Goal: Transaction & Acquisition: Purchase product/service

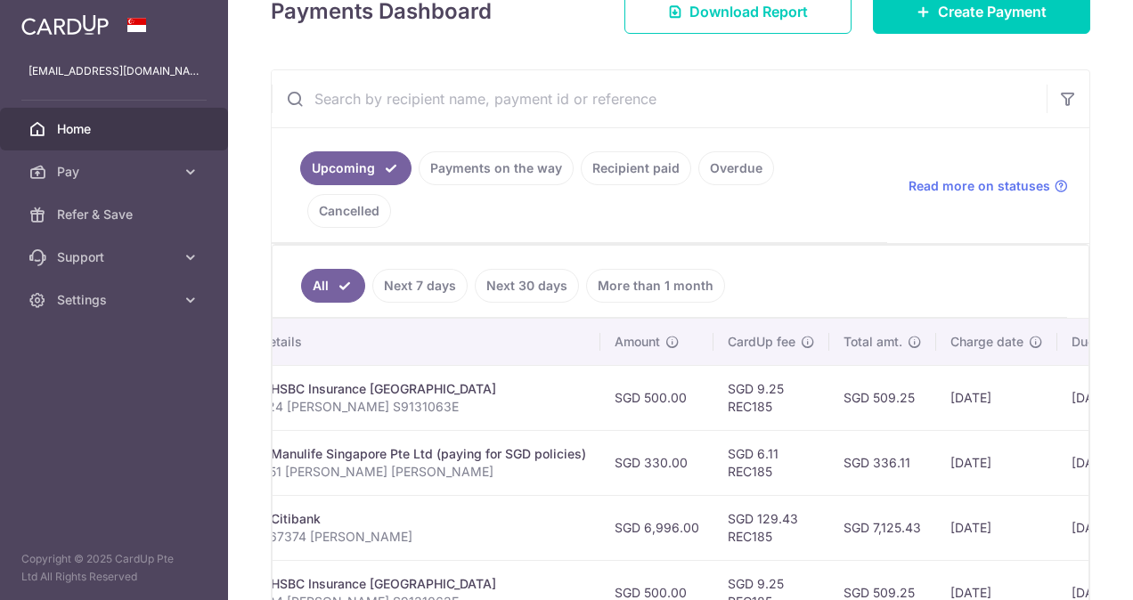
scroll to position [269, 0]
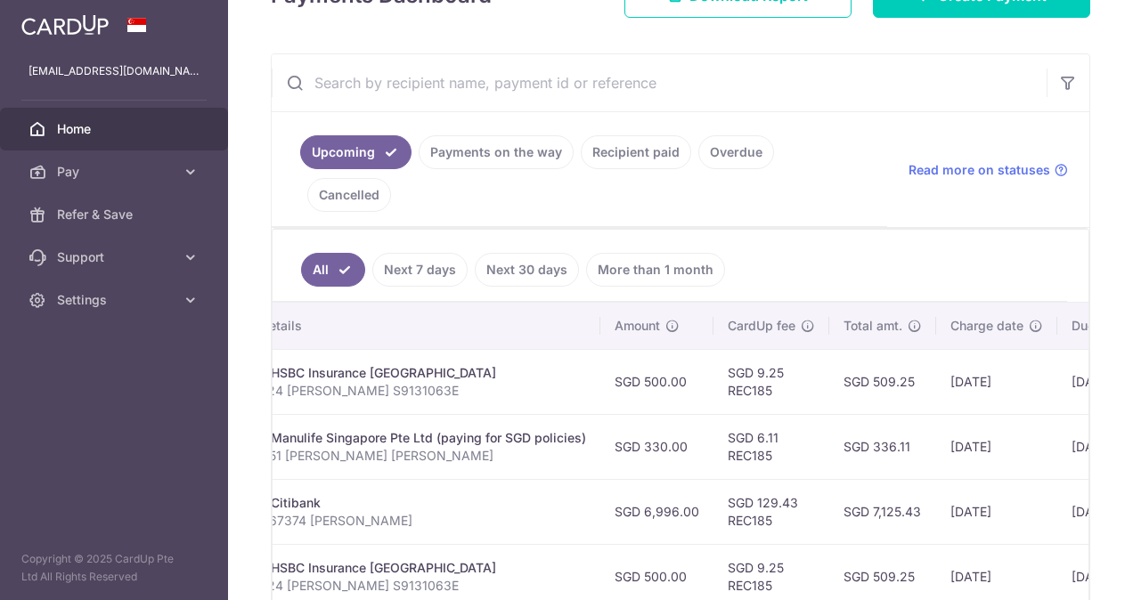
click at [645, 155] on link "Recipient paid" at bounding box center [636, 152] width 110 height 34
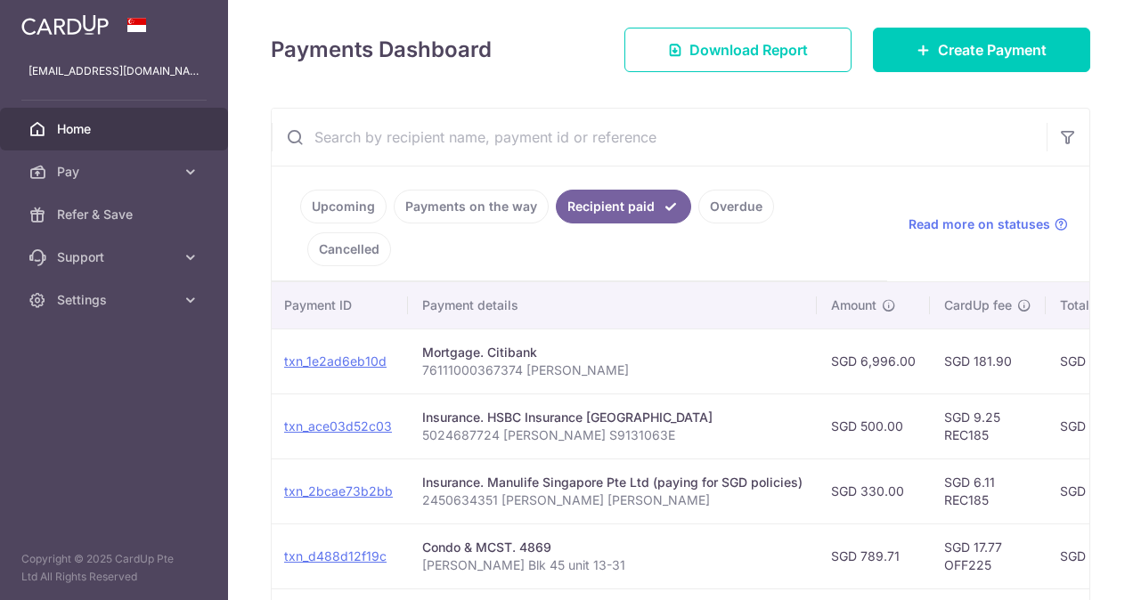
scroll to position [232, 0]
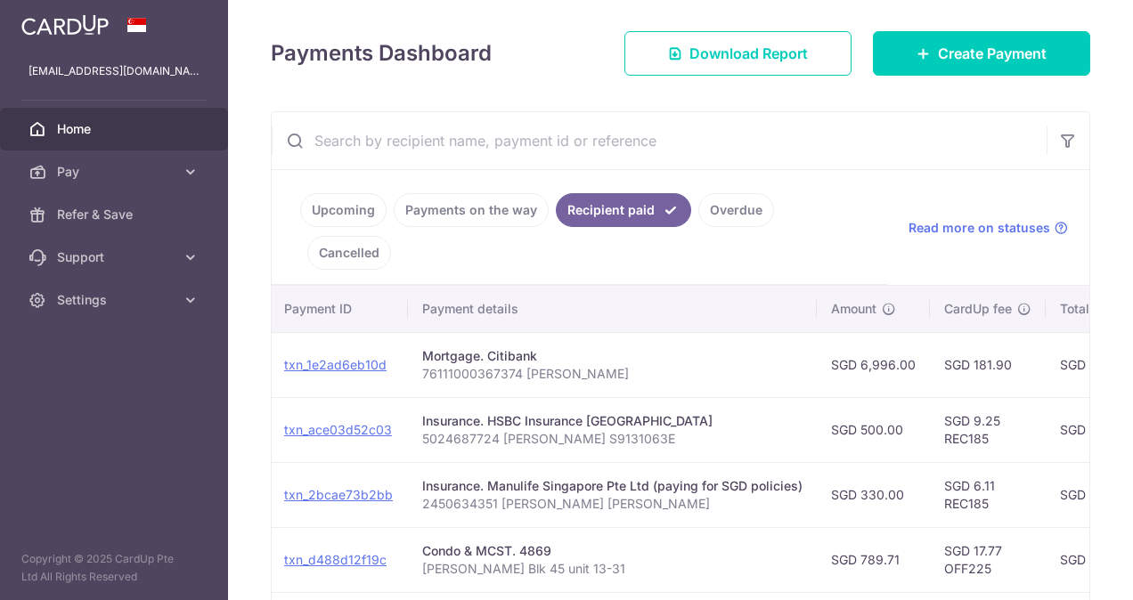
click at [456, 201] on link "Payments on the way" at bounding box center [471, 210] width 155 height 34
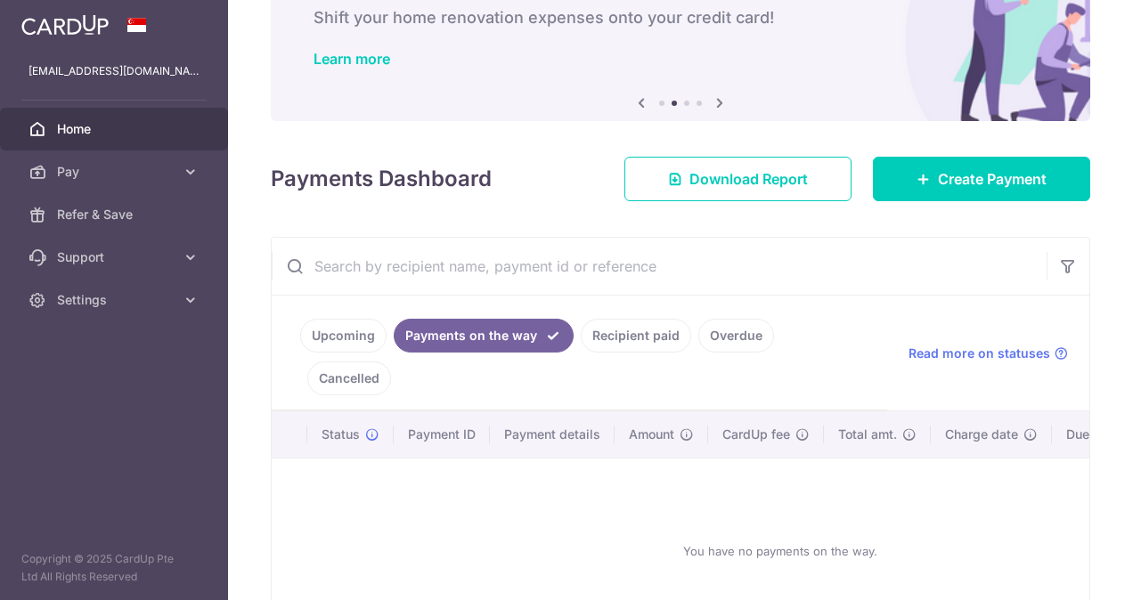
scroll to position [199, 0]
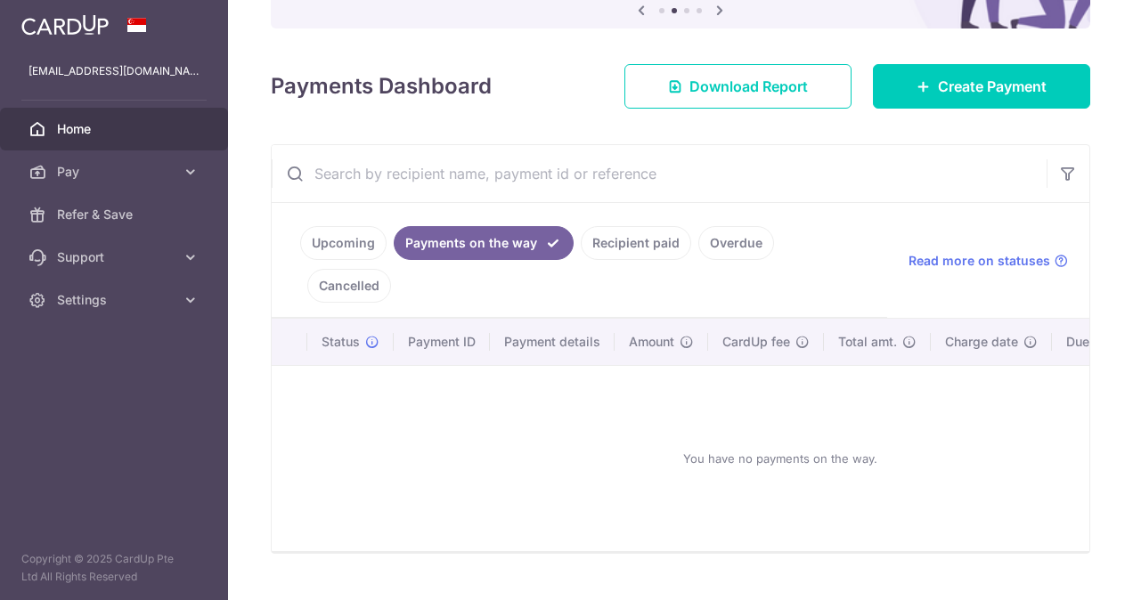
click at [753, 239] on link "Overdue" at bounding box center [736, 243] width 76 height 34
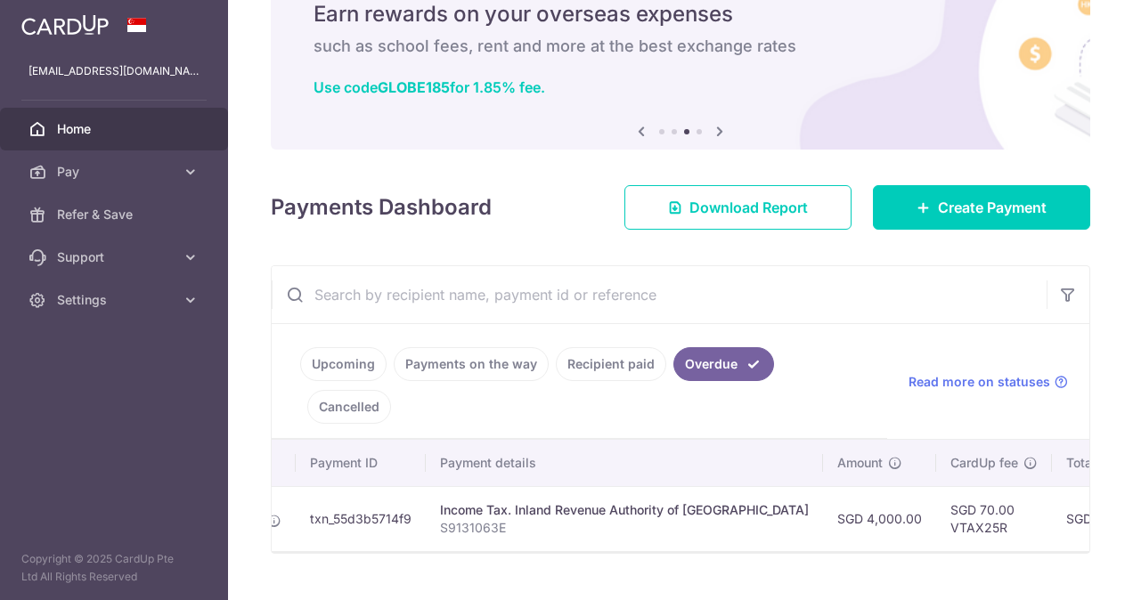
scroll to position [0, 0]
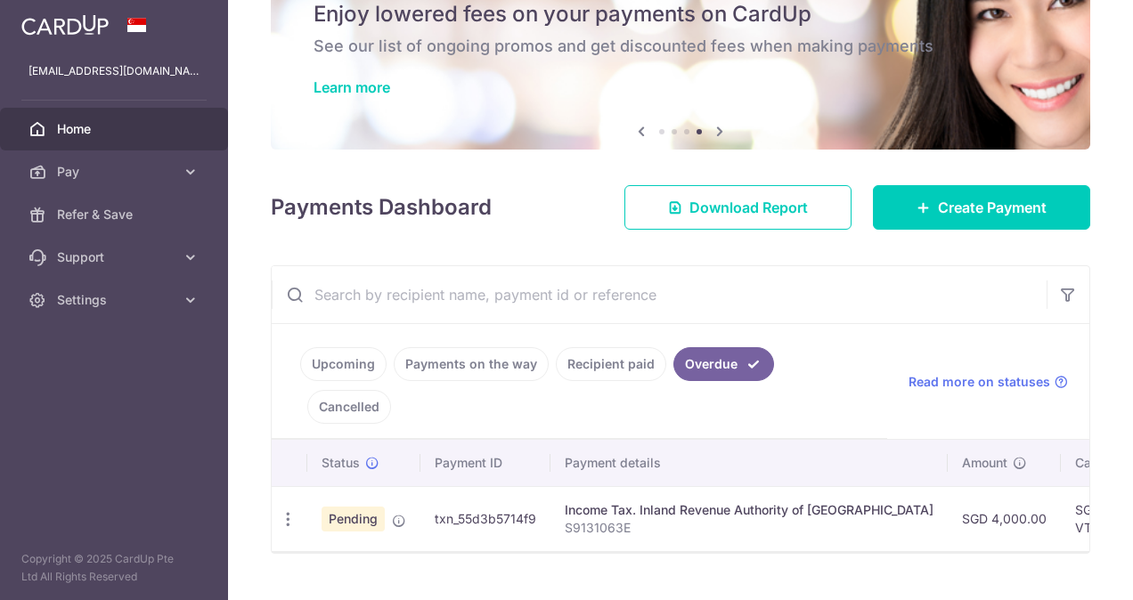
click at [608, 355] on link "Recipient paid" at bounding box center [611, 364] width 110 height 34
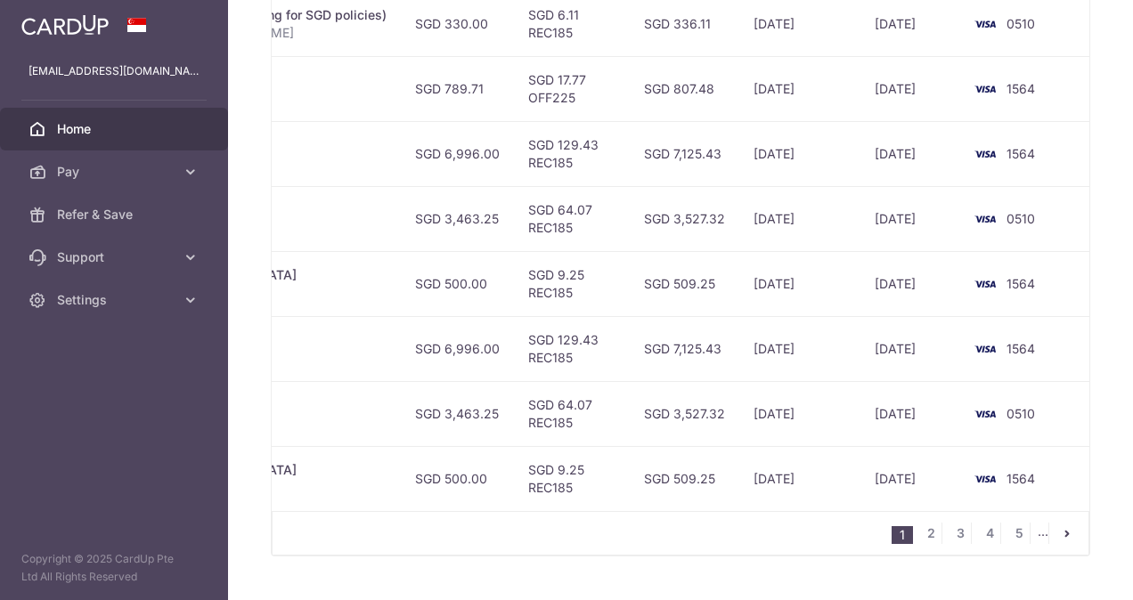
scroll to position [0, 604]
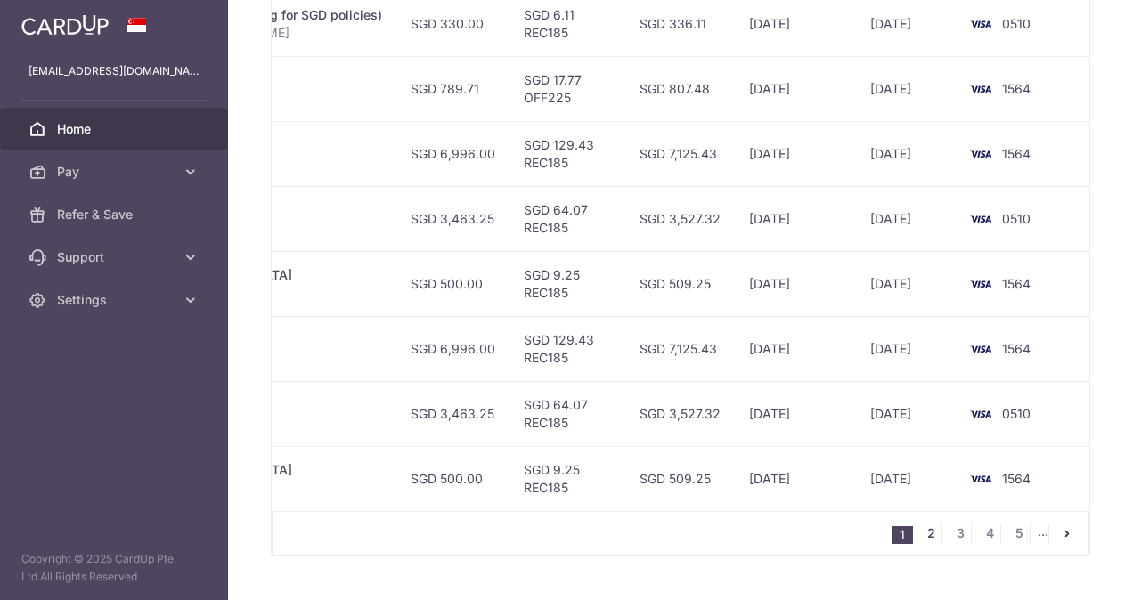
click at [924, 523] on link "2" at bounding box center [930, 533] width 21 height 21
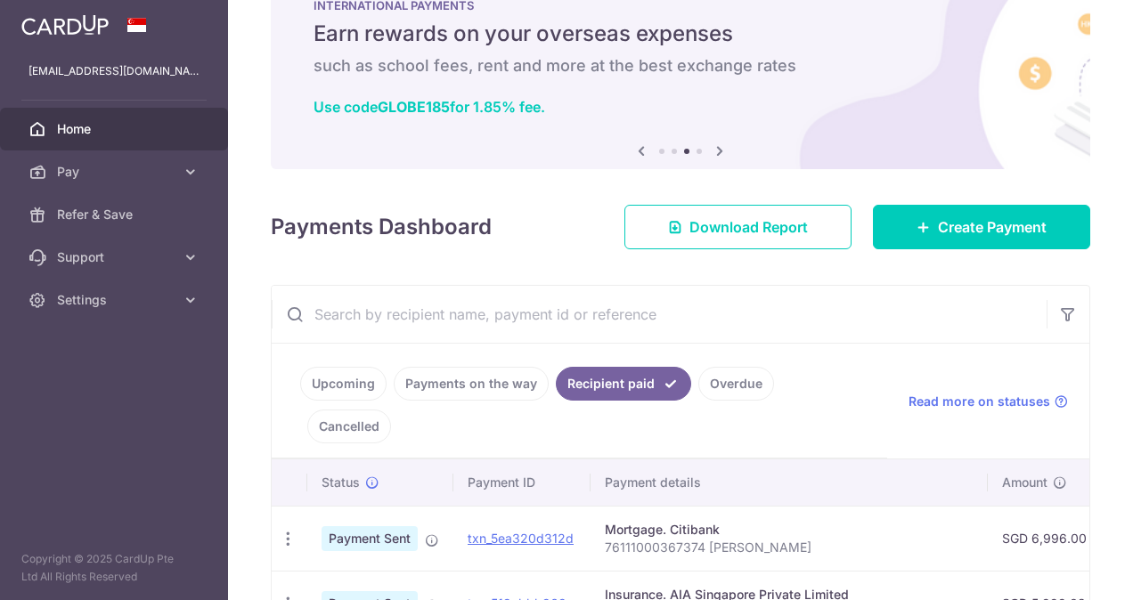
scroll to position [57, 0]
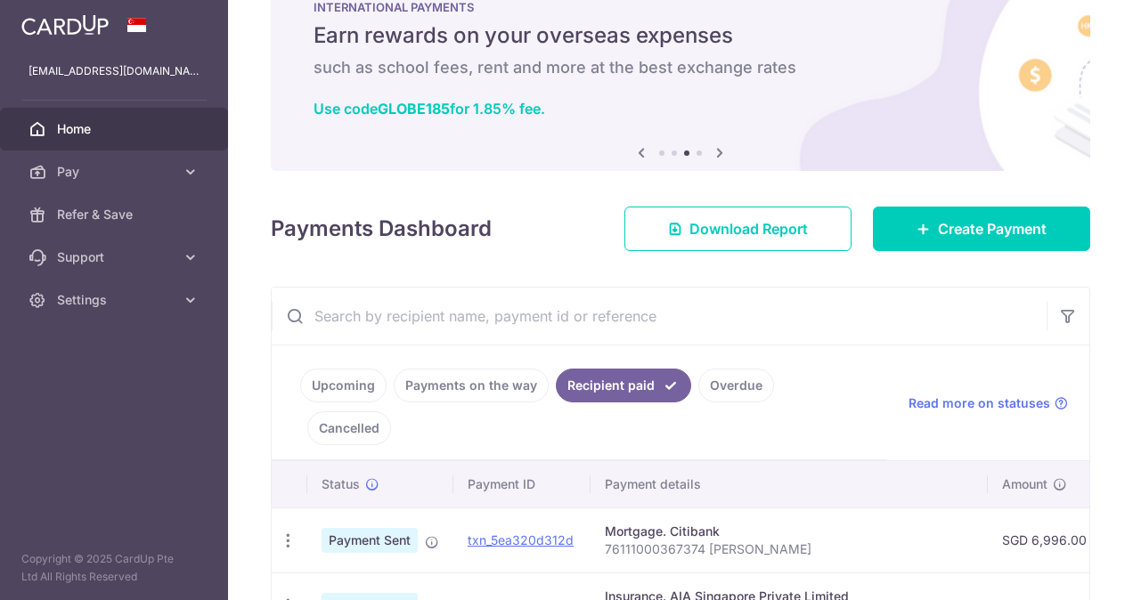
click at [735, 393] on link "Overdue" at bounding box center [736, 386] width 76 height 34
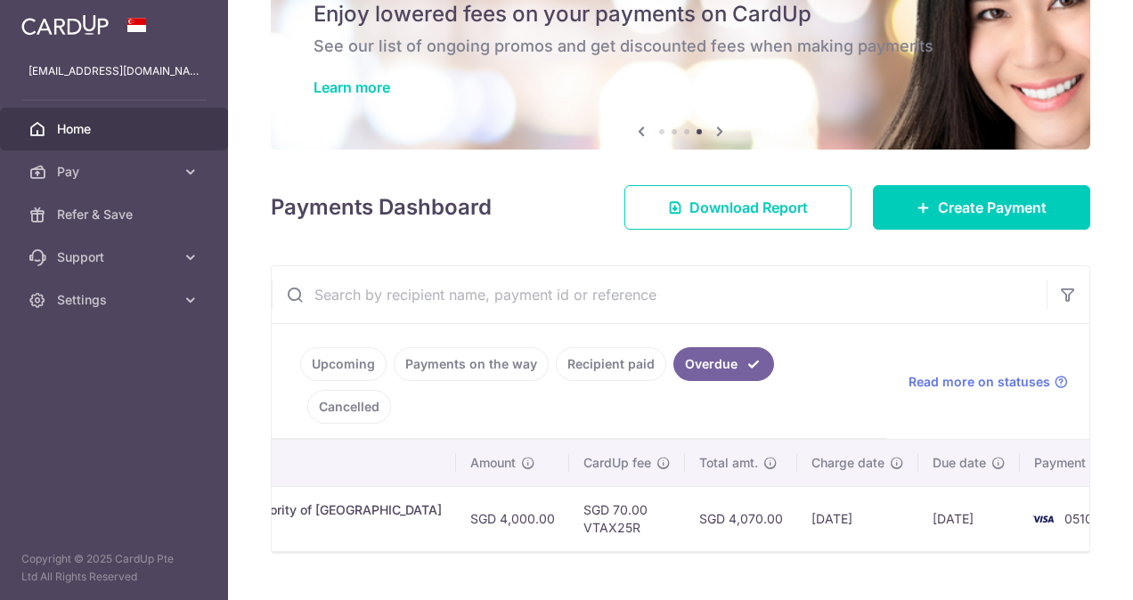
scroll to position [0, 0]
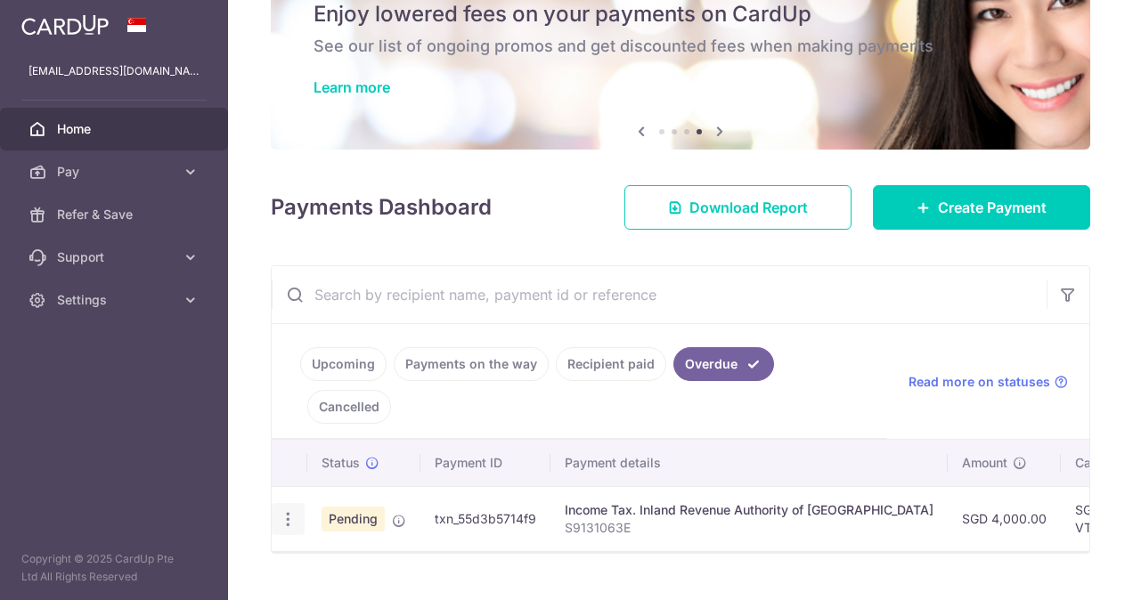
click at [284, 510] on icon "button" at bounding box center [288, 519] width 19 height 19
click at [409, 557] on span "Update payment" at bounding box center [382, 567] width 121 height 21
radio input "true"
type input "4,000.00"
type input "27/07/2025"
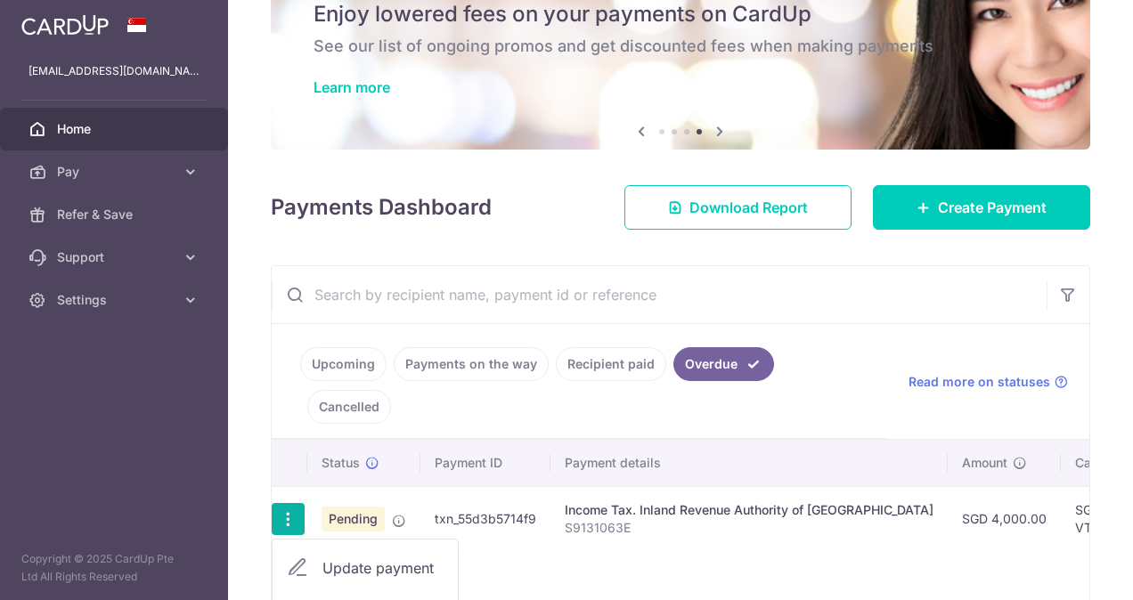
type input "S9131063E"
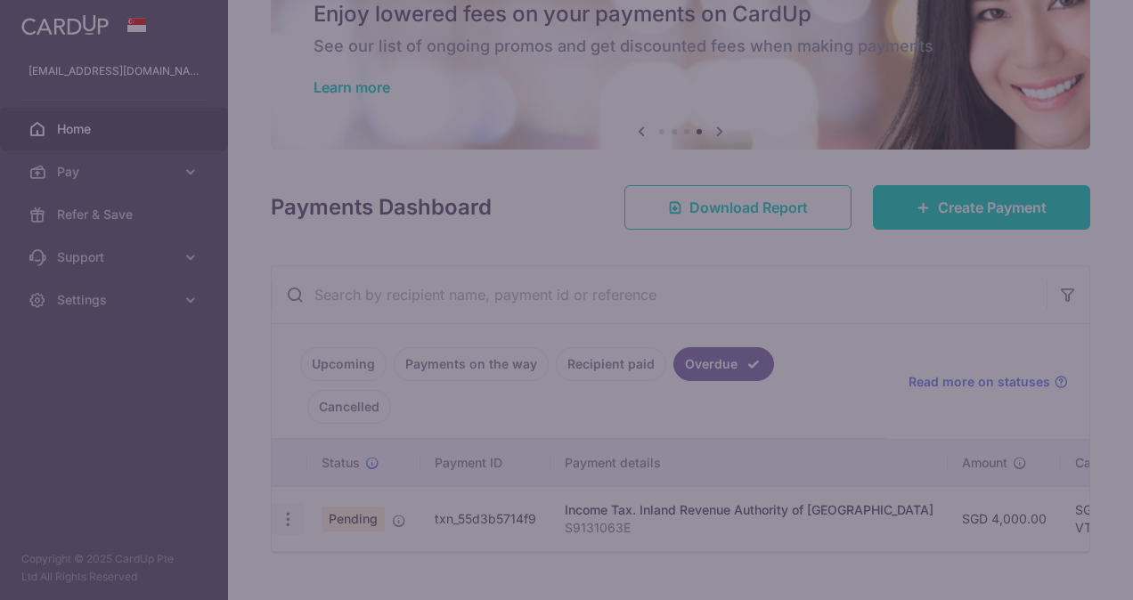
type input "VTAX25R"
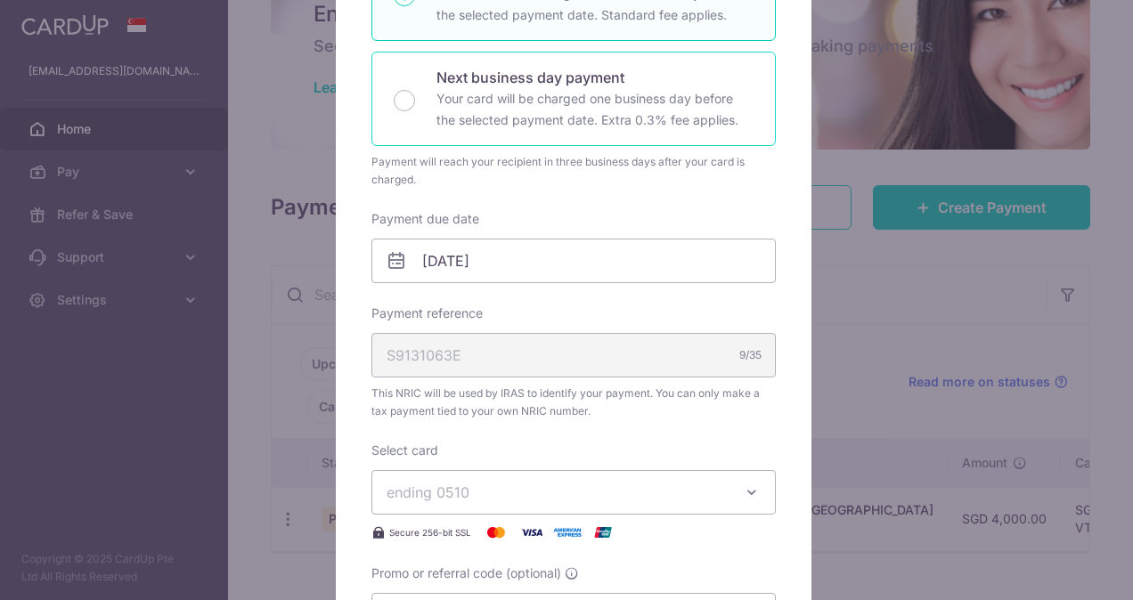
scroll to position [345, 0]
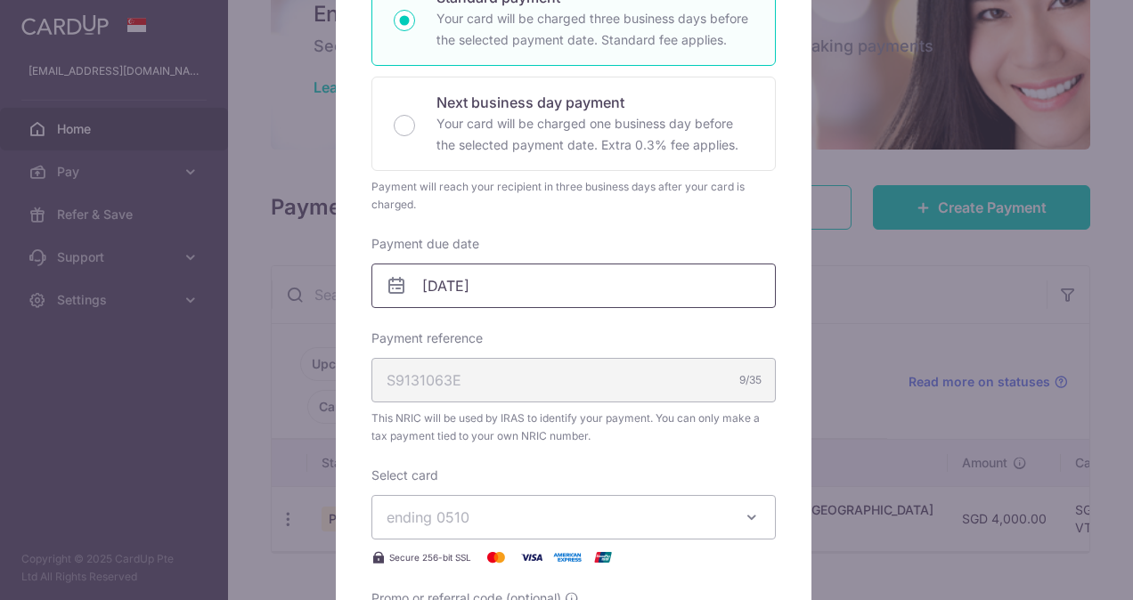
click at [619, 284] on input "27/07/2025" at bounding box center [573, 286] width 404 height 45
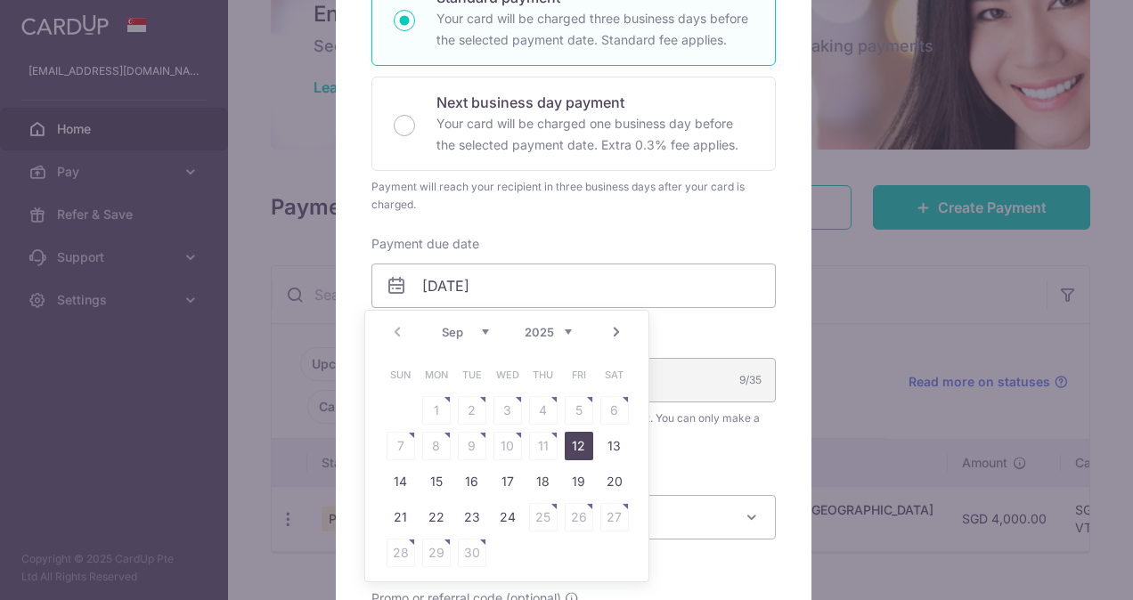
click at [626, 333] on link "Next" at bounding box center [615, 331] width 21 height 21
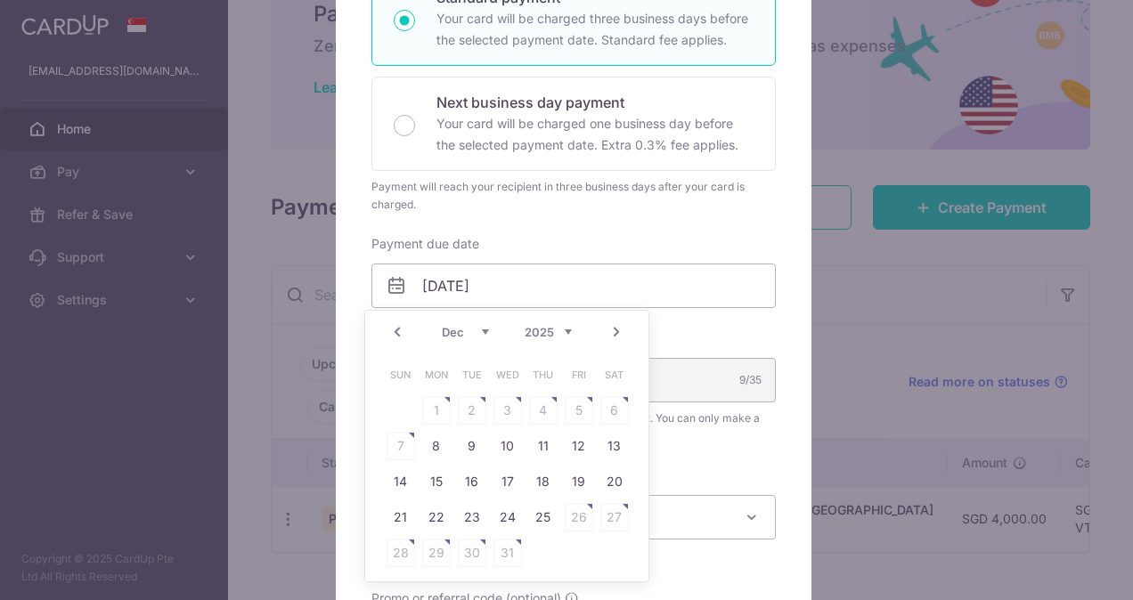
click at [403, 328] on link "Prev" at bounding box center [396, 331] width 21 height 21
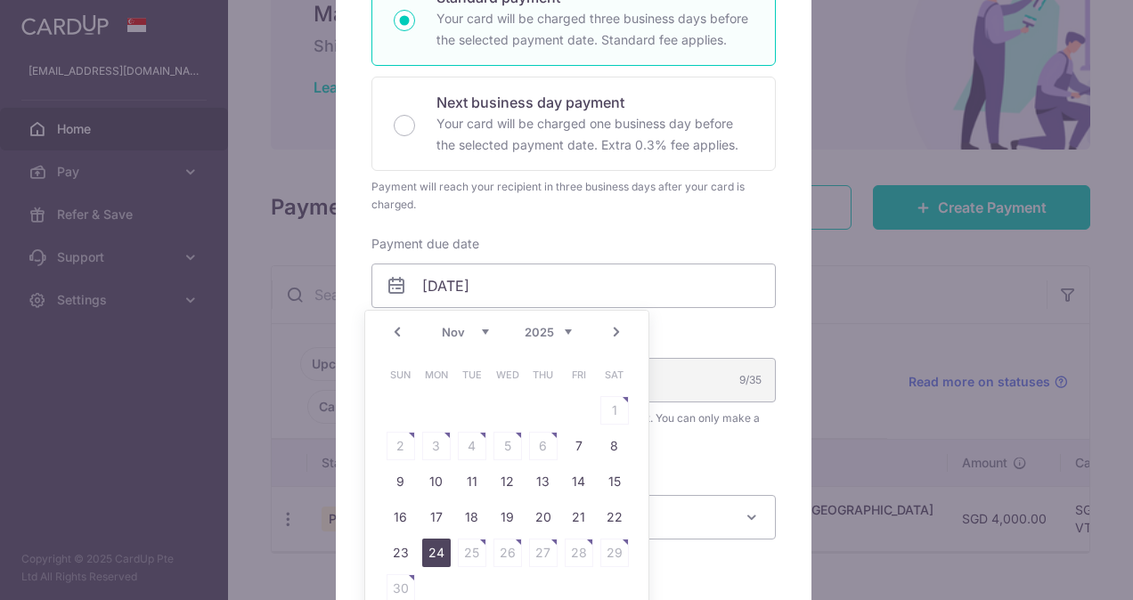
click at [433, 548] on link "24" at bounding box center [436, 553] width 28 height 28
type input "24/11/2025"
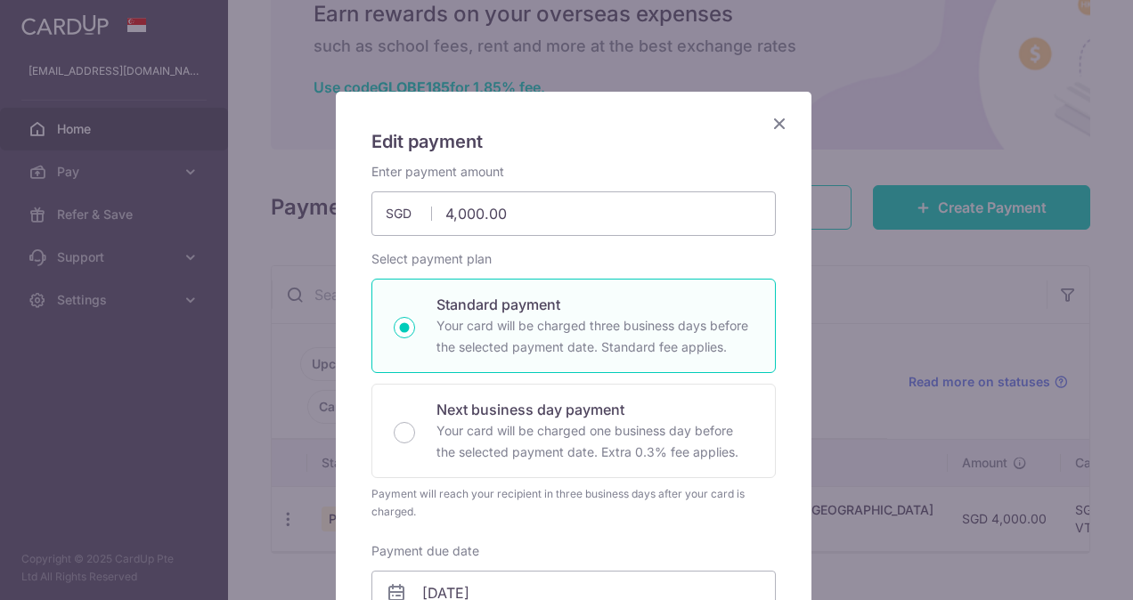
scroll to position [0, 0]
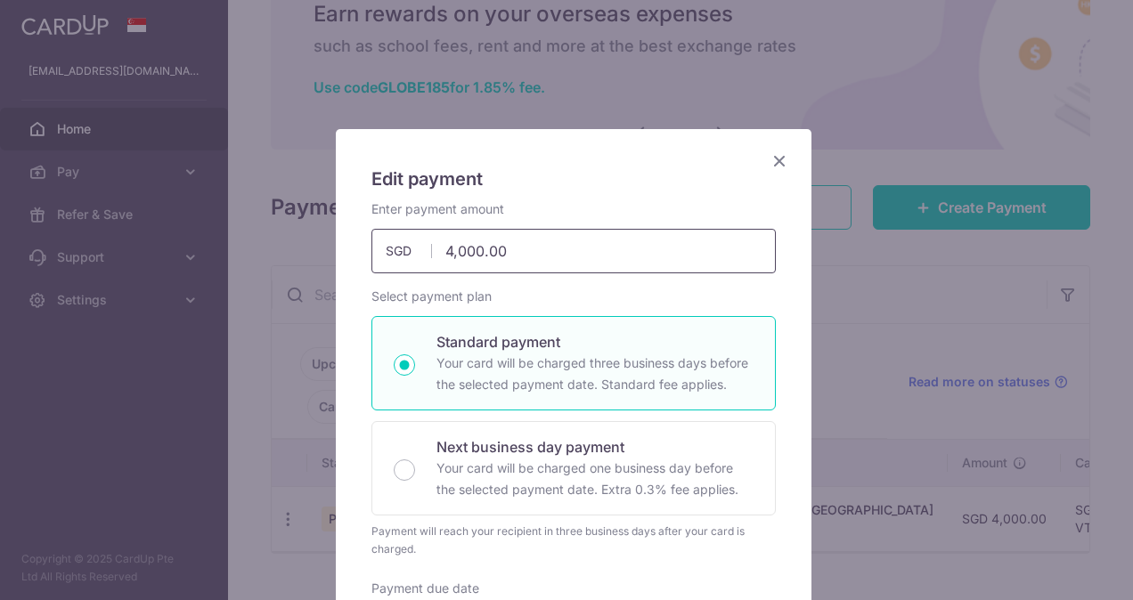
drag, startPoint x: 589, startPoint y: 388, endPoint x: 529, endPoint y: 246, distance: 154.4
click at [529, 246] on input "4,000.00" at bounding box center [573, 251] width 404 height 45
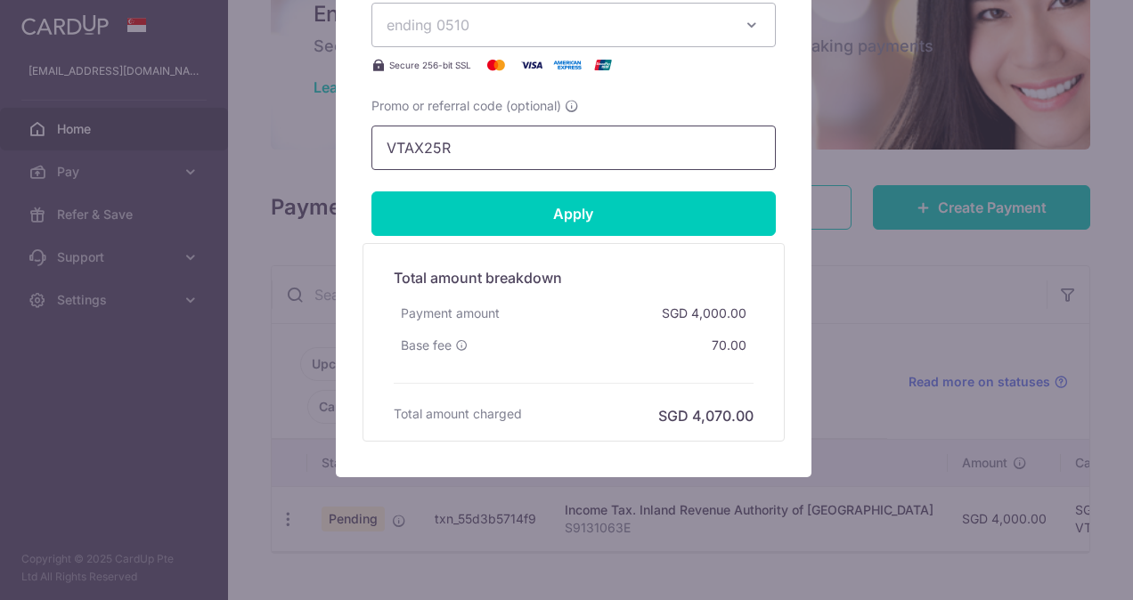
scroll to position [1145, 0]
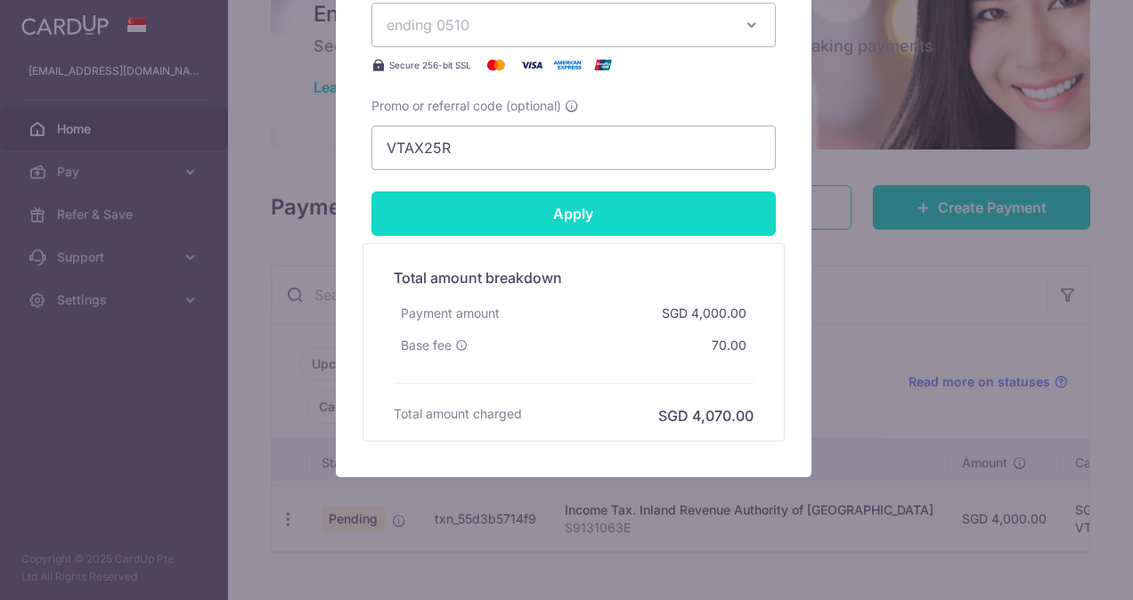
type input "4,351.70"
click at [589, 215] on input "Apply" at bounding box center [573, 213] width 404 height 45
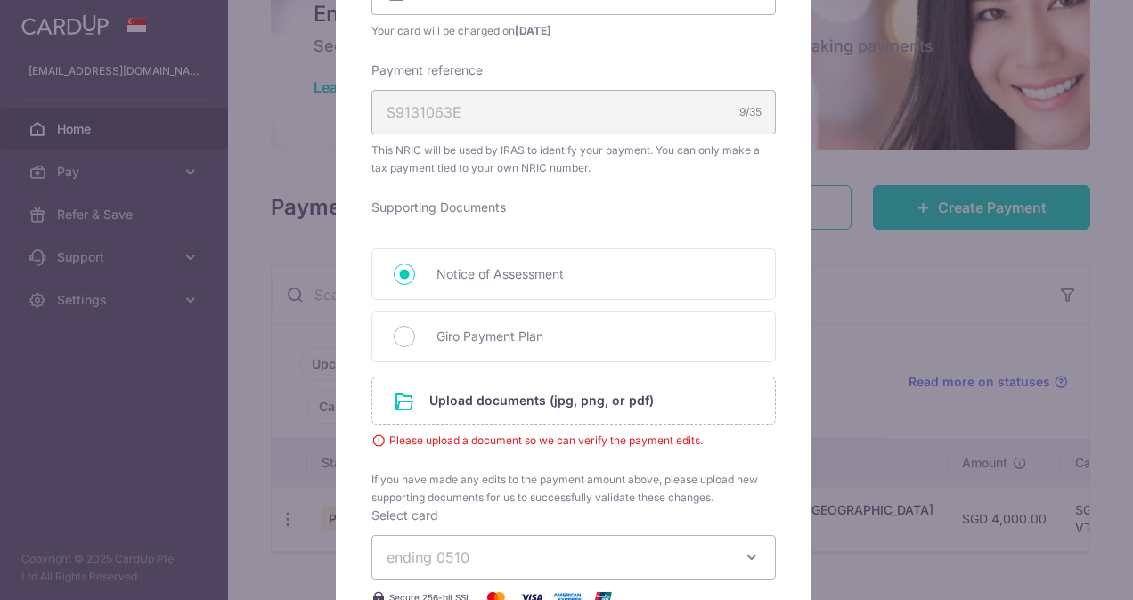
scroll to position [638, 0]
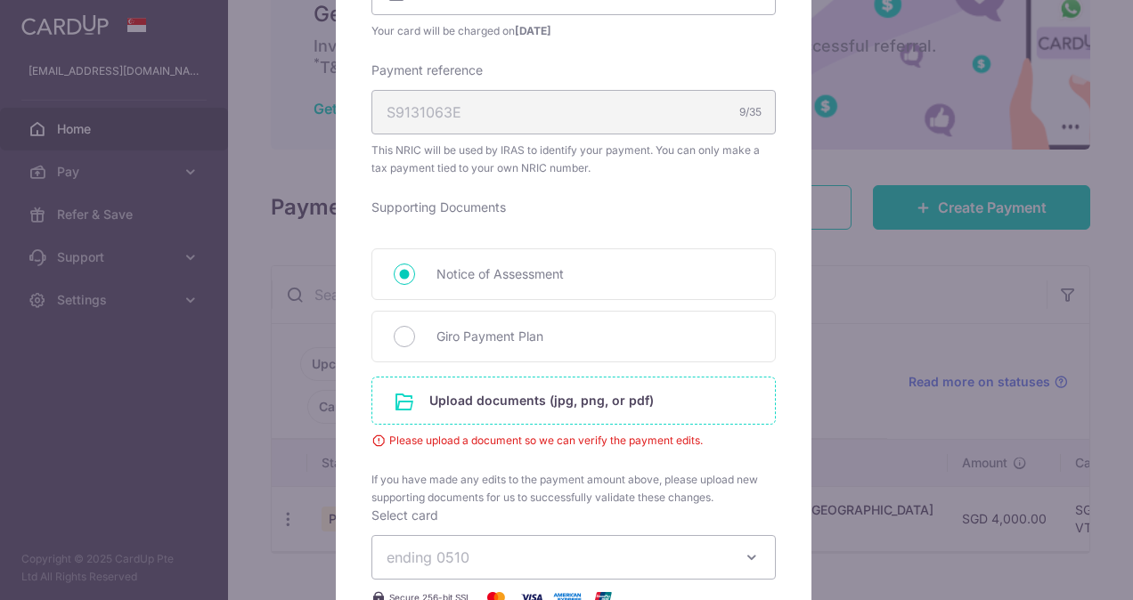
click at [478, 408] on input "file" at bounding box center [573, 401] width 402 height 46
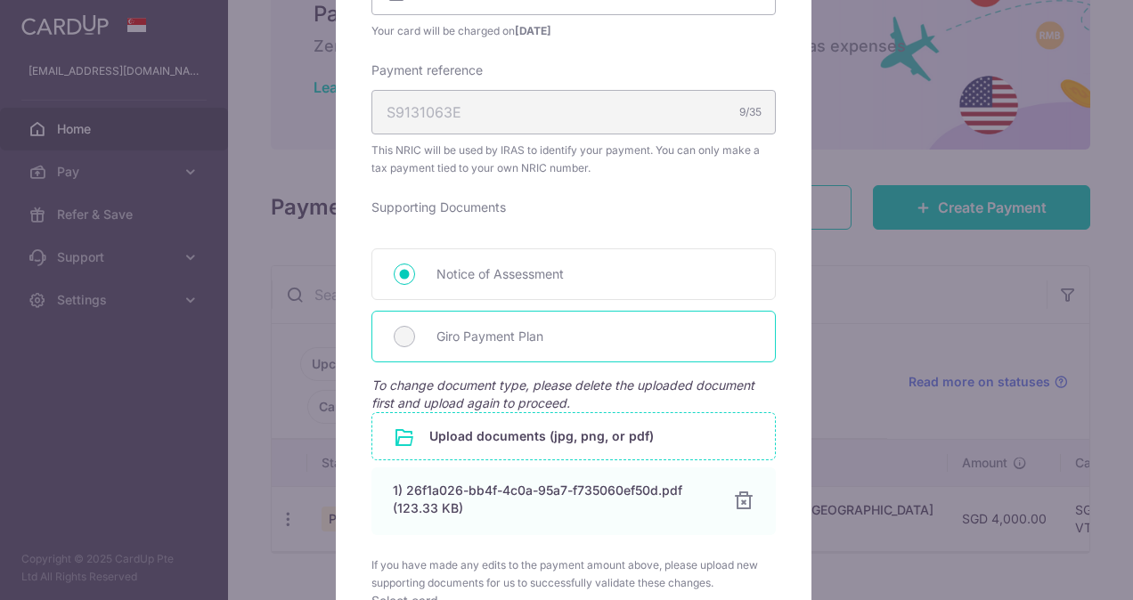
click at [454, 331] on span "Giro Payment Plan" at bounding box center [594, 336] width 317 height 21
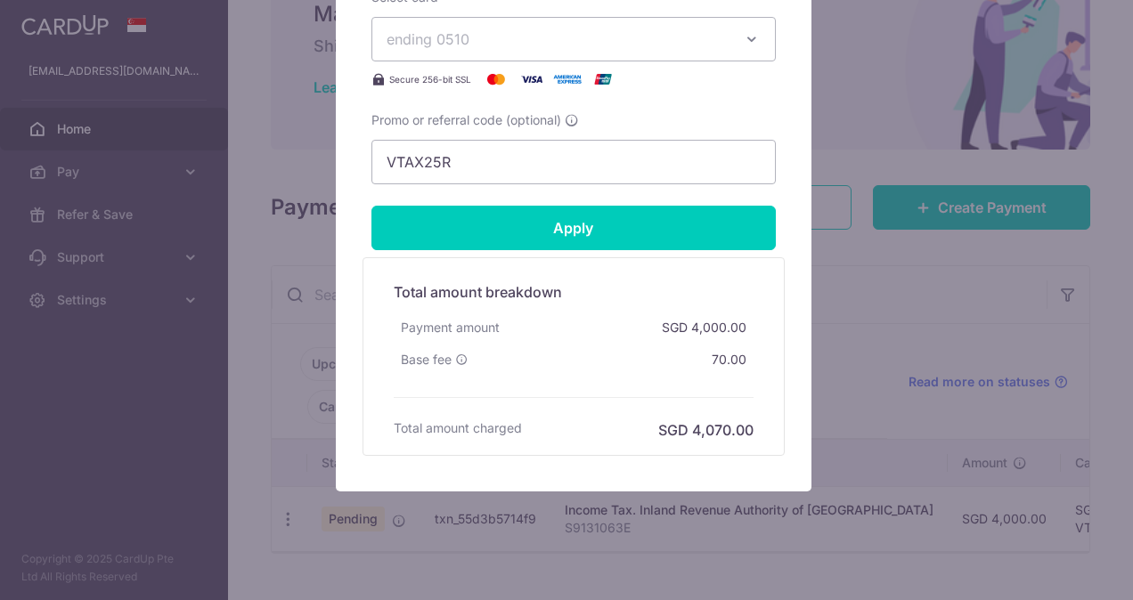
scroll to position [1243, 0]
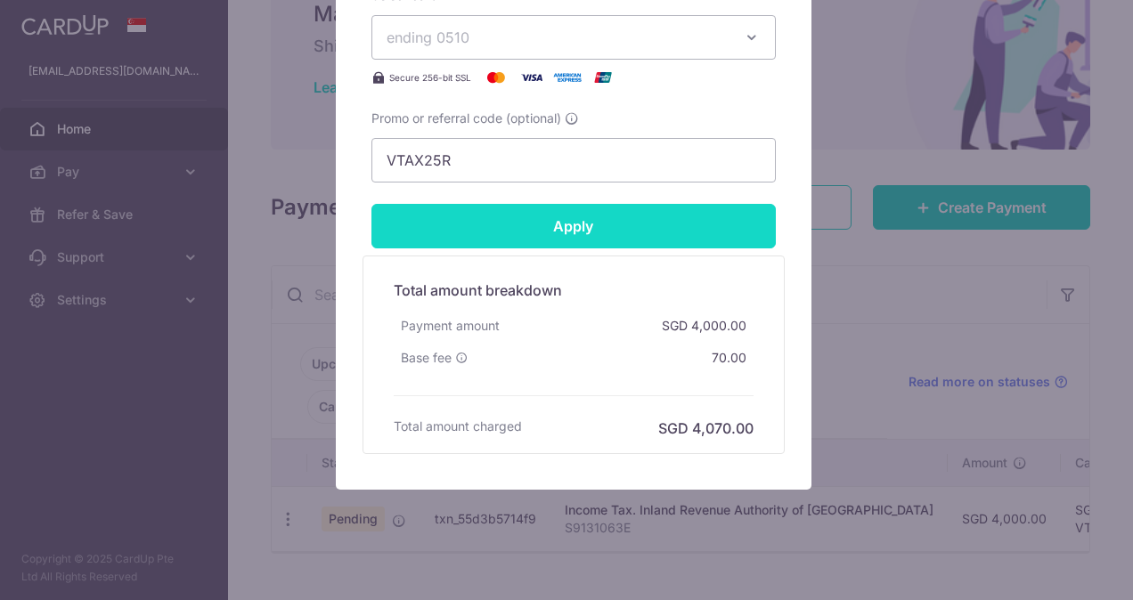
click at [550, 214] on input "Apply" at bounding box center [573, 226] width 404 height 45
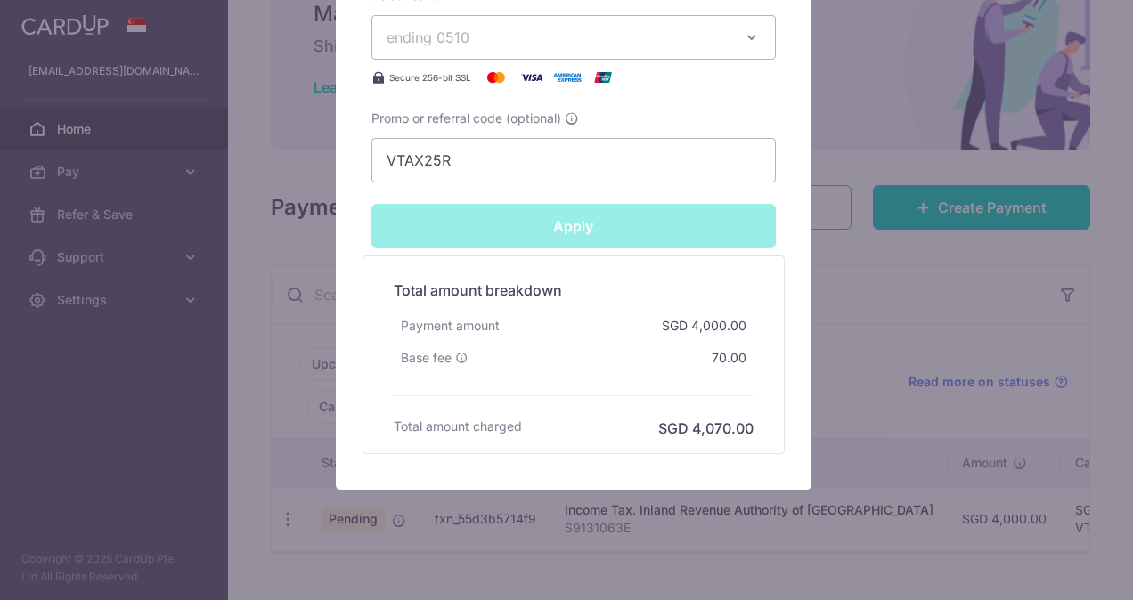
type input "Successfully Applied"
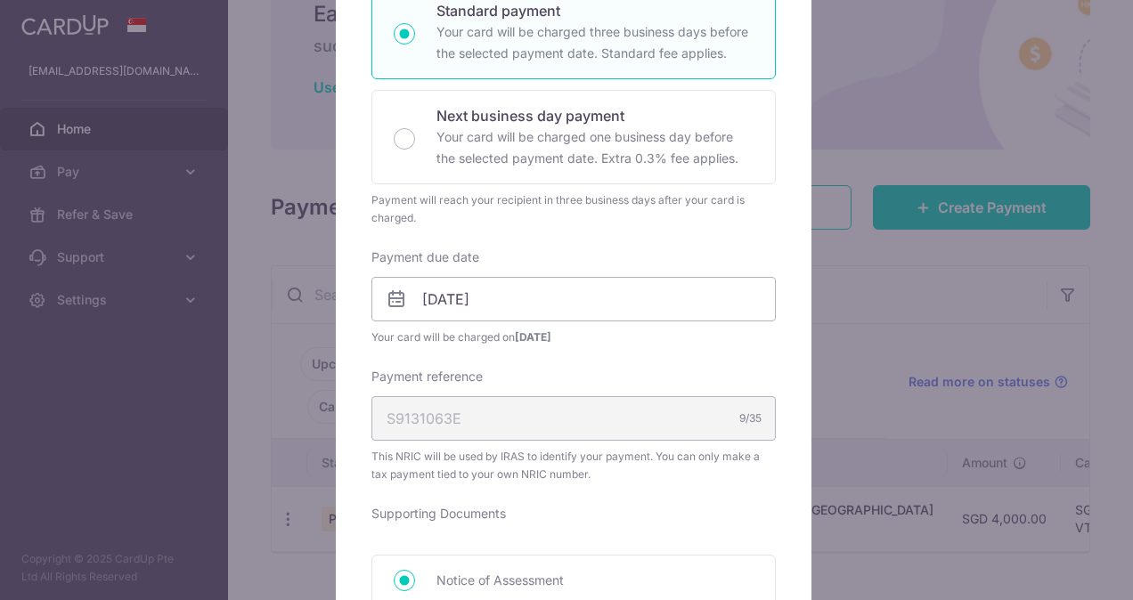
scroll to position [393, 0]
click at [543, 314] on input "24/11/2025" at bounding box center [573, 300] width 404 height 45
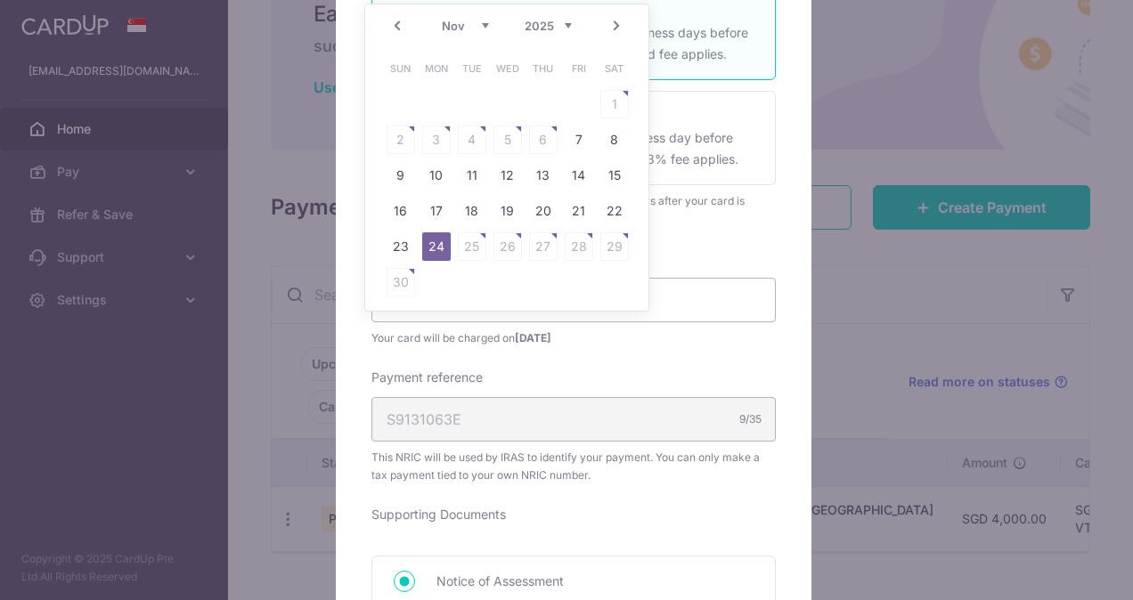
click at [716, 348] on div "Enter payment amount 4,351.70 4351.70 SGD To change the payment amount, please …" at bounding box center [573, 482] width 404 height 1225
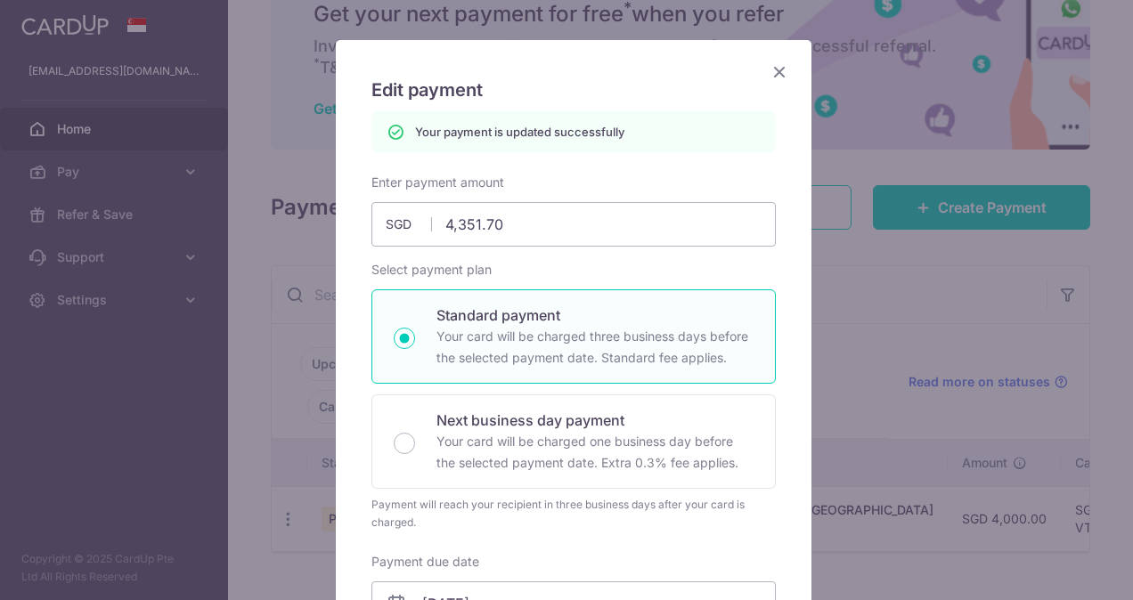
scroll to position [0, 0]
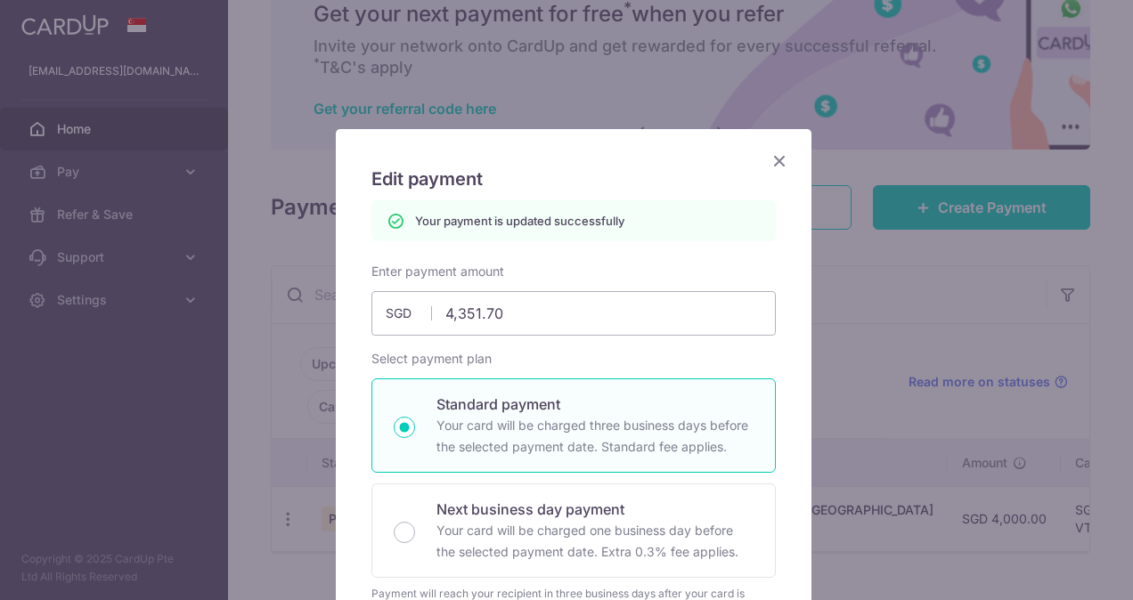
click at [773, 162] on icon "Close" at bounding box center [778, 161] width 21 height 22
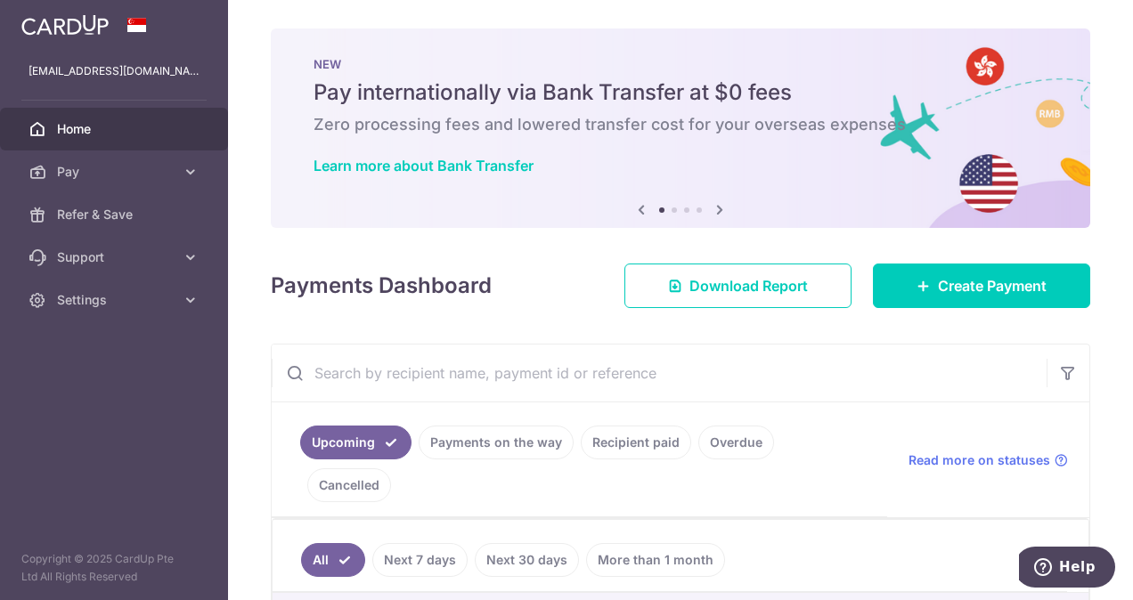
click at [720, 214] on icon at bounding box center [719, 210] width 21 height 22
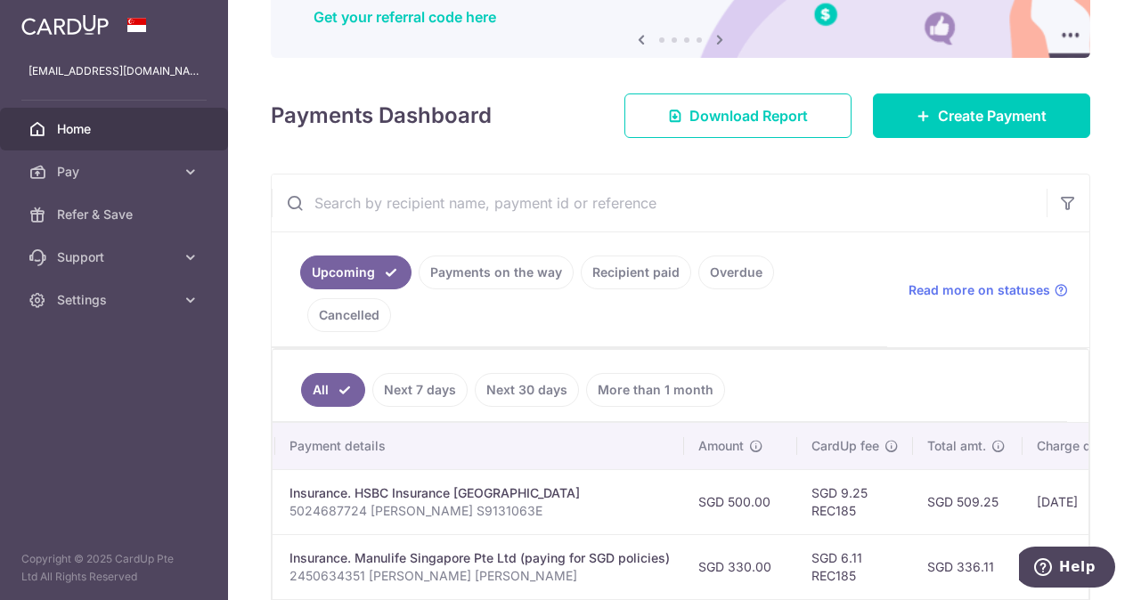
scroll to position [168, 0]
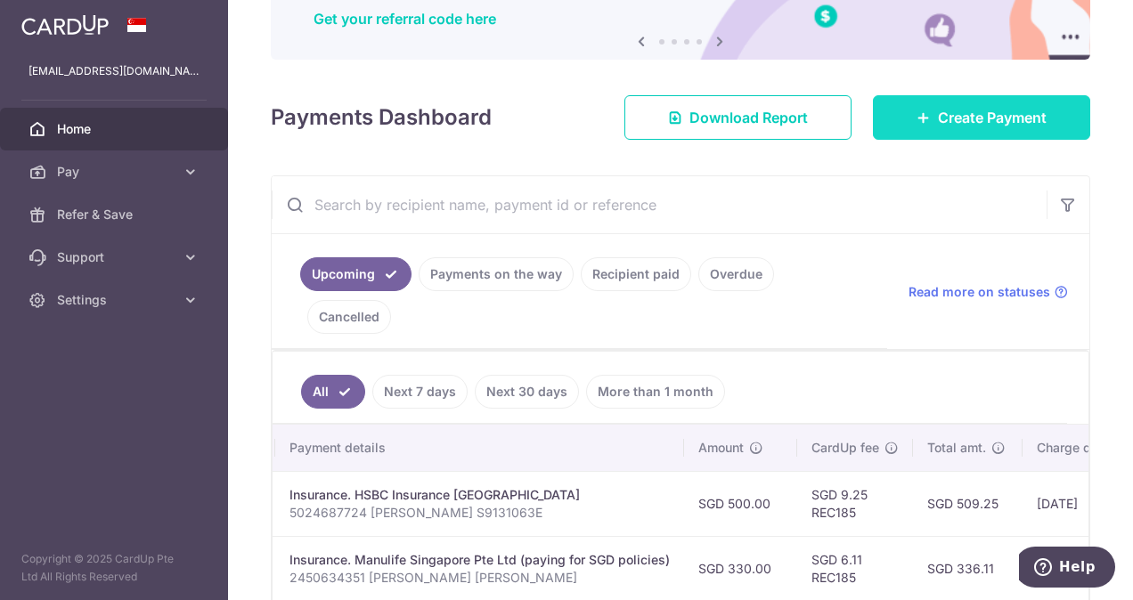
click at [912, 126] on link "Create Payment" at bounding box center [981, 117] width 217 height 45
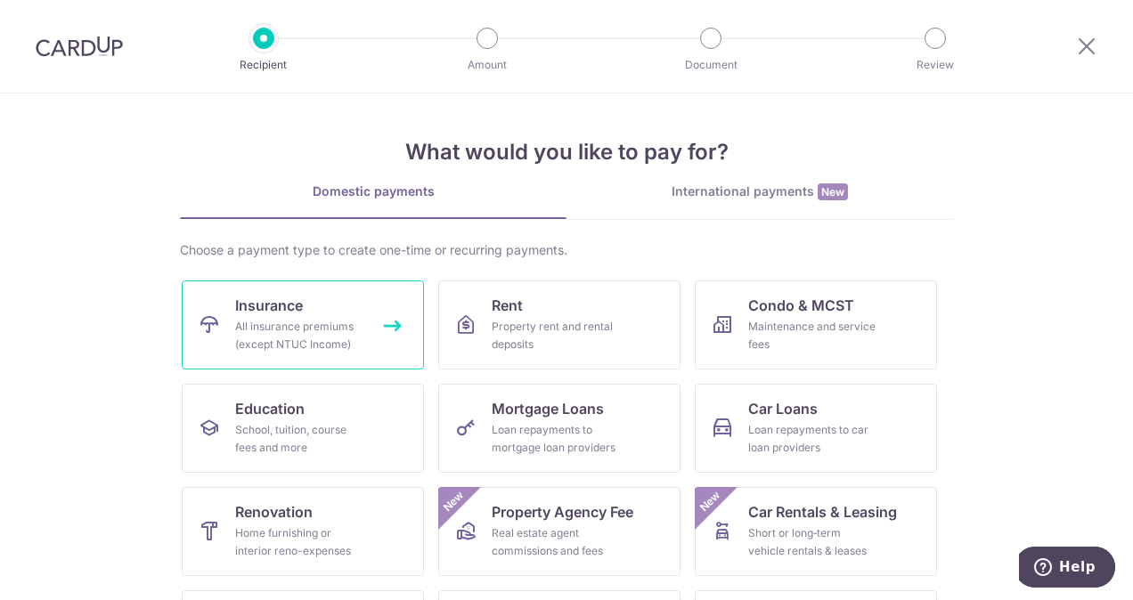
click at [309, 292] on link "Insurance All insurance premiums (except NTUC Income)" at bounding box center [303, 324] width 242 height 89
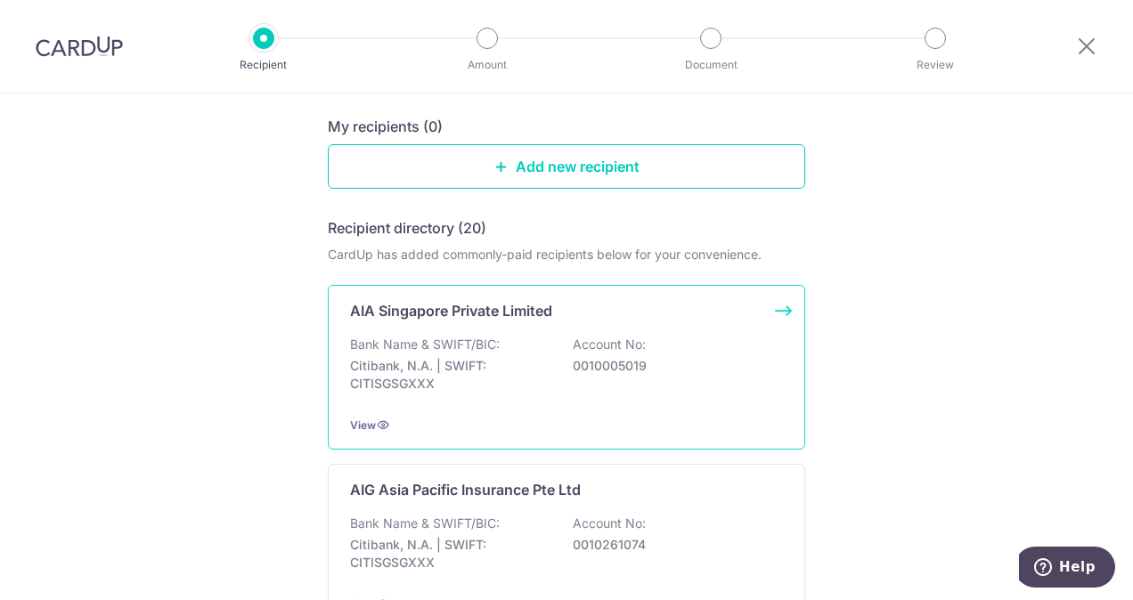
scroll to position [162, 0]
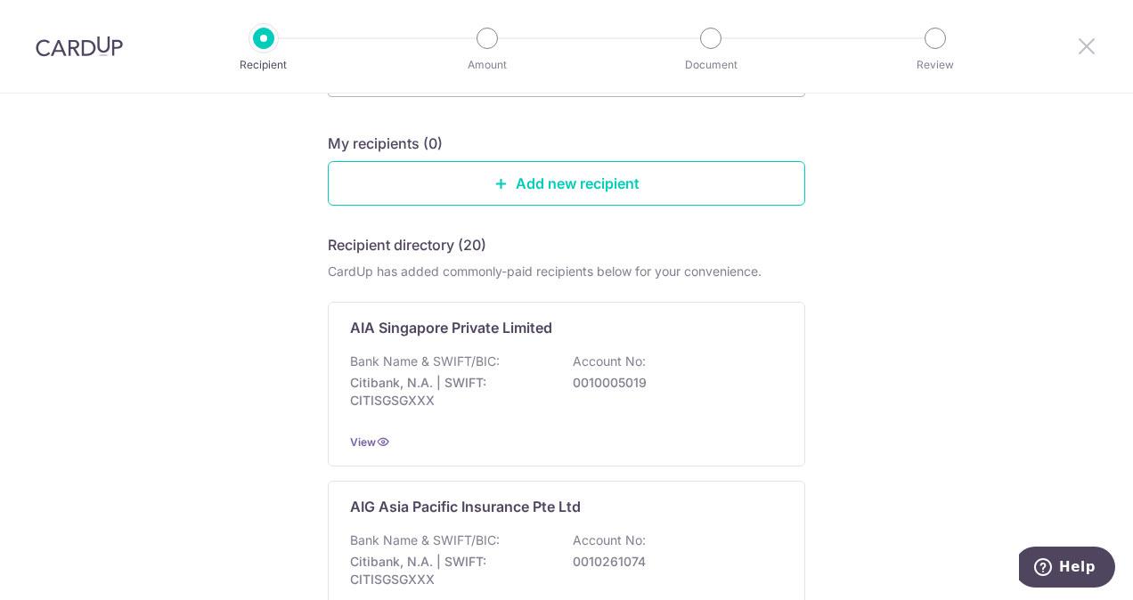
click at [1084, 45] on icon at bounding box center [1086, 46] width 21 height 22
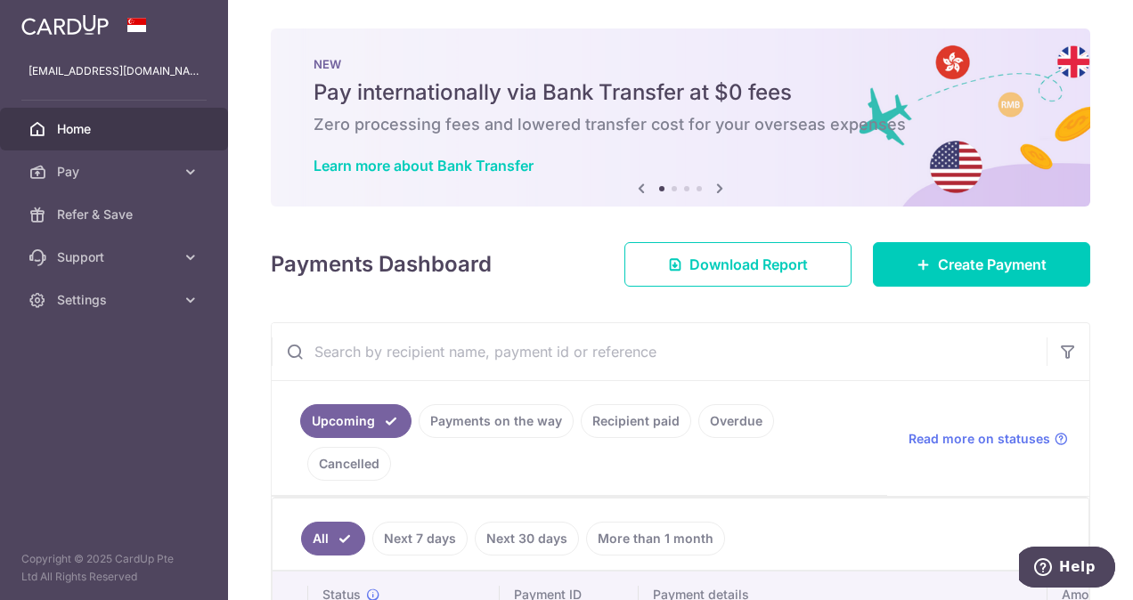
click at [454, 326] on input "text" at bounding box center [659, 351] width 775 height 57
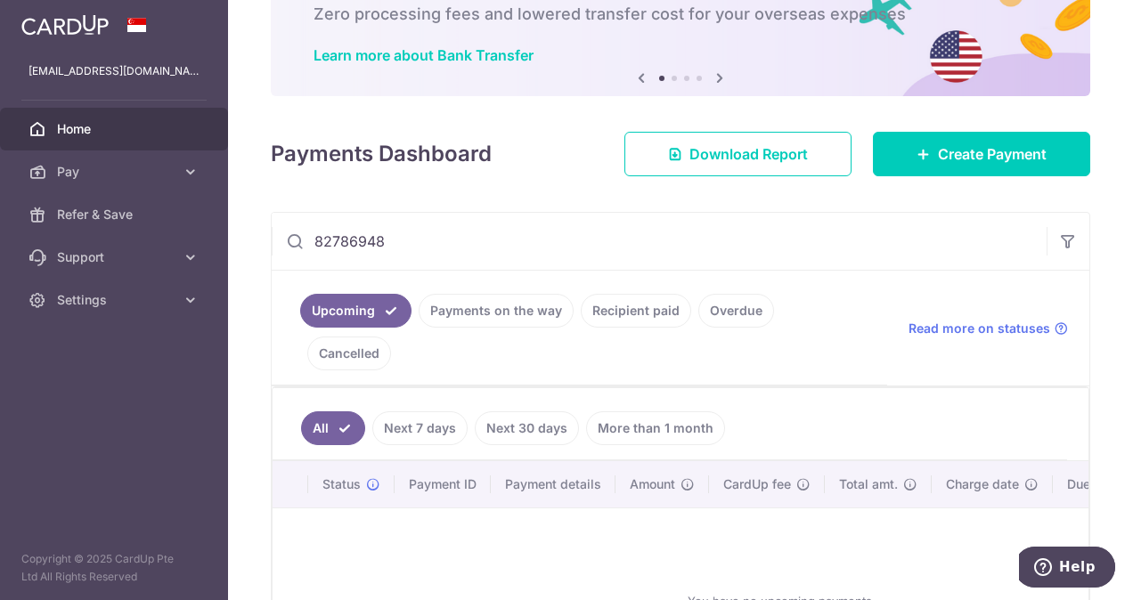
scroll to position [110, 0]
type input "82786948"
click at [610, 303] on link "Recipient paid" at bounding box center [636, 311] width 110 height 34
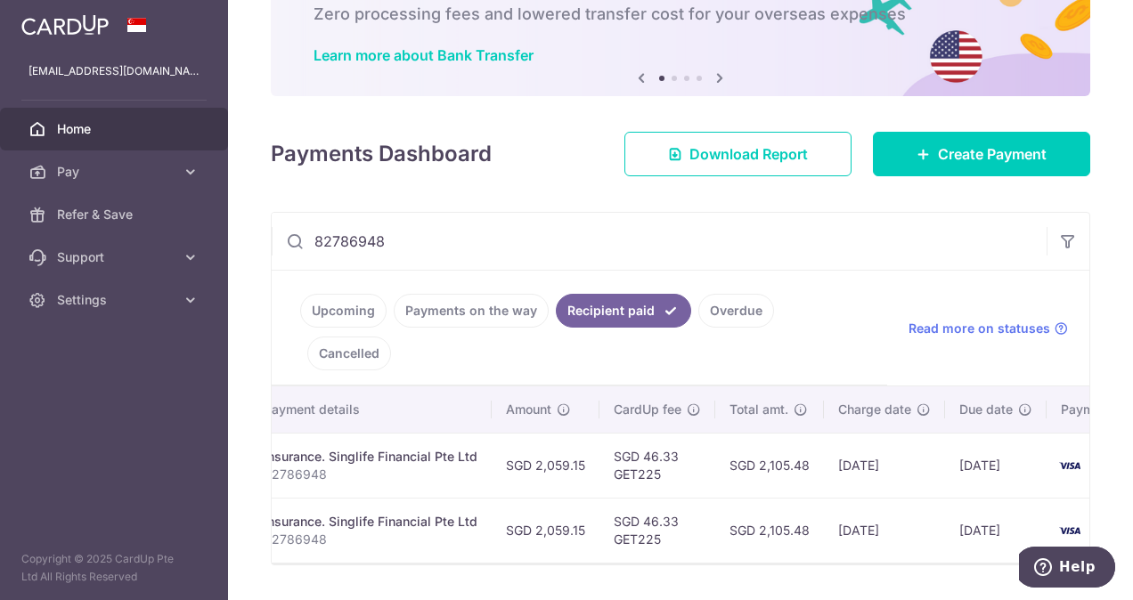
scroll to position [0, 0]
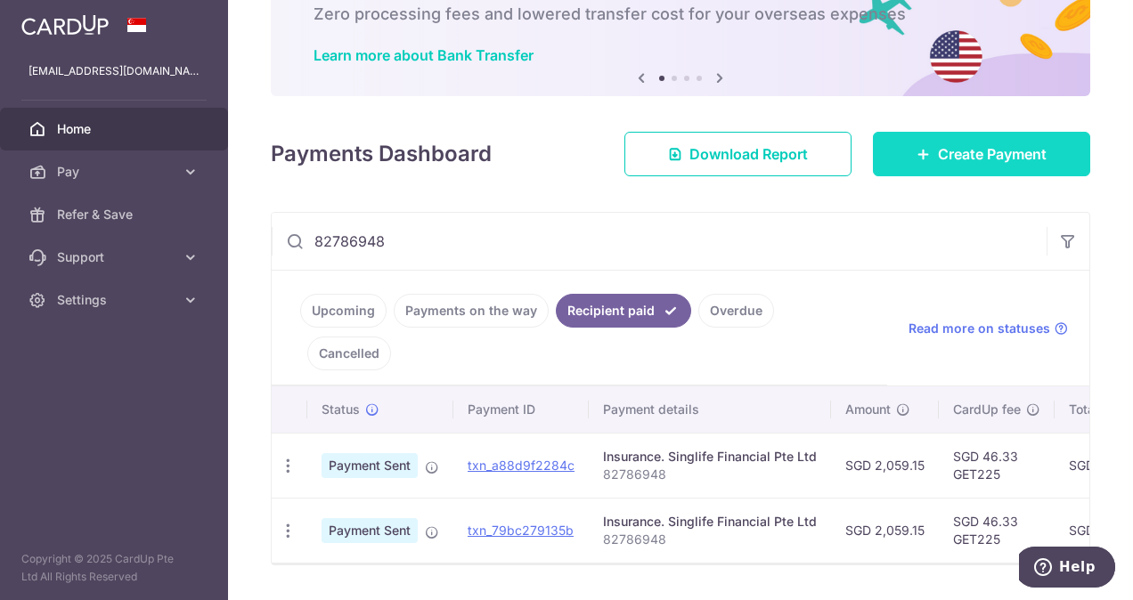
click at [922, 153] on link "Create Payment" at bounding box center [981, 154] width 217 height 45
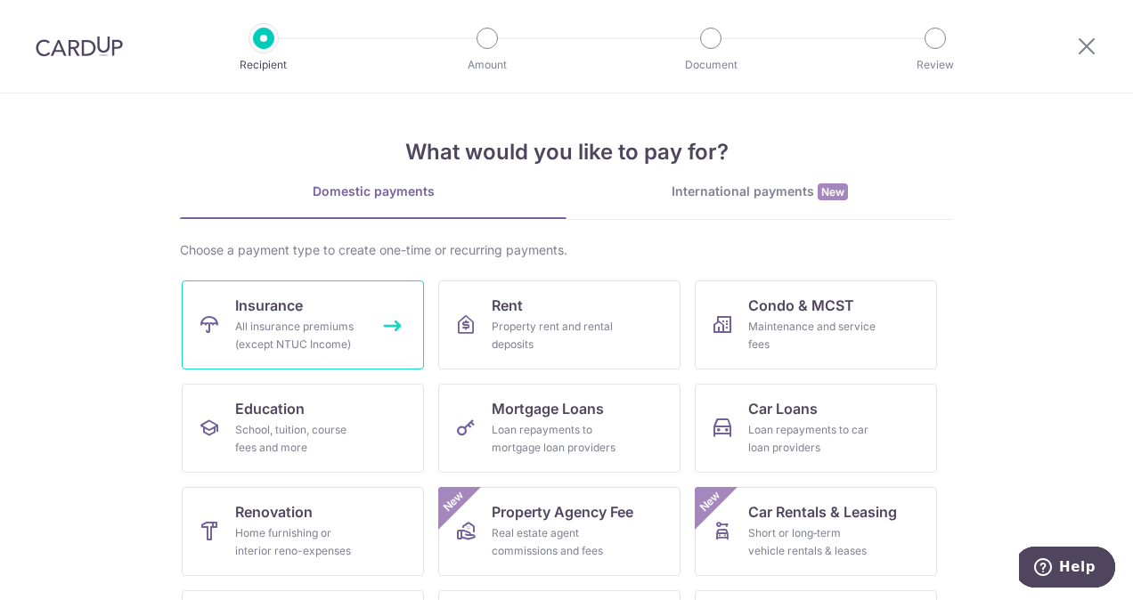
click at [265, 318] on div "All insurance premiums (except NTUC Income)" at bounding box center [299, 336] width 128 height 36
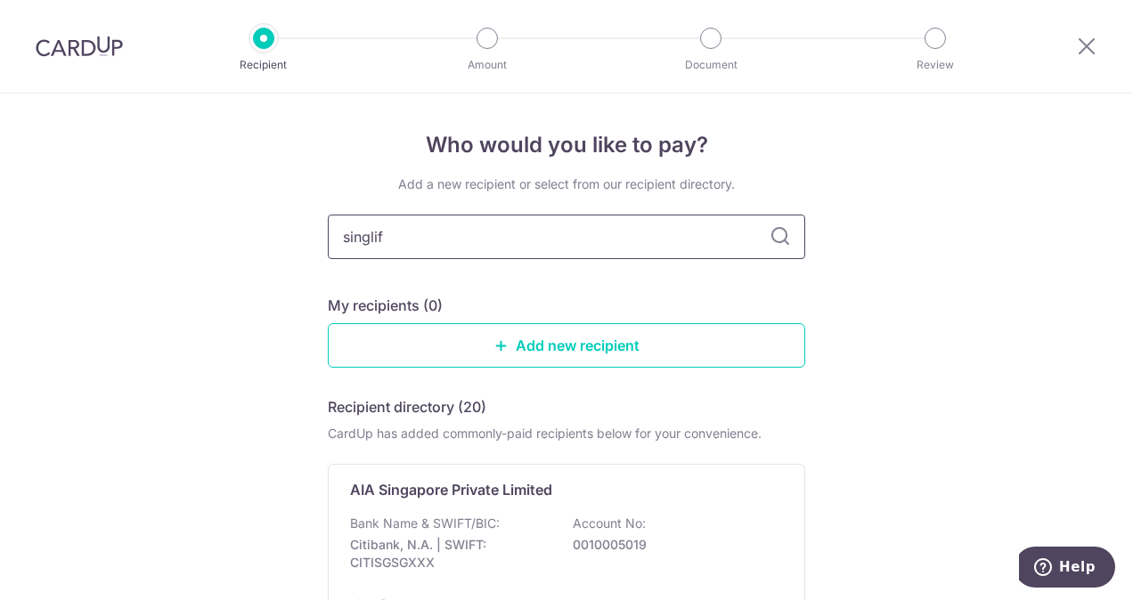
type input "singlife"
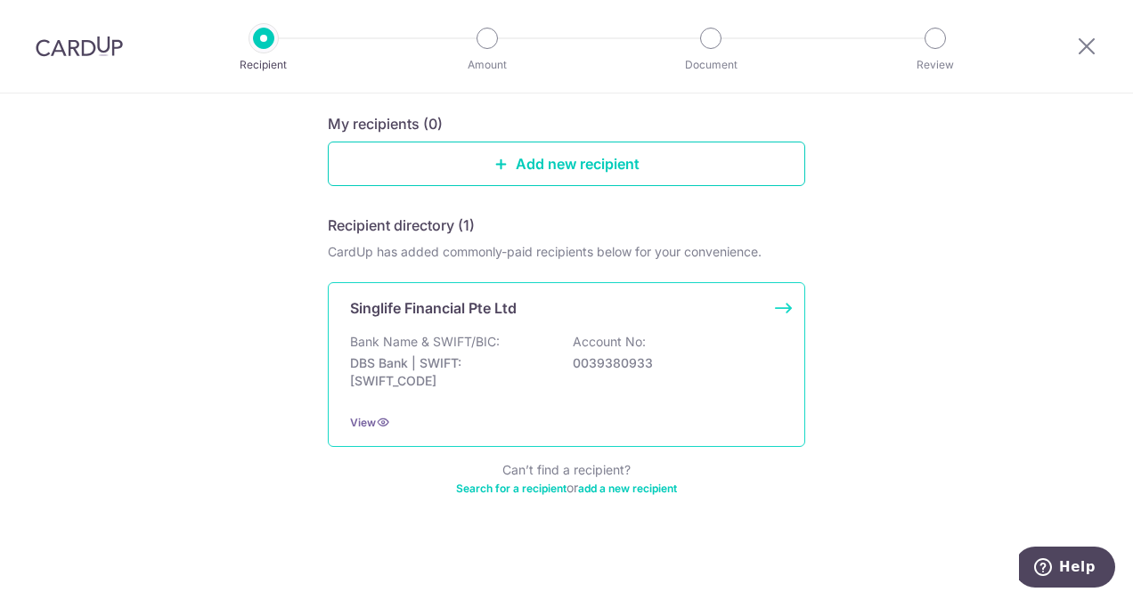
click at [508, 301] on p "Singlife Financial Pte Ltd" at bounding box center [433, 307] width 167 height 21
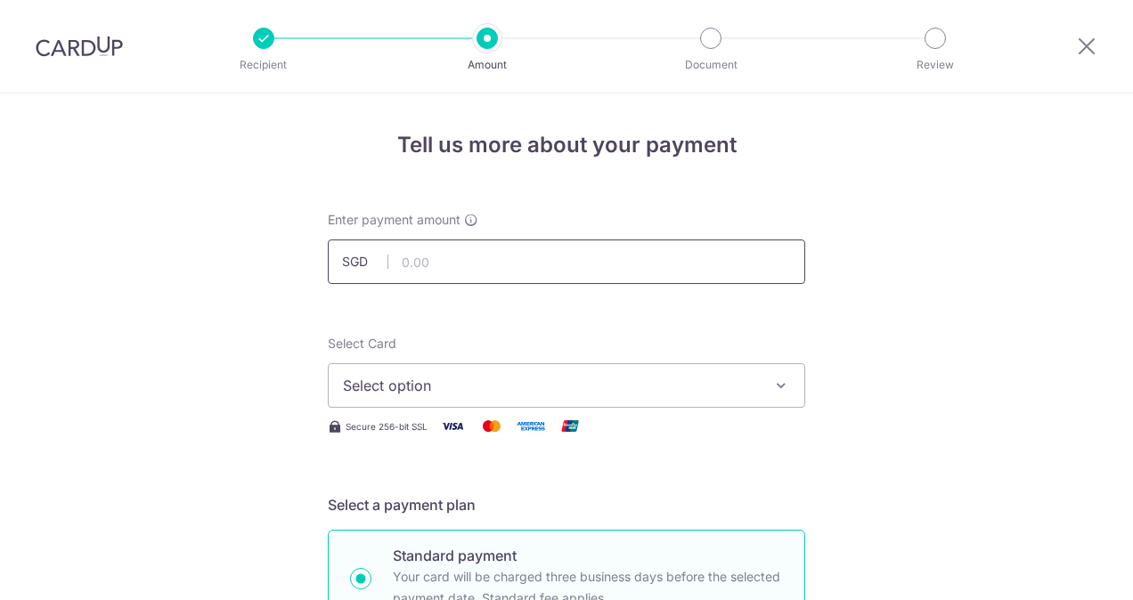
click at [492, 265] on input "text" at bounding box center [566, 262] width 477 height 45
type input "2,059.15"
click at [525, 378] on span "Select option" at bounding box center [550, 385] width 415 height 21
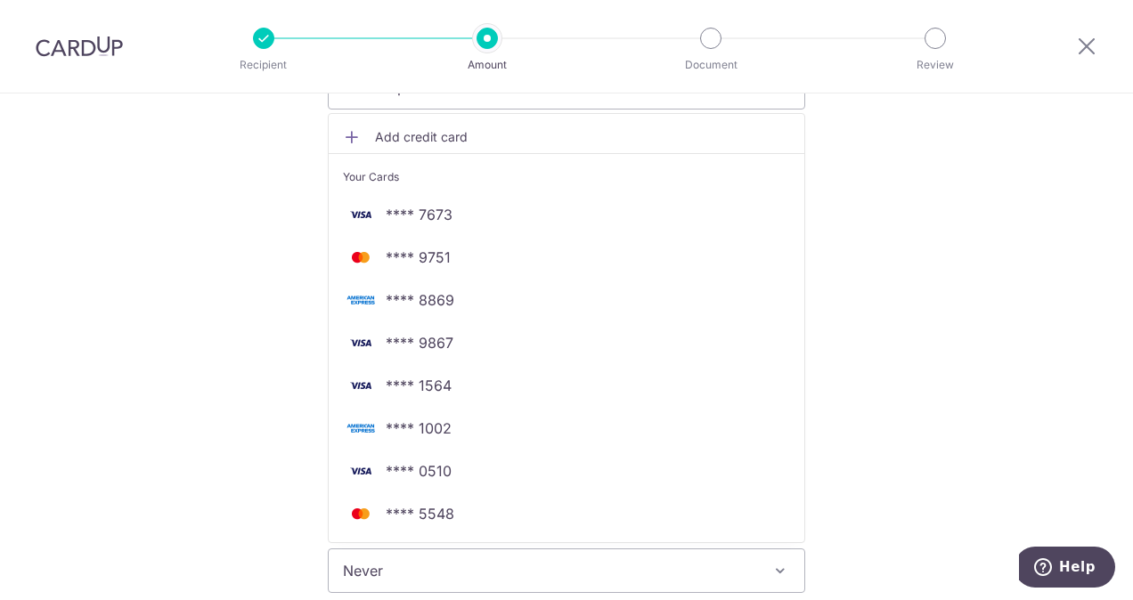
scroll to position [299, 0]
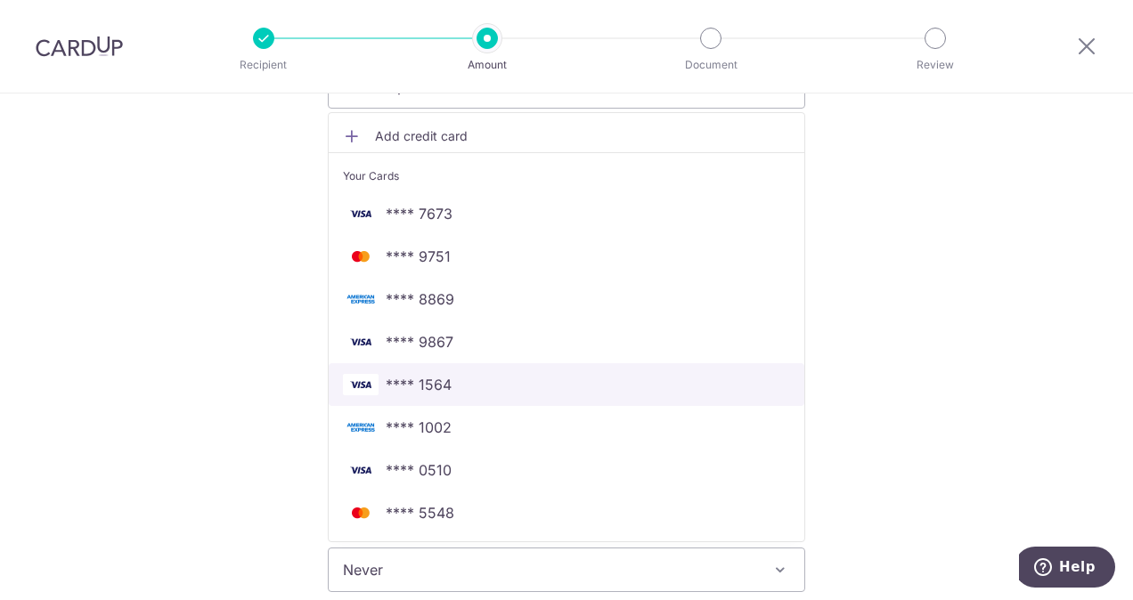
click at [589, 386] on span "**** 1564" at bounding box center [566, 384] width 447 height 21
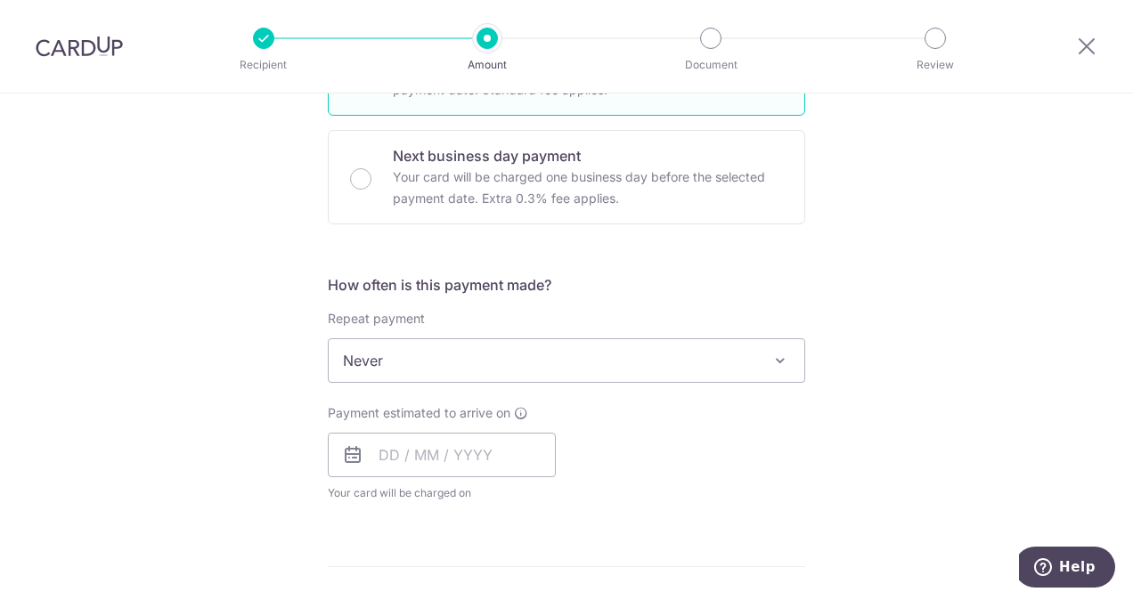
scroll to position [509, 0]
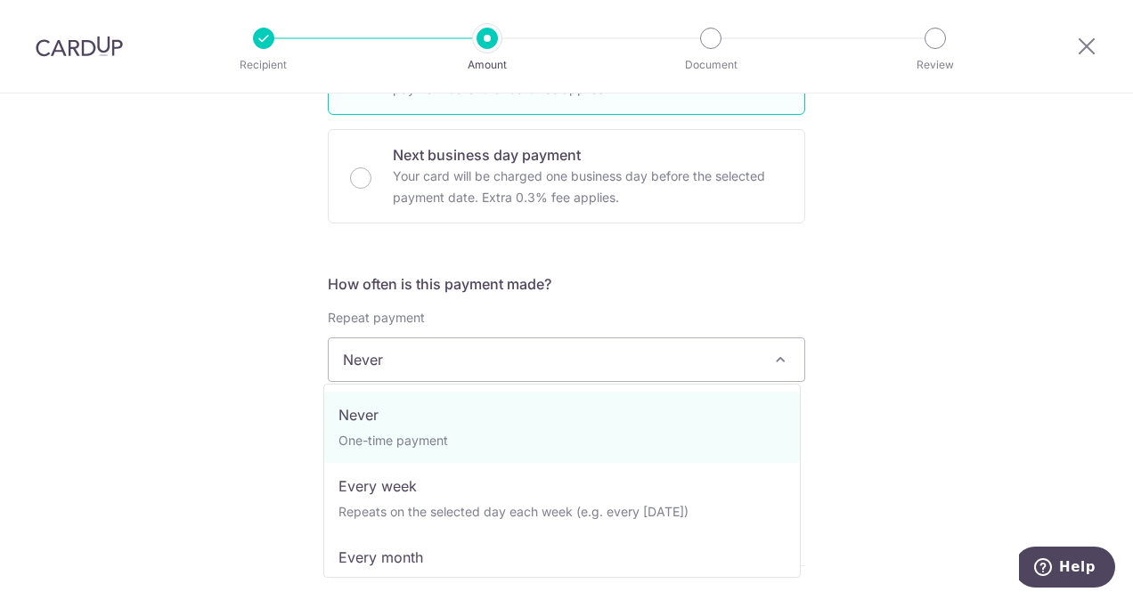
click at [734, 371] on span "Never" at bounding box center [566, 359] width 475 height 43
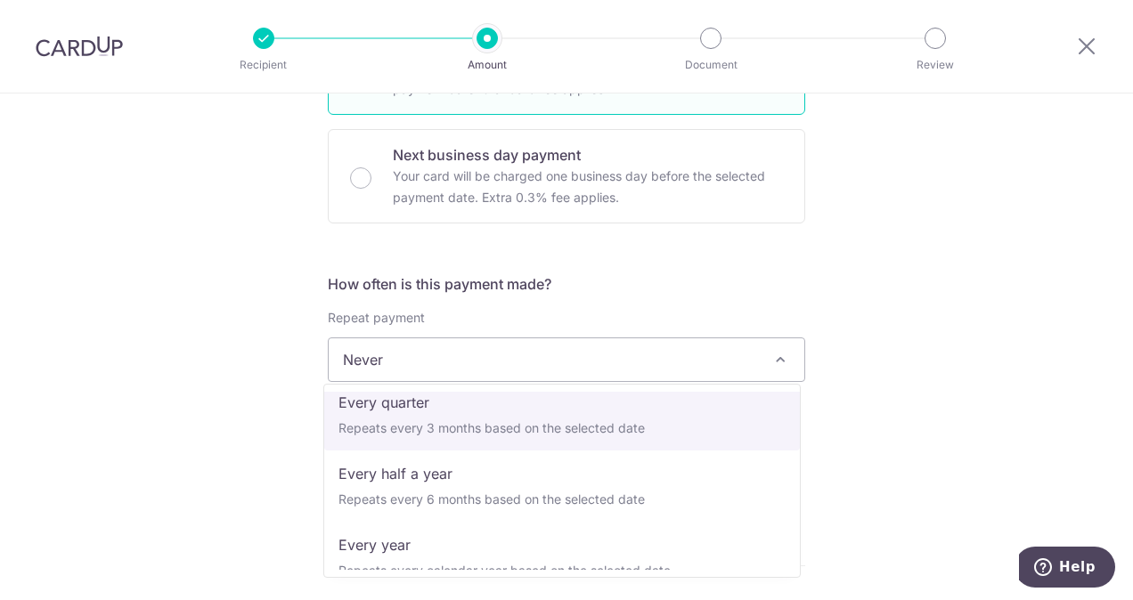
scroll to position [249, 0]
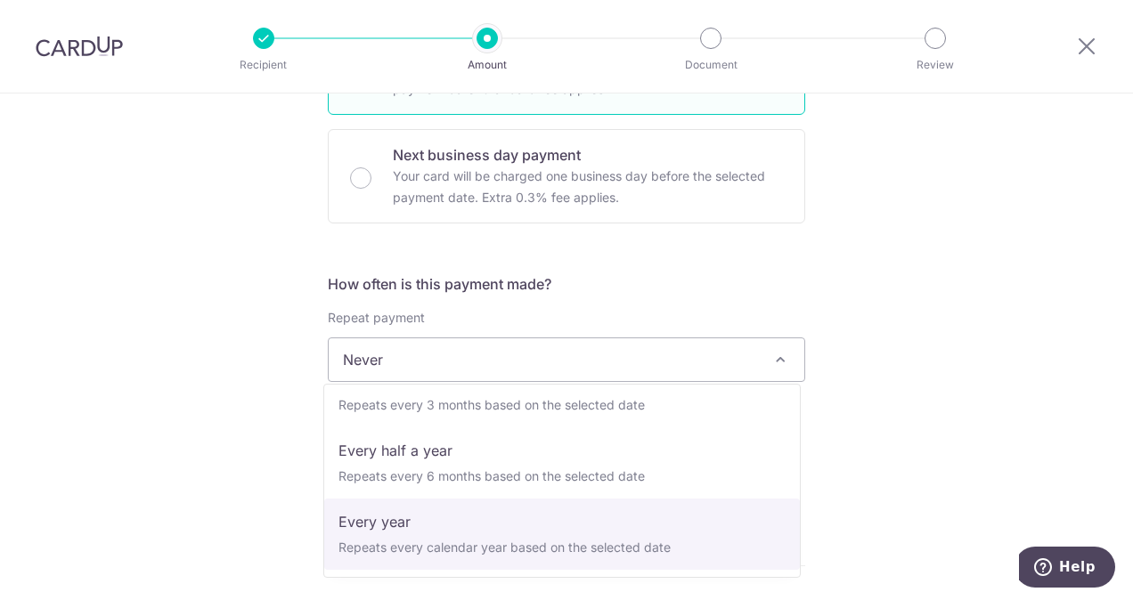
select select "6"
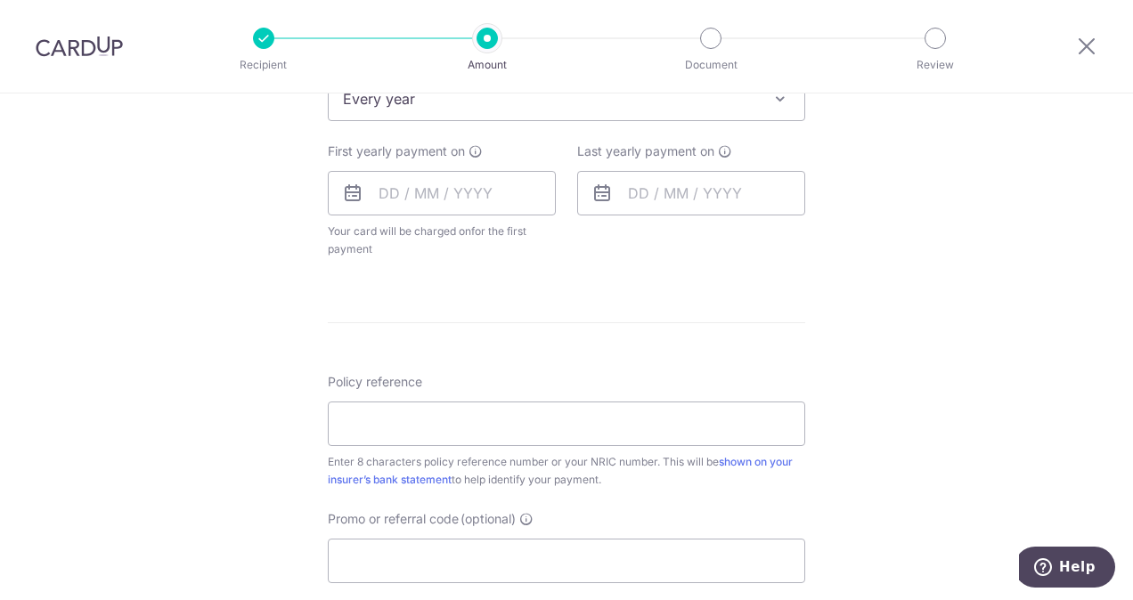
scroll to position [772, 0]
click at [481, 431] on input "Policy reference" at bounding box center [566, 422] width 477 height 45
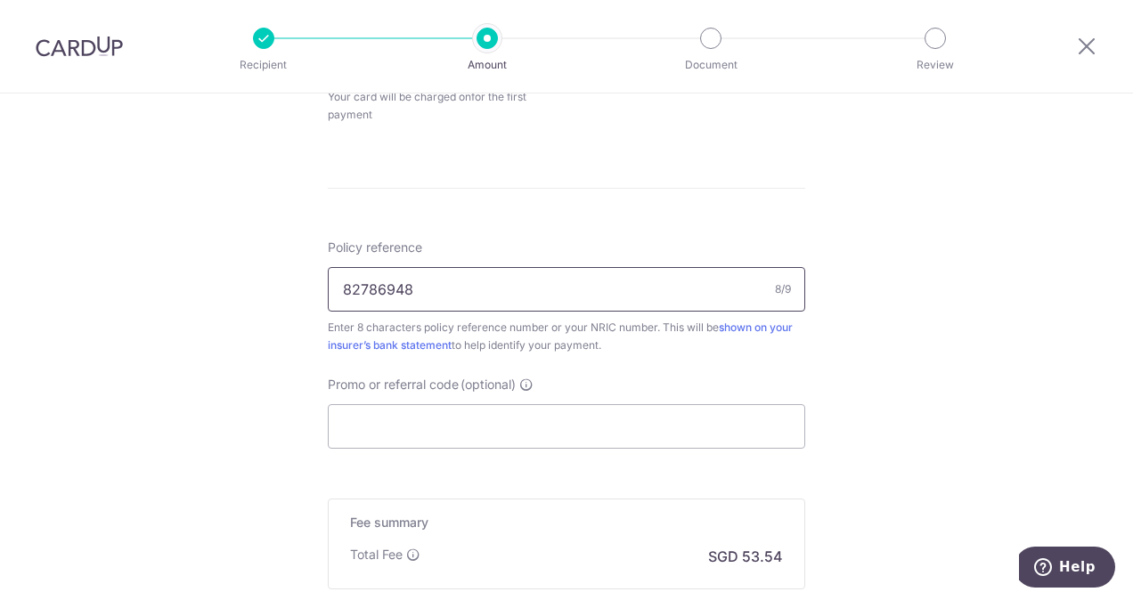
scroll to position [909, 0]
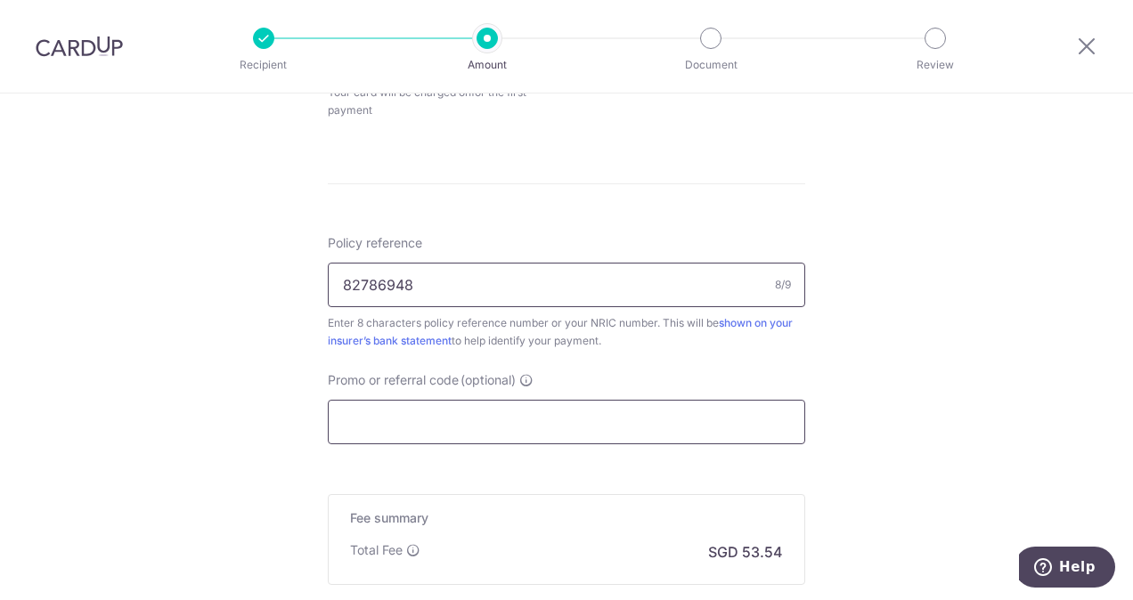
type input "82786948"
click at [481, 402] on input "Promo or referral code (optional)" at bounding box center [566, 422] width 477 height 45
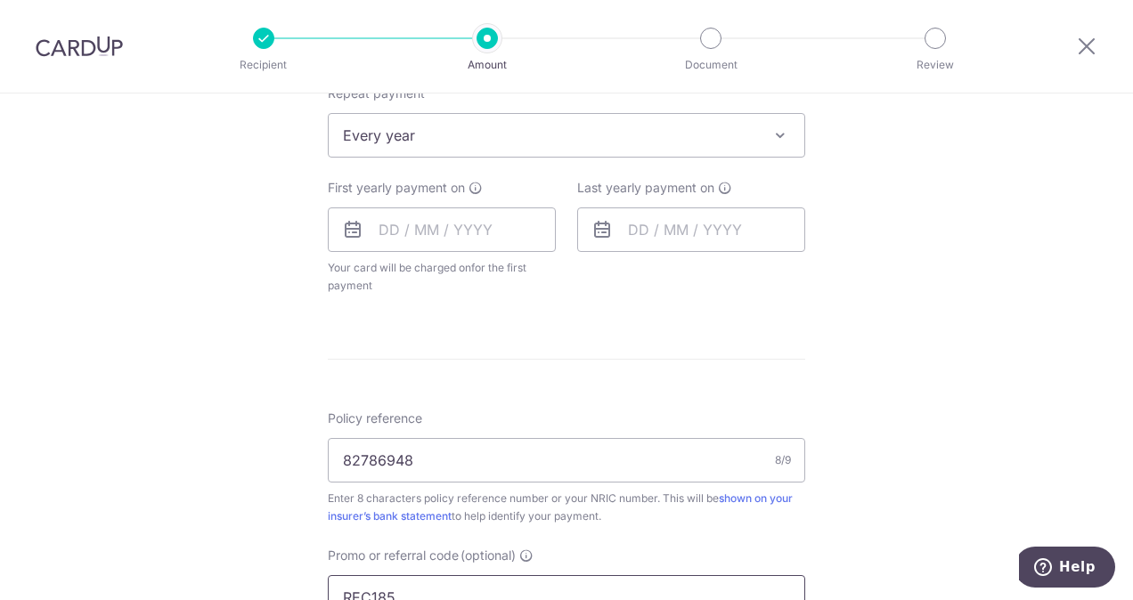
scroll to position [739, 0]
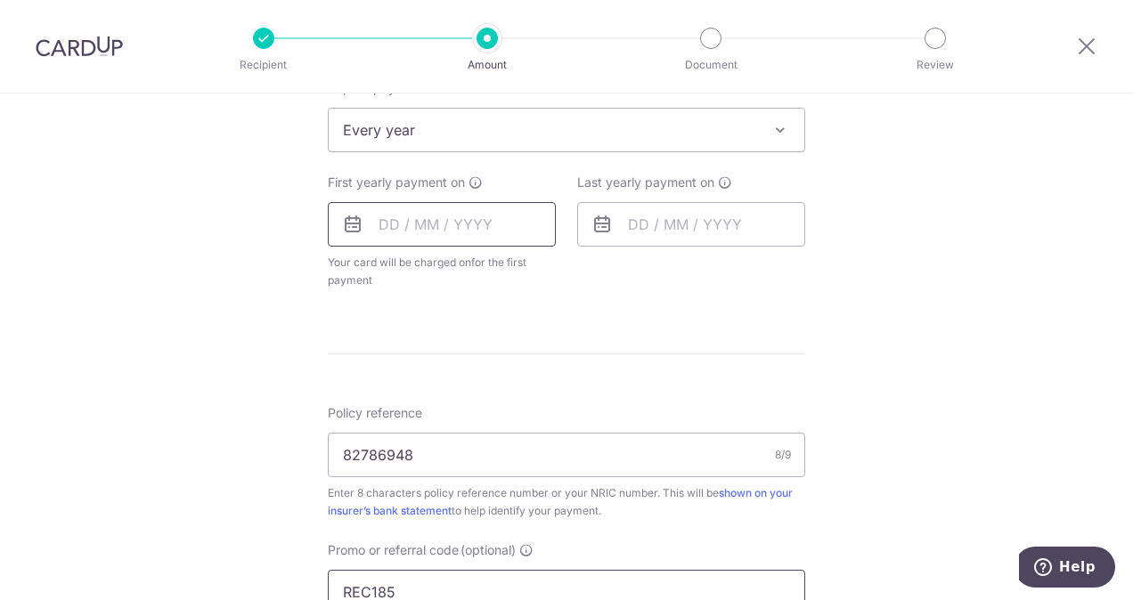
type input "REC185"
click at [489, 225] on input "text" at bounding box center [442, 224] width 228 height 45
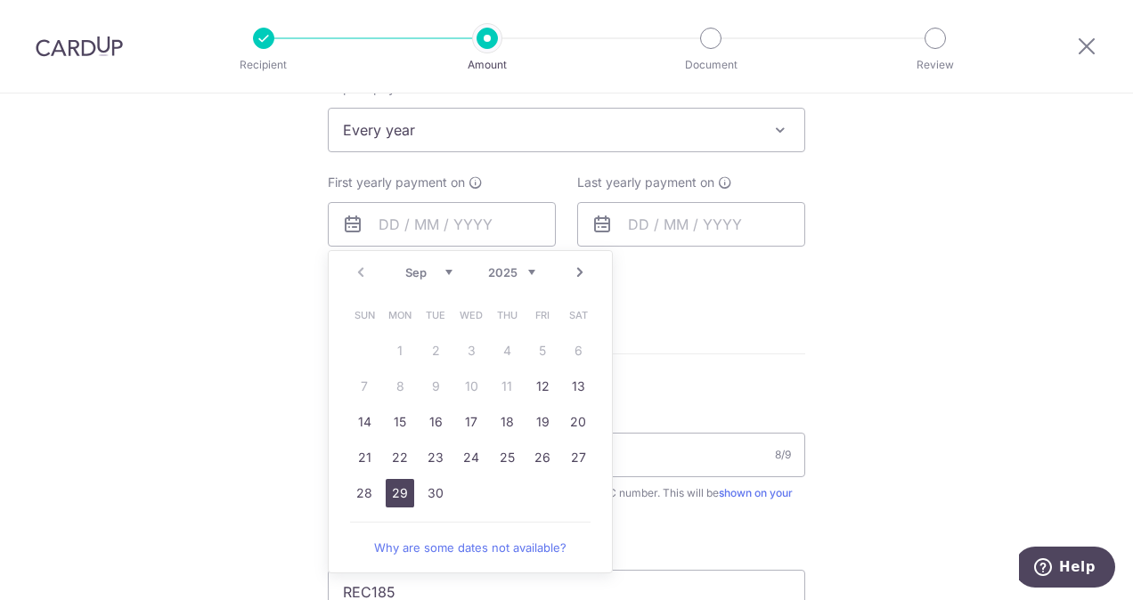
click at [397, 481] on link "29" at bounding box center [400, 493] width 28 height 28
type input "[DATE]"
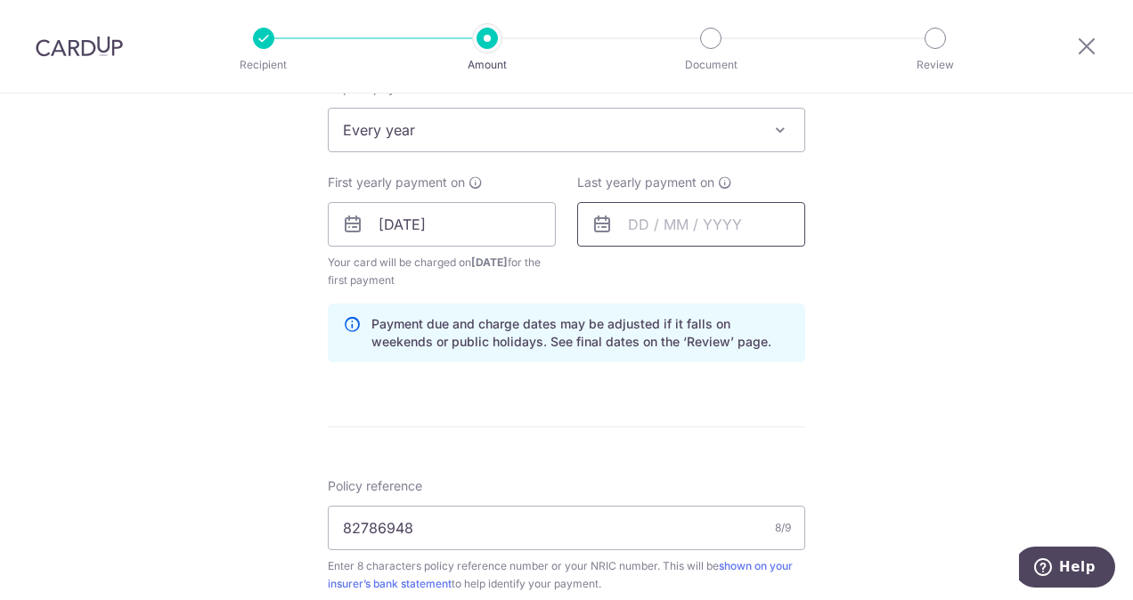
click at [739, 226] on input "text" at bounding box center [691, 224] width 228 height 45
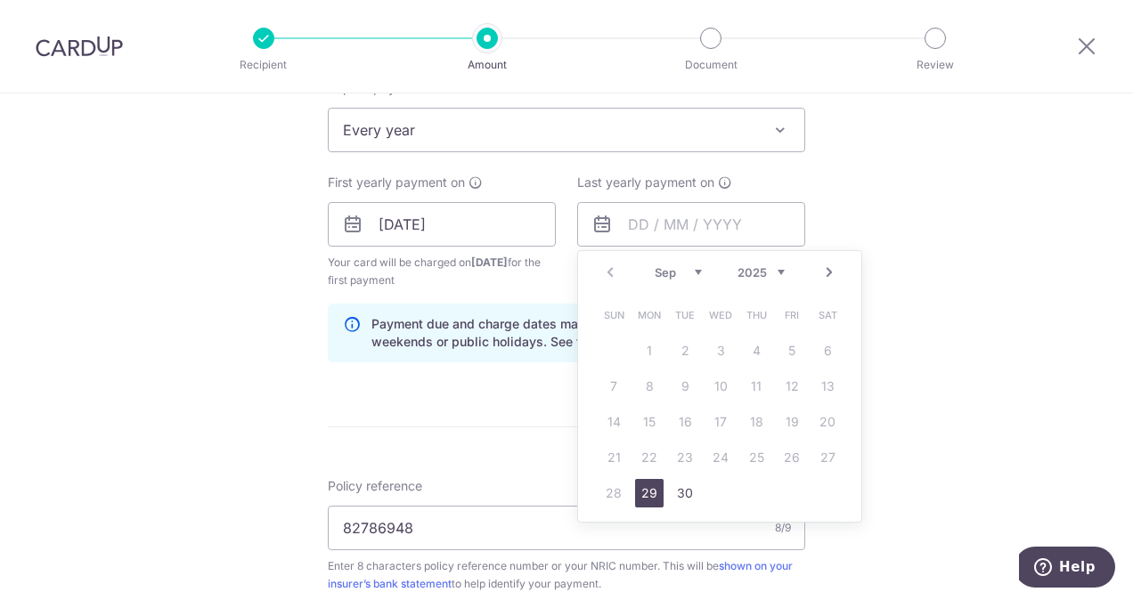
click at [828, 268] on link "Next" at bounding box center [828, 272] width 21 height 21
click at [616, 276] on div "Prev Next Sep Oct Nov [DATE] 2026 2027 2028 2029 2030 2031 2032 2033 2034 2035" at bounding box center [719, 272] width 283 height 43
click at [604, 268] on link "Prev" at bounding box center [609, 272] width 21 height 21
click at [573, 143] on span "Every year" at bounding box center [566, 130] width 475 height 43
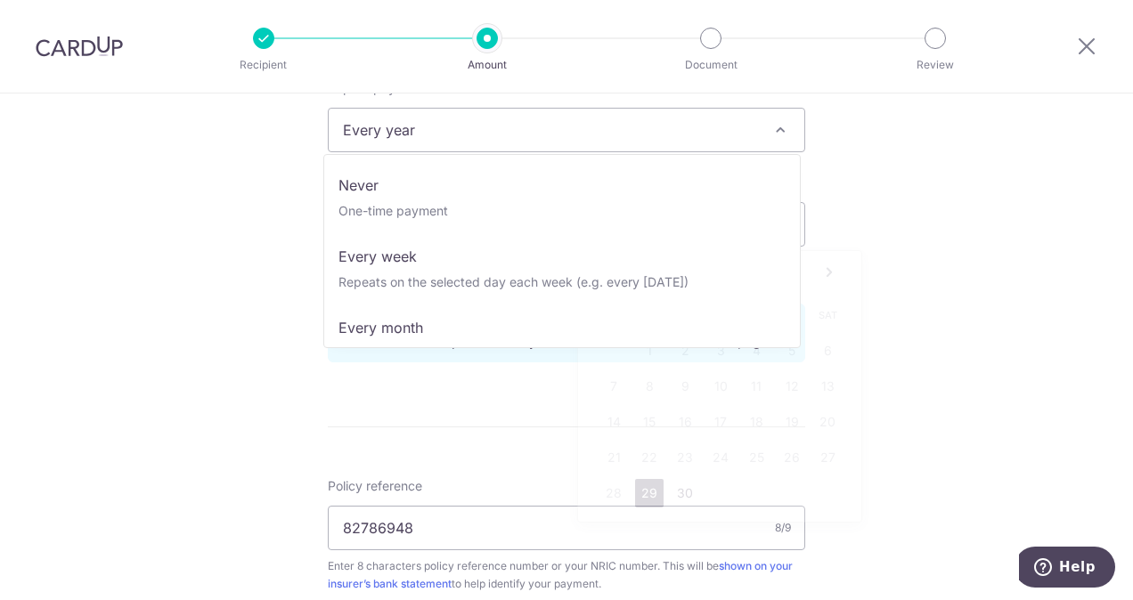
scroll to position [249, 0]
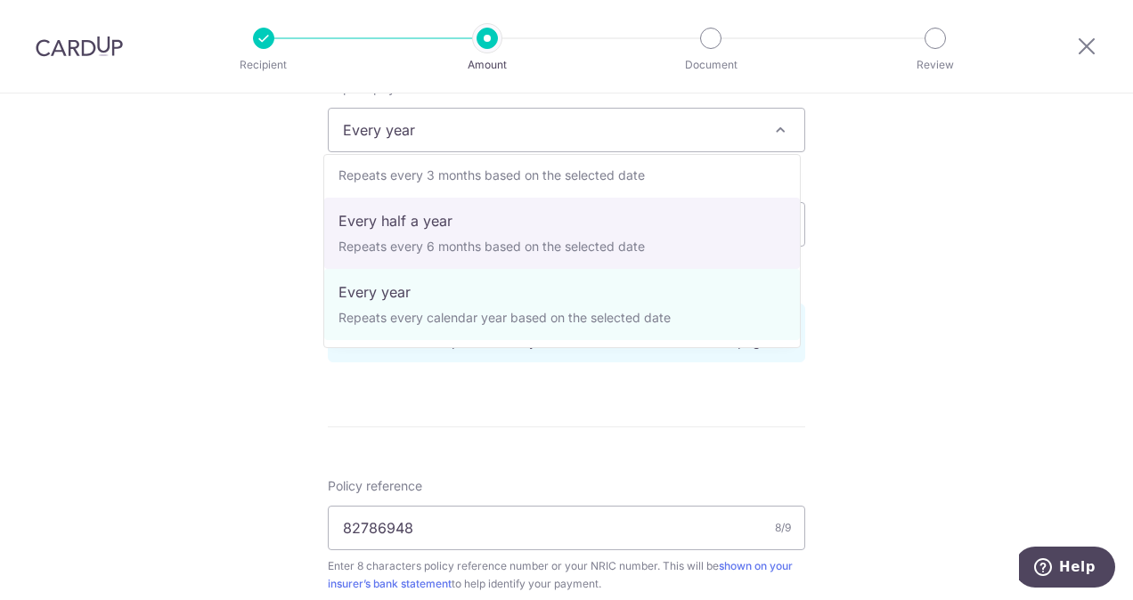
select select "5"
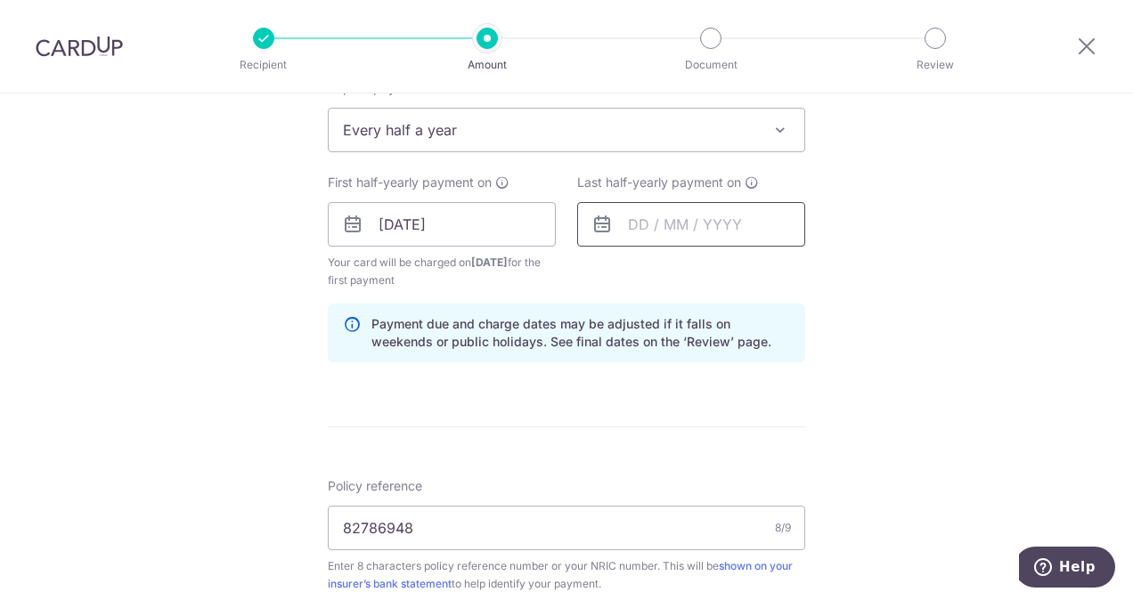
click at [719, 222] on input "text" at bounding box center [691, 224] width 228 height 45
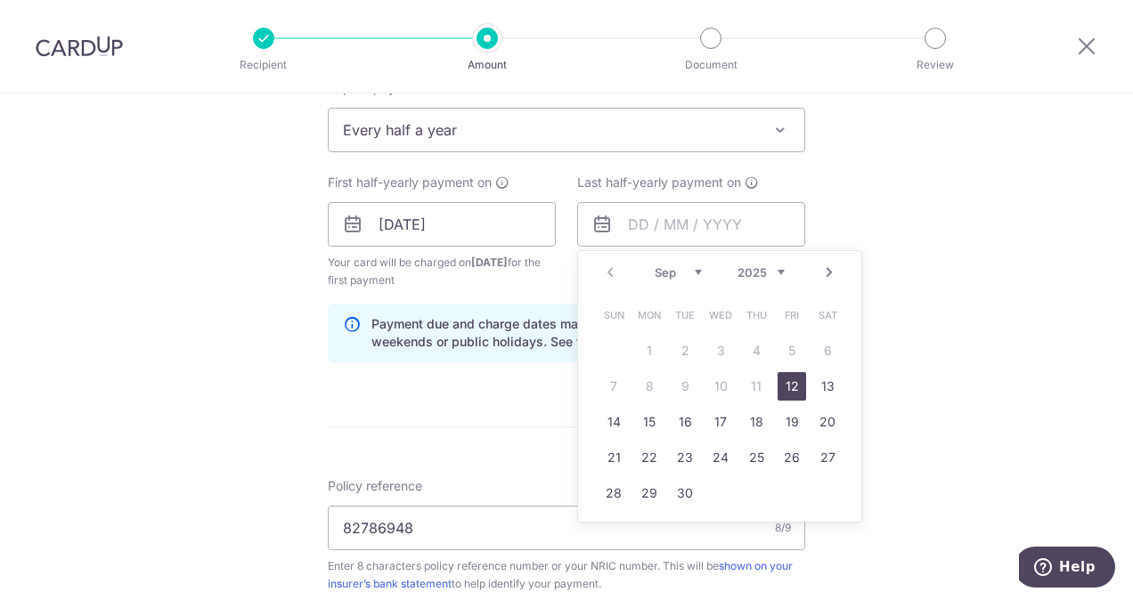
click at [825, 277] on link "Next" at bounding box center [828, 272] width 21 height 21
click at [828, 490] on link "31" at bounding box center [827, 493] width 28 height 28
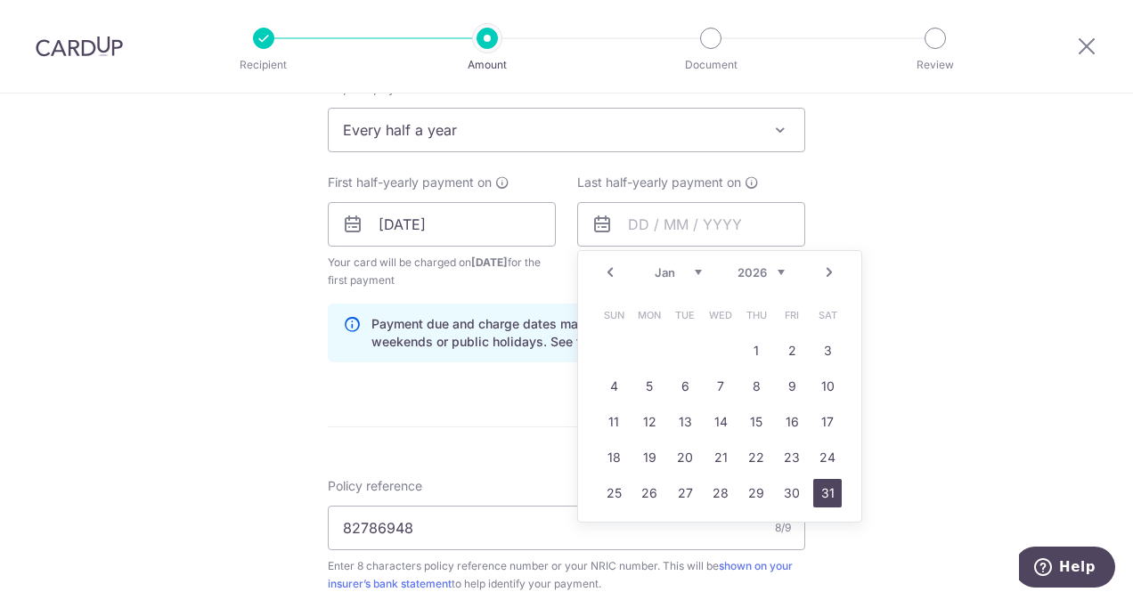
type input "[DATE]"
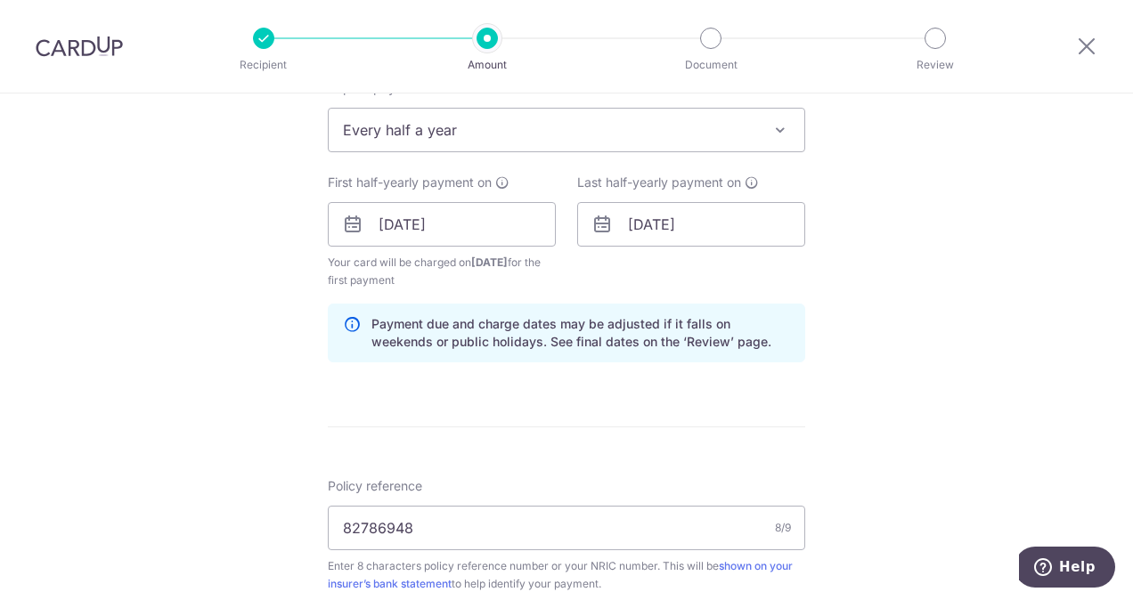
click at [1017, 322] on div "Tell us more about your payment Enter payment amount SGD 2,059.15 2059.15 Selec…" at bounding box center [566, 245] width 1133 height 1782
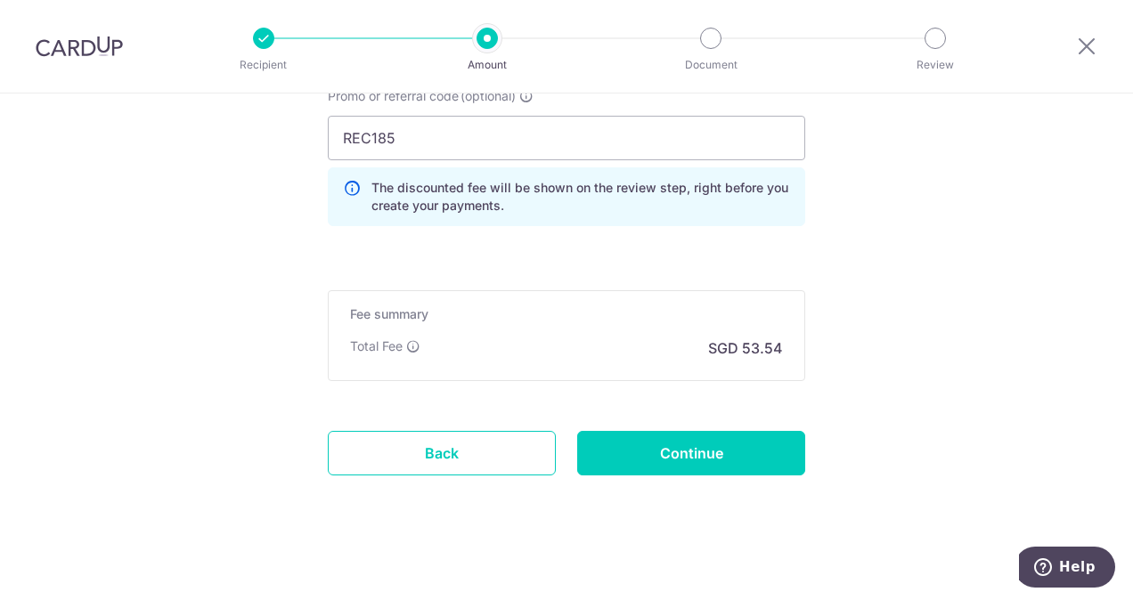
scroll to position [1270, 0]
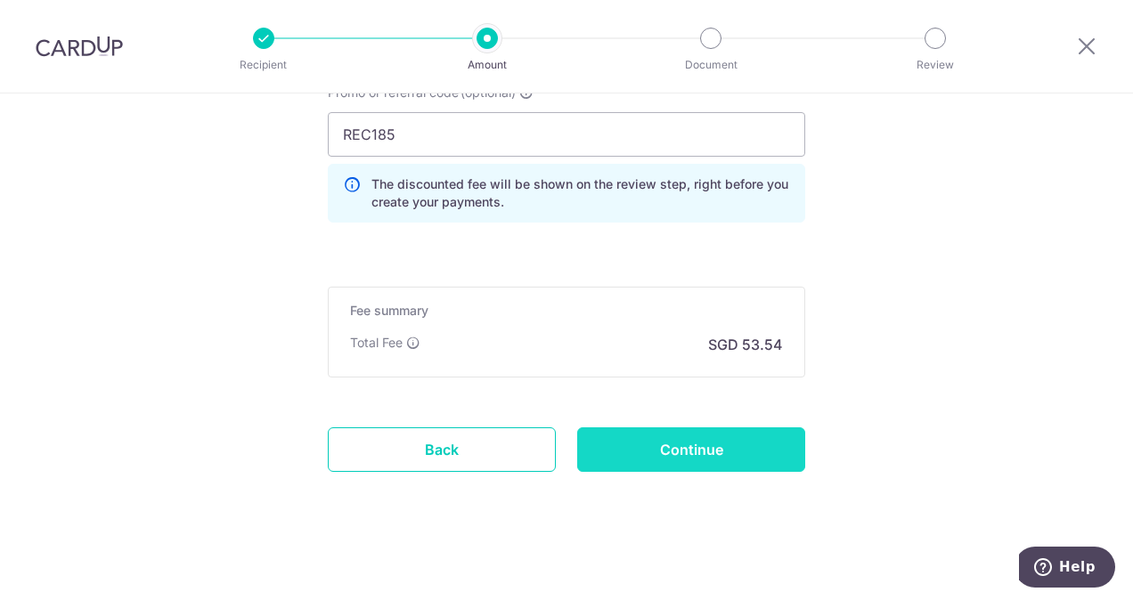
click at [728, 454] on input "Continue" at bounding box center [691, 449] width 228 height 45
type input "Create Schedule"
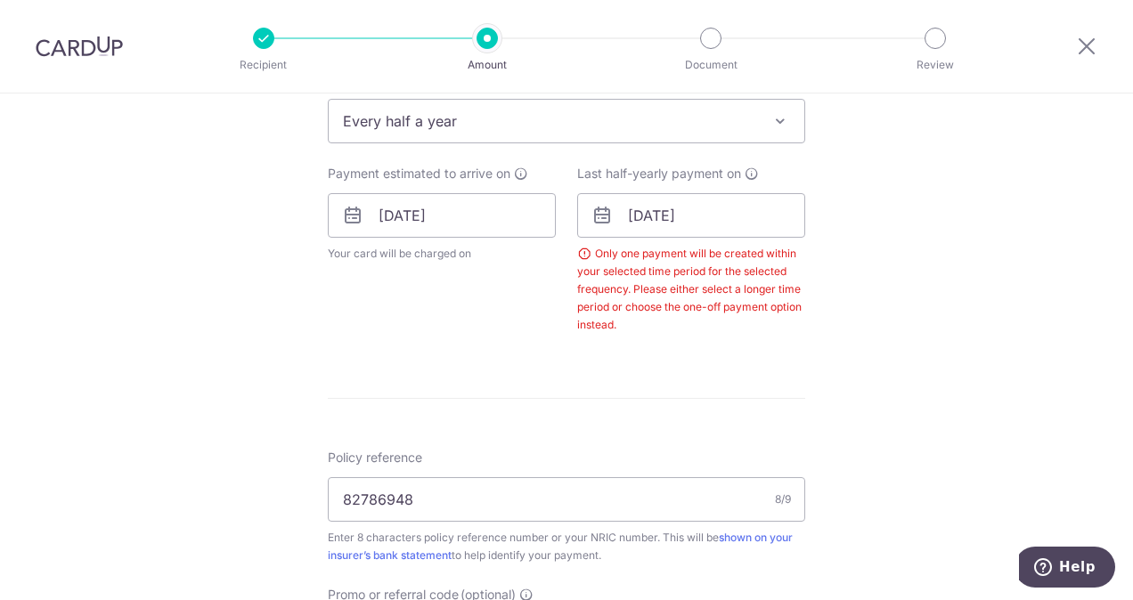
scroll to position [747, 0]
click at [760, 223] on input "[DATE]" at bounding box center [691, 216] width 228 height 45
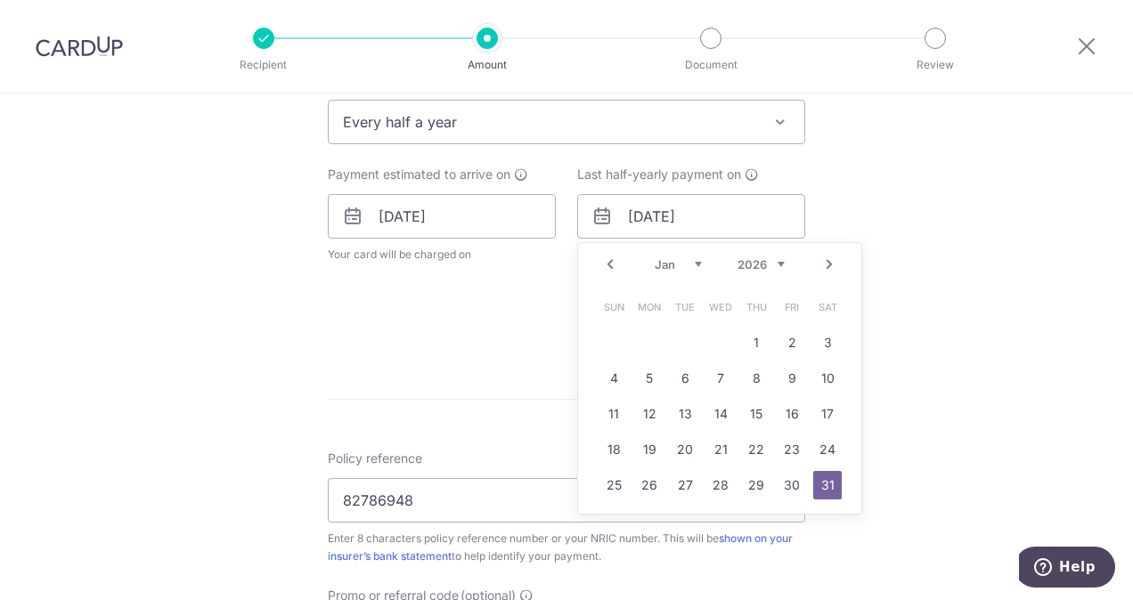
click at [825, 261] on link "Next" at bounding box center [828, 264] width 21 height 21
click at [817, 441] on link "28" at bounding box center [827, 449] width 28 height 28
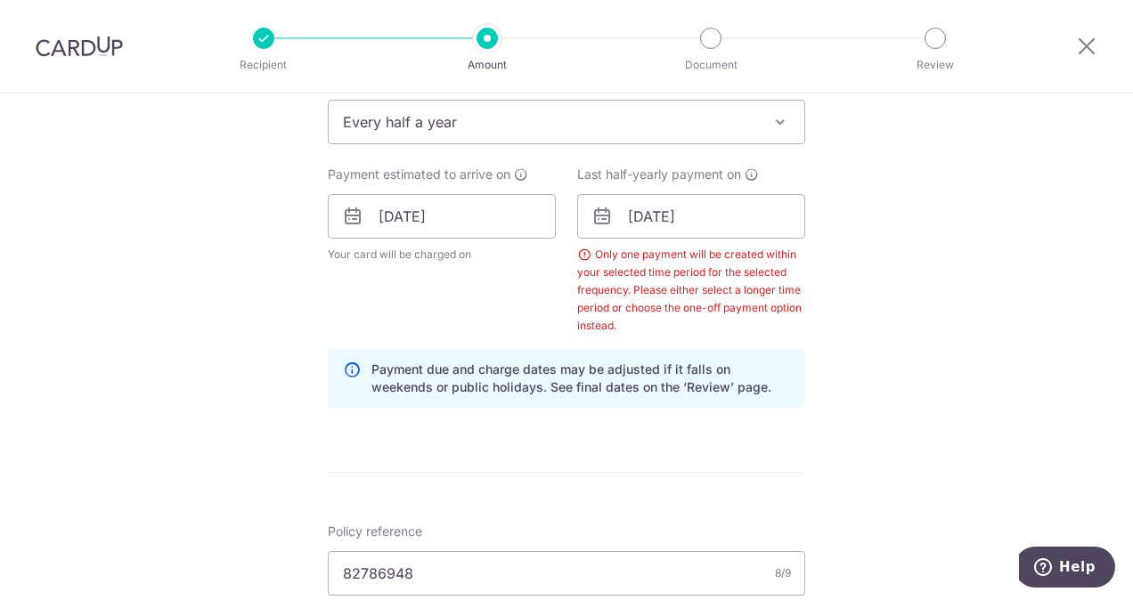
click at [954, 408] on div "Tell us more about your payment Enter payment amount SGD 2,059.15 2059.15 Selec…" at bounding box center [566, 263] width 1133 height 1835
click at [739, 216] on input "[DATE]" at bounding box center [691, 216] width 228 height 45
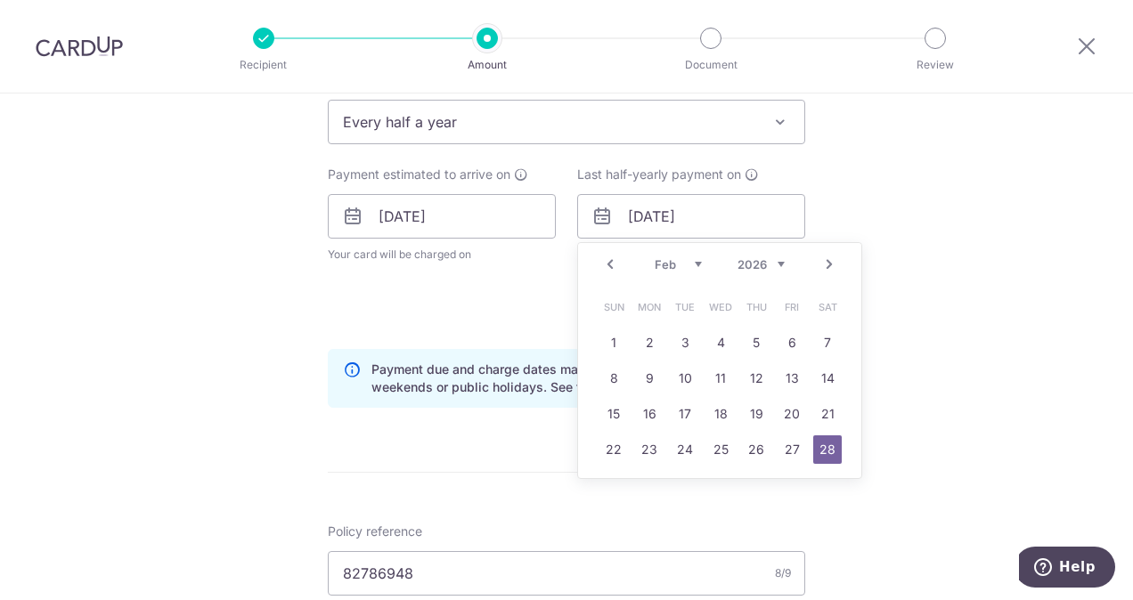
click at [825, 263] on link "Next" at bounding box center [828, 264] width 21 height 21
click at [757, 489] on link "30" at bounding box center [756, 485] width 28 height 28
type input "[DATE]"
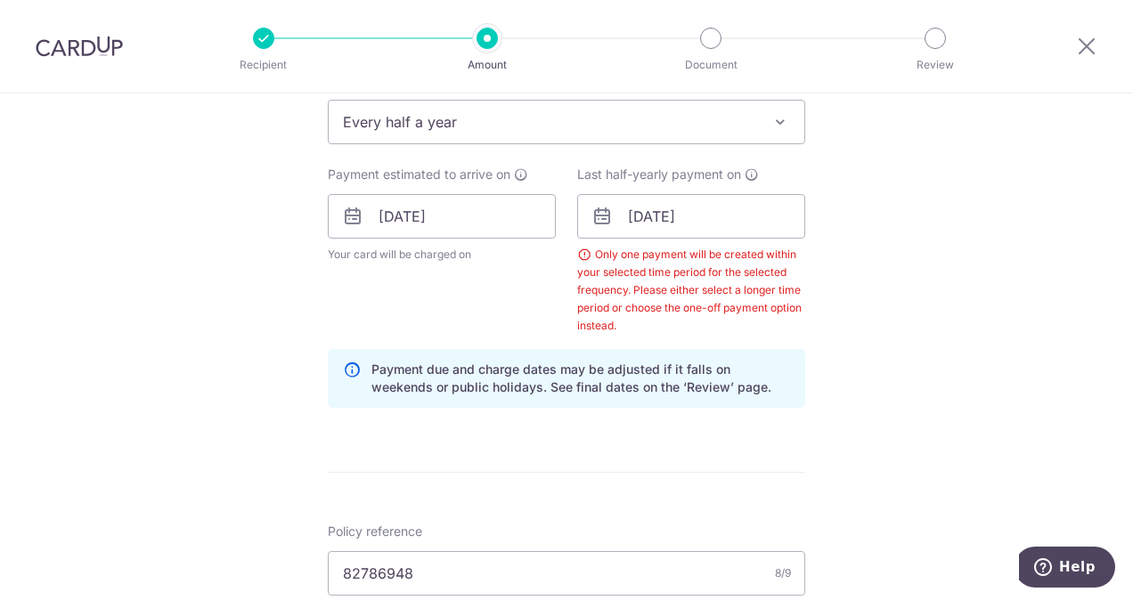
click at [688, 134] on span "Every half a year" at bounding box center [566, 122] width 475 height 43
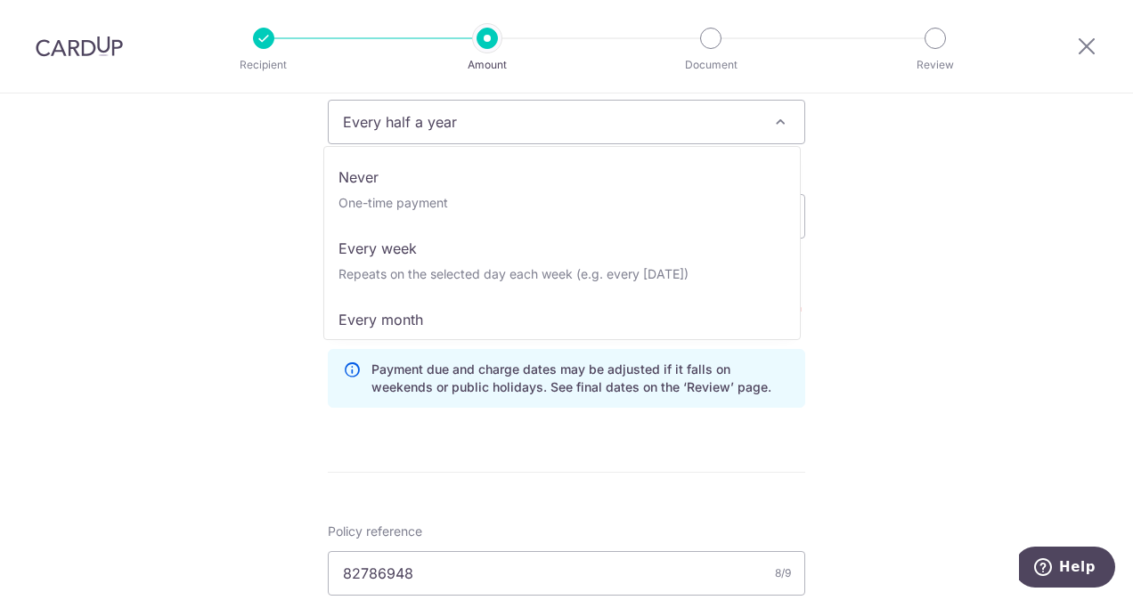
scroll to position [142, 0]
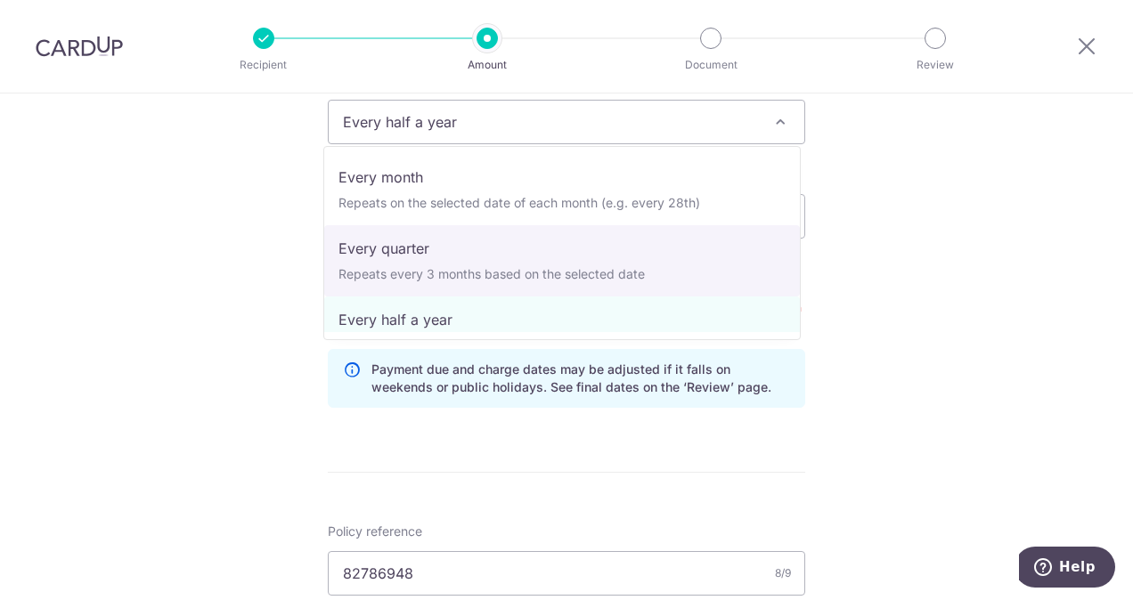
select select "4"
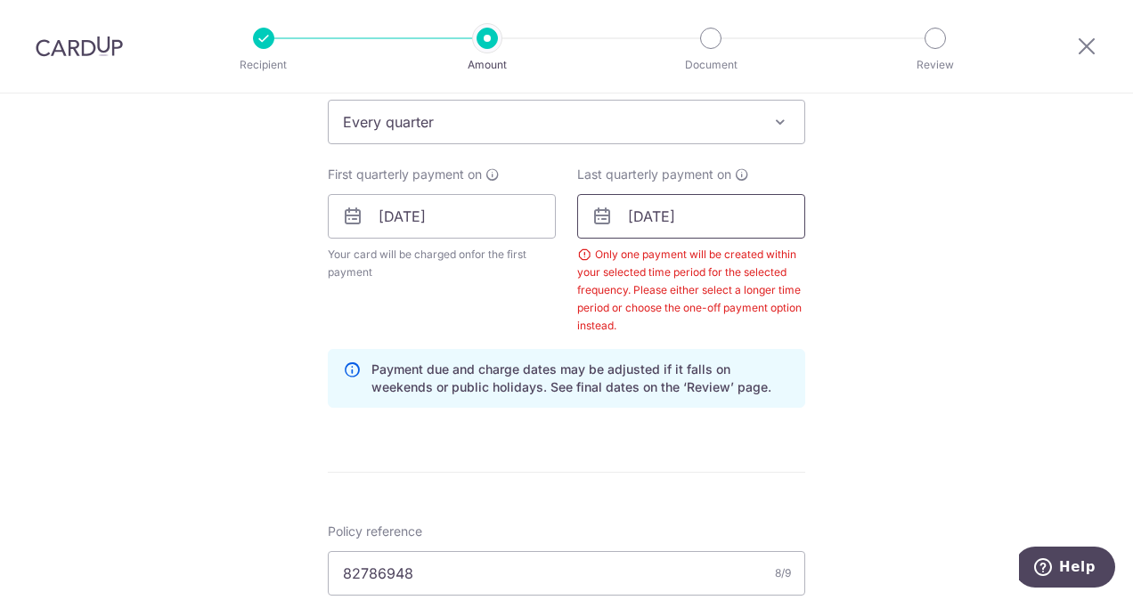
click at [765, 213] on input "[DATE]" at bounding box center [691, 216] width 228 height 45
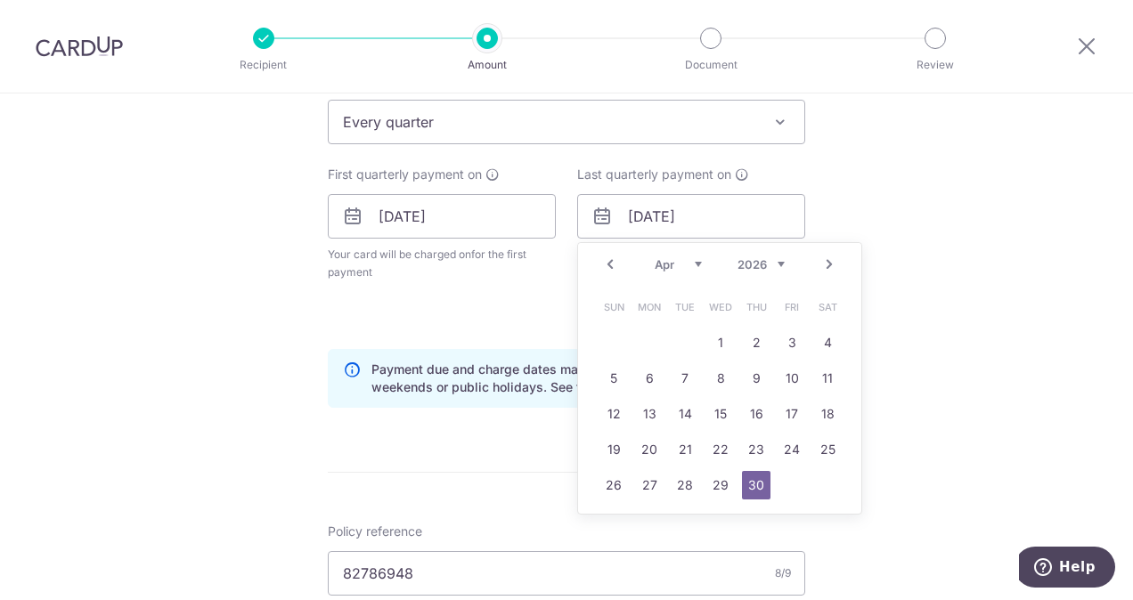
click at [608, 267] on link "Prev" at bounding box center [609, 264] width 21 height 21
click at [831, 481] on link "31" at bounding box center [827, 485] width 28 height 28
type input "[DATE]"
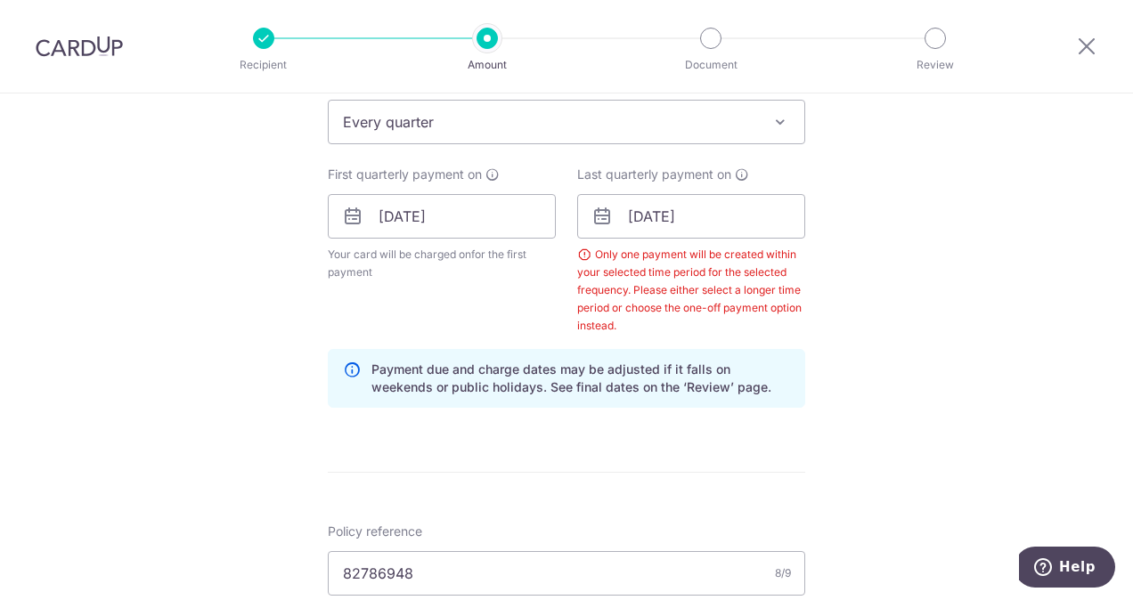
click at [881, 262] on div "Tell us more about your payment Enter payment amount SGD 2,059.15 2059.15 Selec…" at bounding box center [566, 263] width 1133 height 1835
click at [583, 128] on span "Every quarter" at bounding box center [566, 122] width 475 height 43
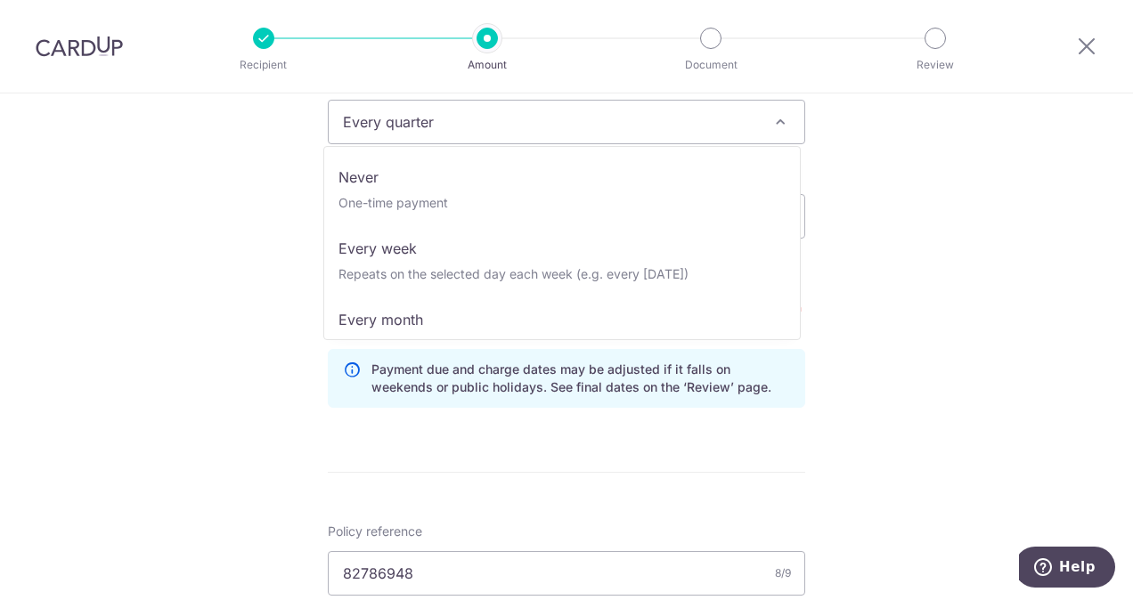
scroll to position [118, 0]
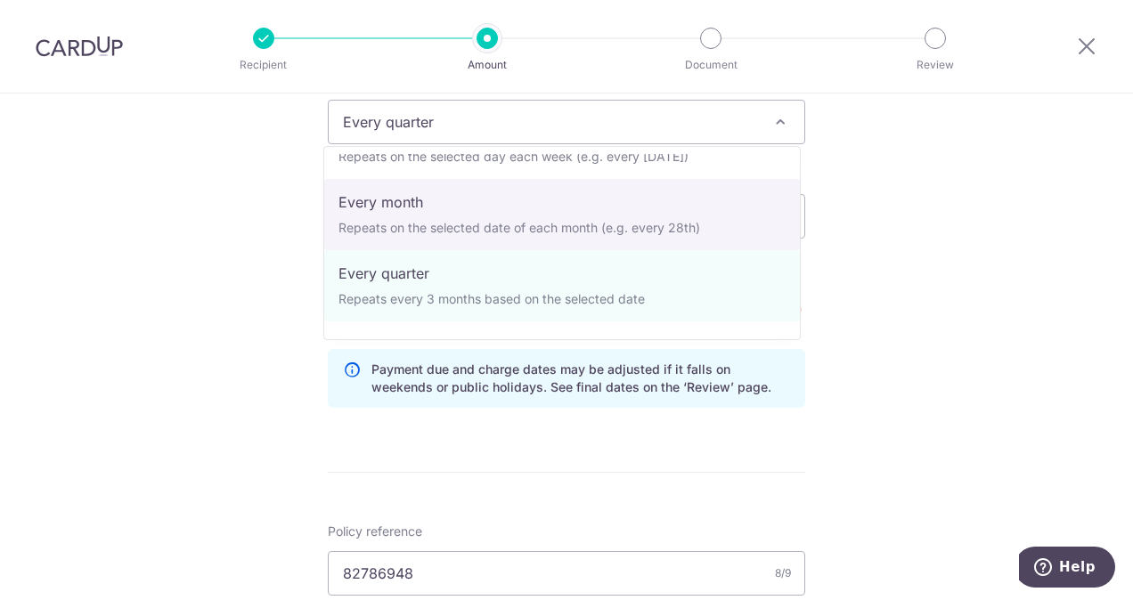
select select "3"
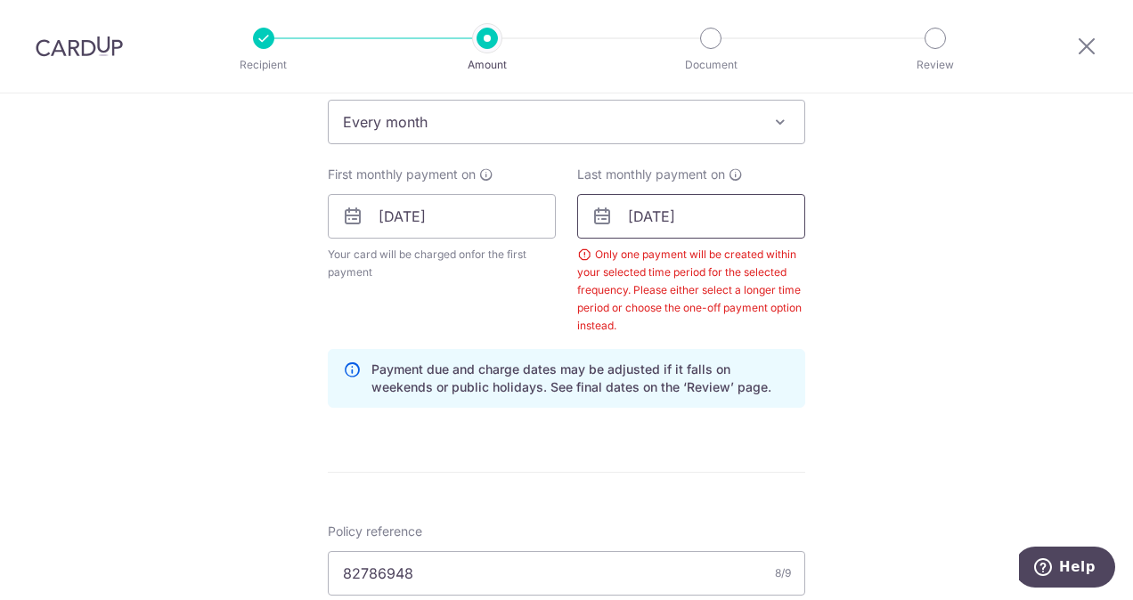
click at [768, 215] on input "[DATE]" at bounding box center [691, 216] width 228 height 45
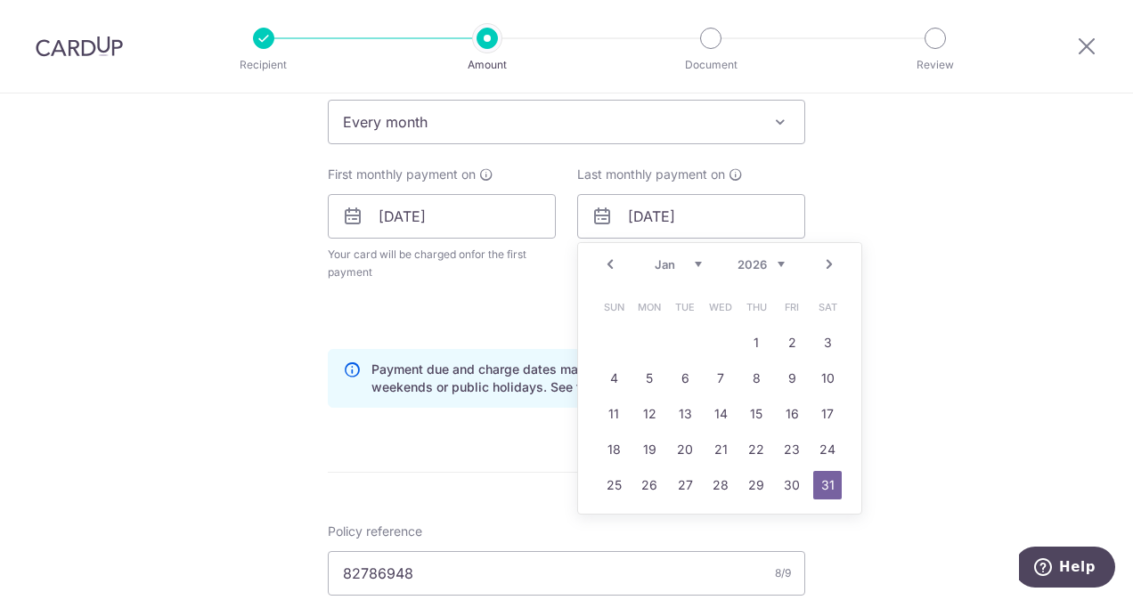
click at [605, 257] on link "Prev" at bounding box center [609, 264] width 21 height 21
click at [719, 495] on link "31" at bounding box center [720, 485] width 28 height 28
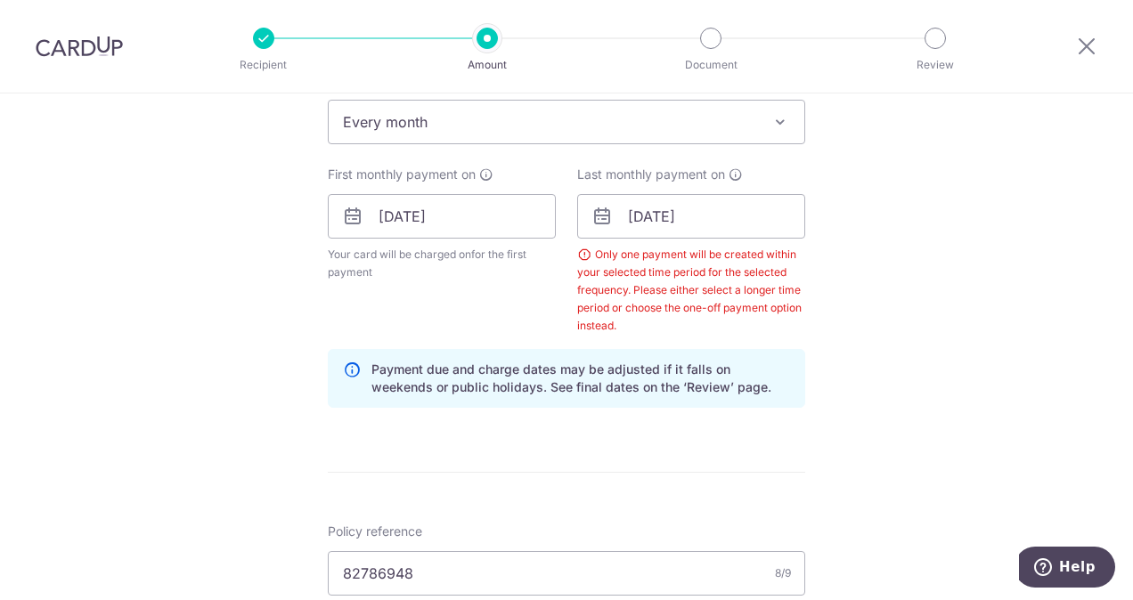
click at [919, 285] on div "Tell us more about your payment Enter payment amount SGD 2,059.15 2059.15 Selec…" at bounding box center [566, 263] width 1133 height 1835
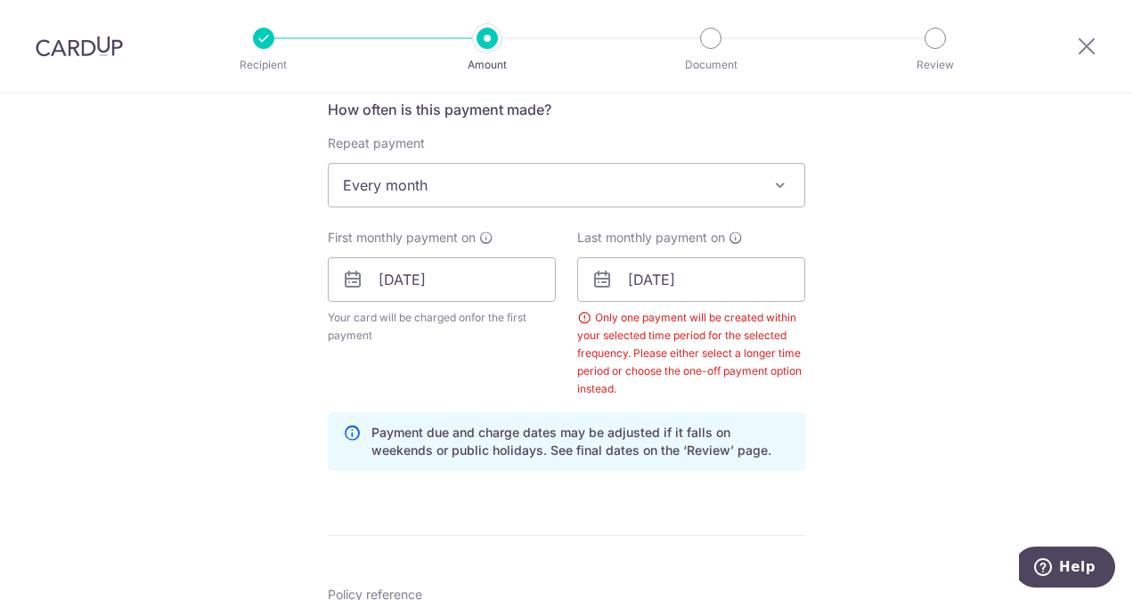
scroll to position [688, 0]
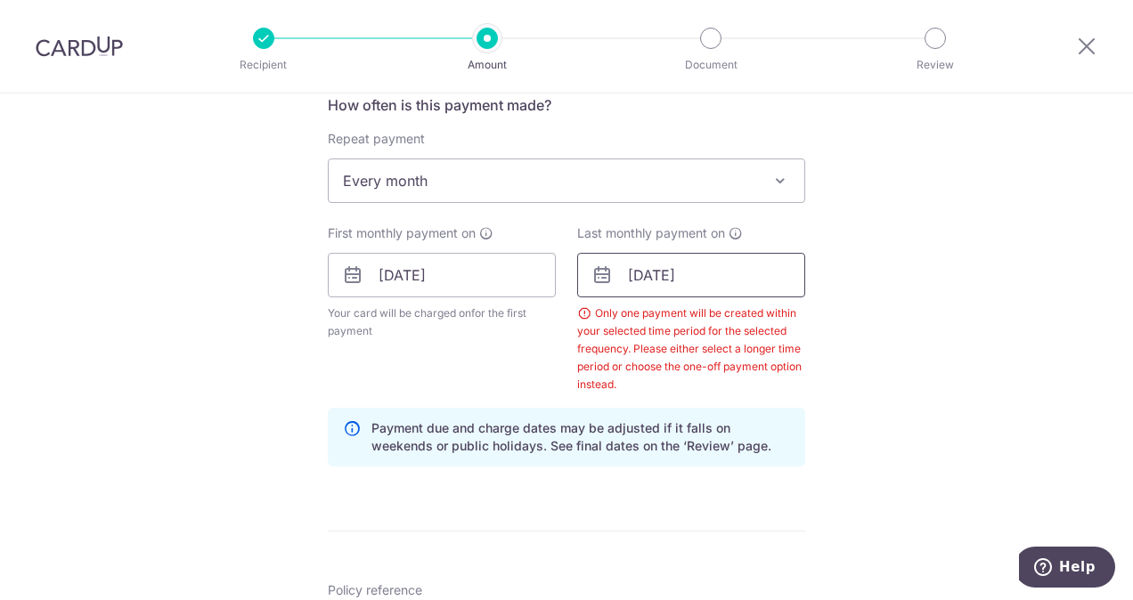
click at [703, 288] on input "[DATE]" at bounding box center [691, 275] width 228 height 45
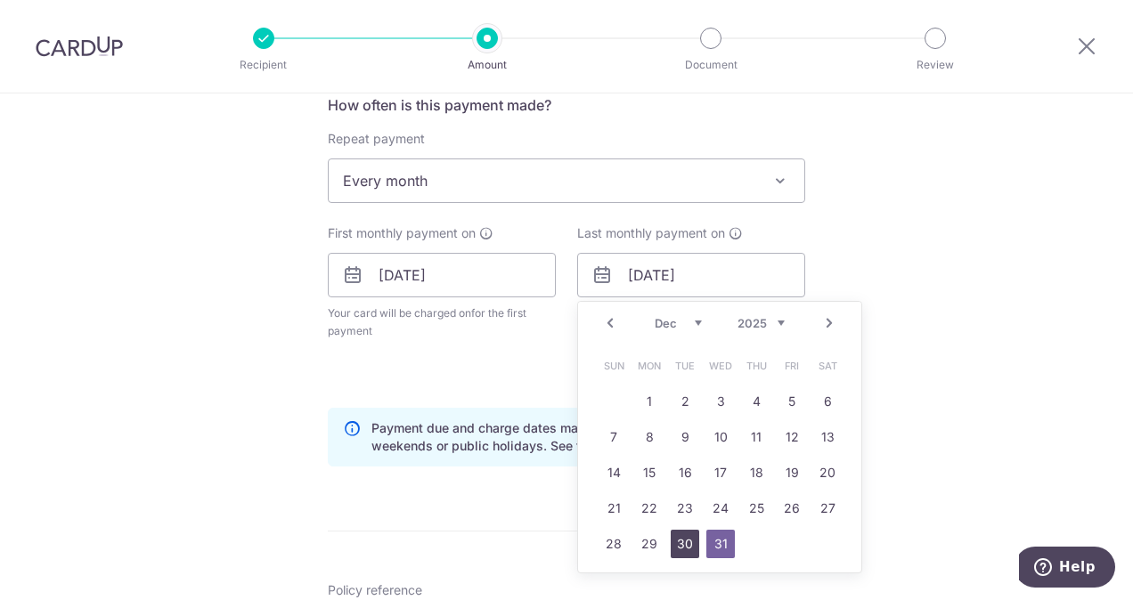
click at [674, 534] on link "30" at bounding box center [684, 544] width 28 height 28
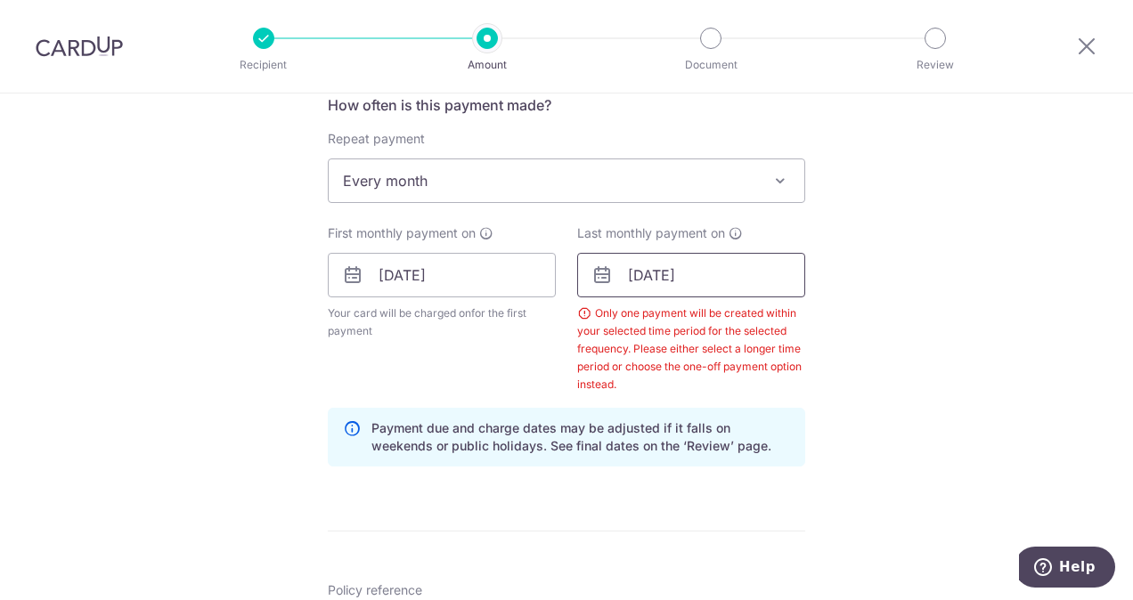
click at [741, 277] on input "[DATE]" at bounding box center [691, 275] width 228 height 45
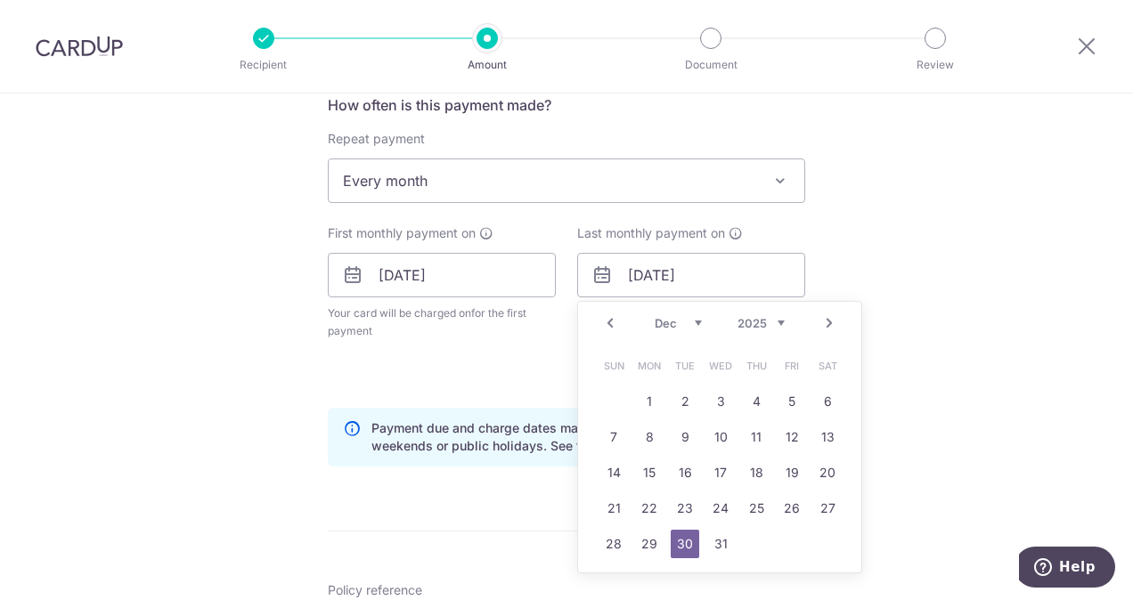
click at [824, 322] on link "Next" at bounding box center [828, 323] width 21 height 21
click at [830, 550] on link "31" at bounding box center [827, 544] width 28 height 28
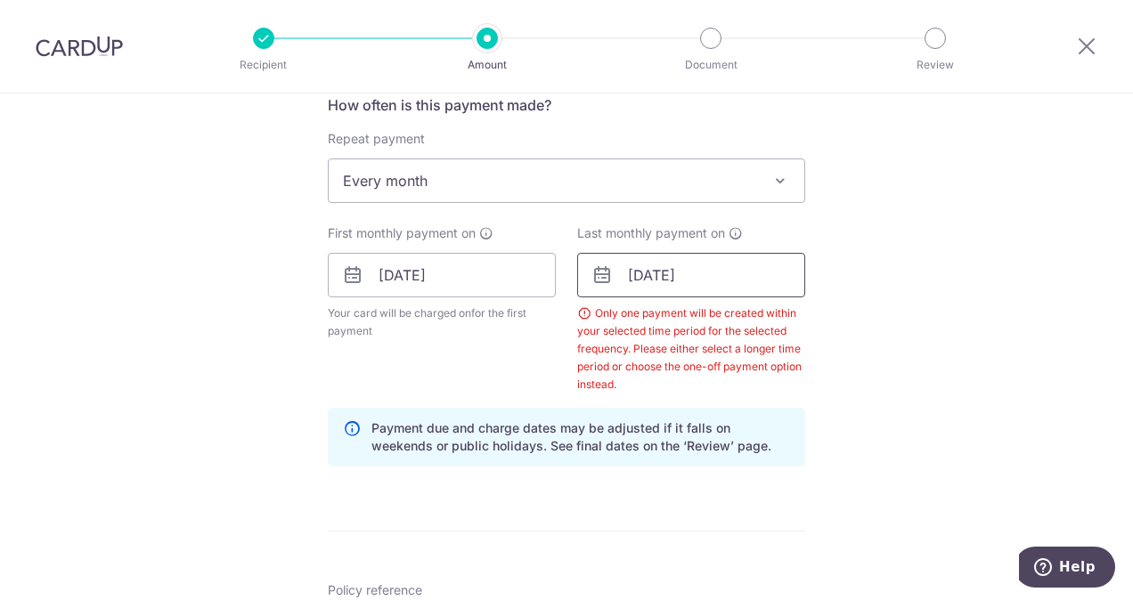
click at [693, 281] on input "[DATE]" at bounding box center [691, 275] width 228 height 45
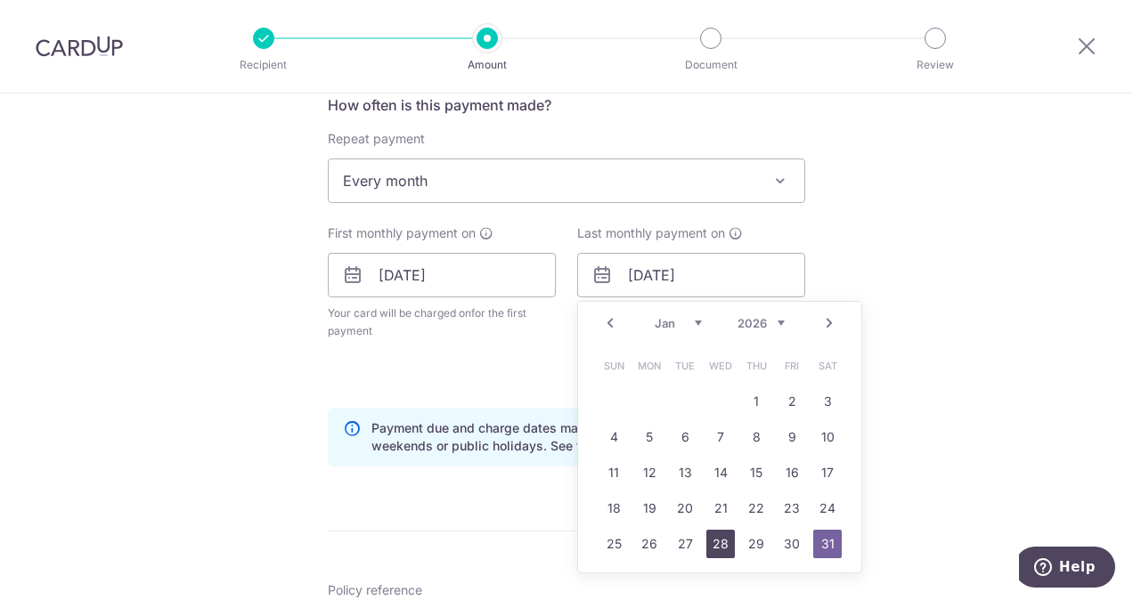
click at [719, 541] on link "28" at bounding box center [720, 544] width 28 height 28
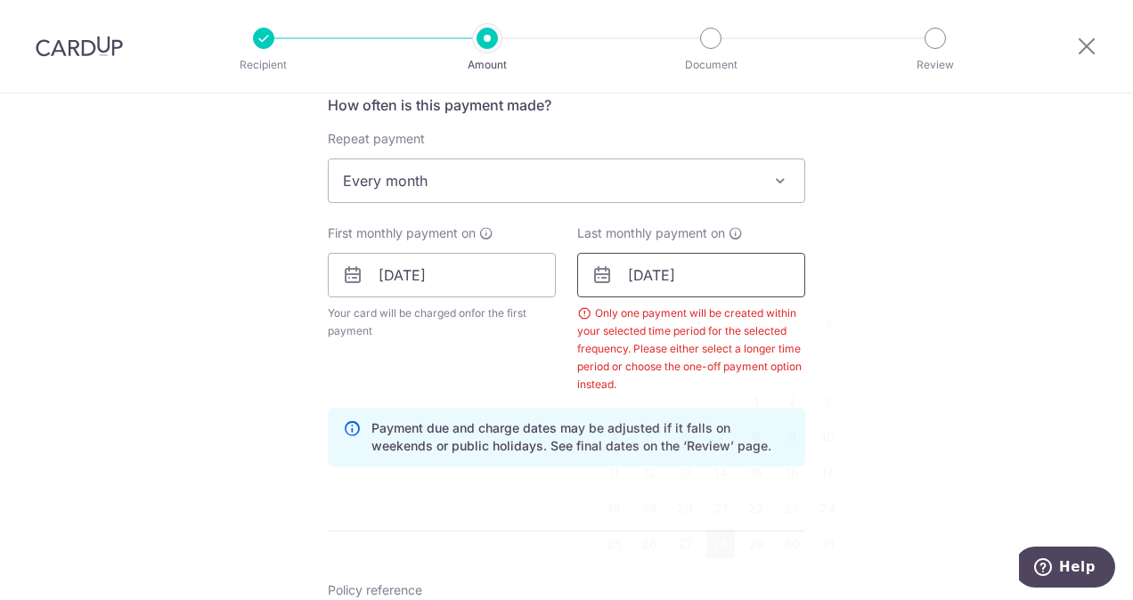
click at [778, 281] on input "[DATE]" at bounding box center [691, 275] width 228 height 45
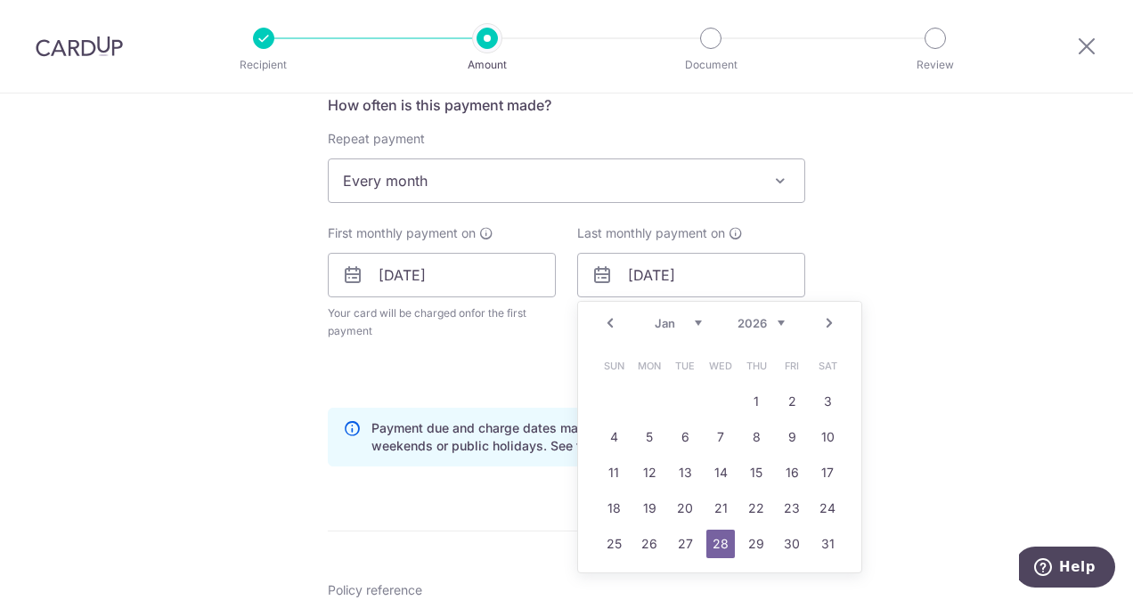
click at [821, 315] on link "Next" at bounding box center [828, 323] width 21 height 21
click at [673, 543] on link "30" at bounding box center [684, 544] width 28 height 28
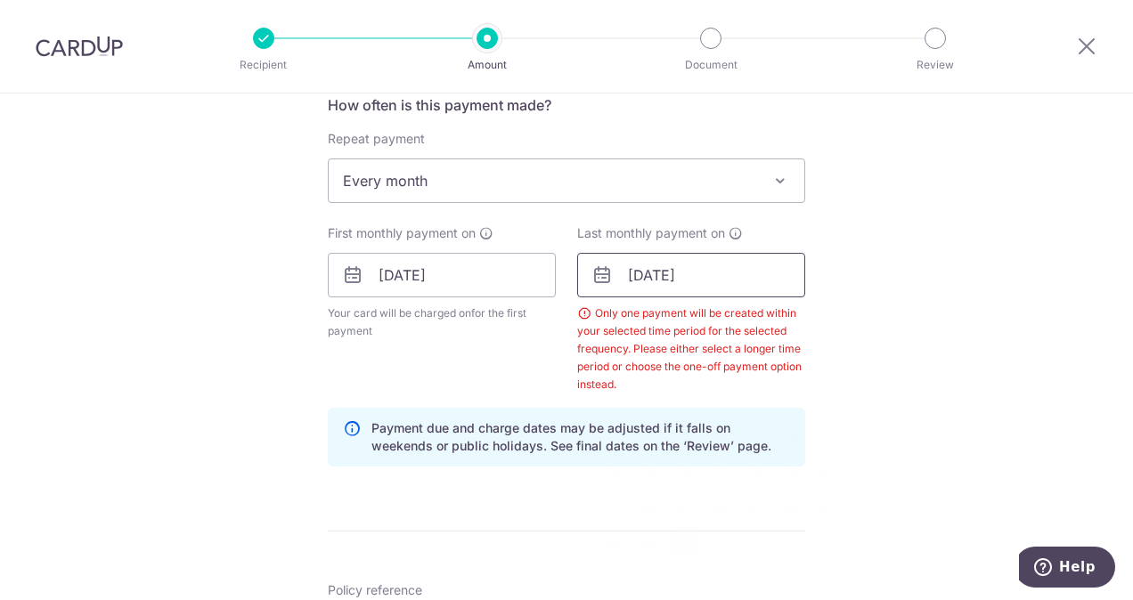
click at [649, 274] on input "[DATE]" at bounding box center [691, 275] width 228 height 45
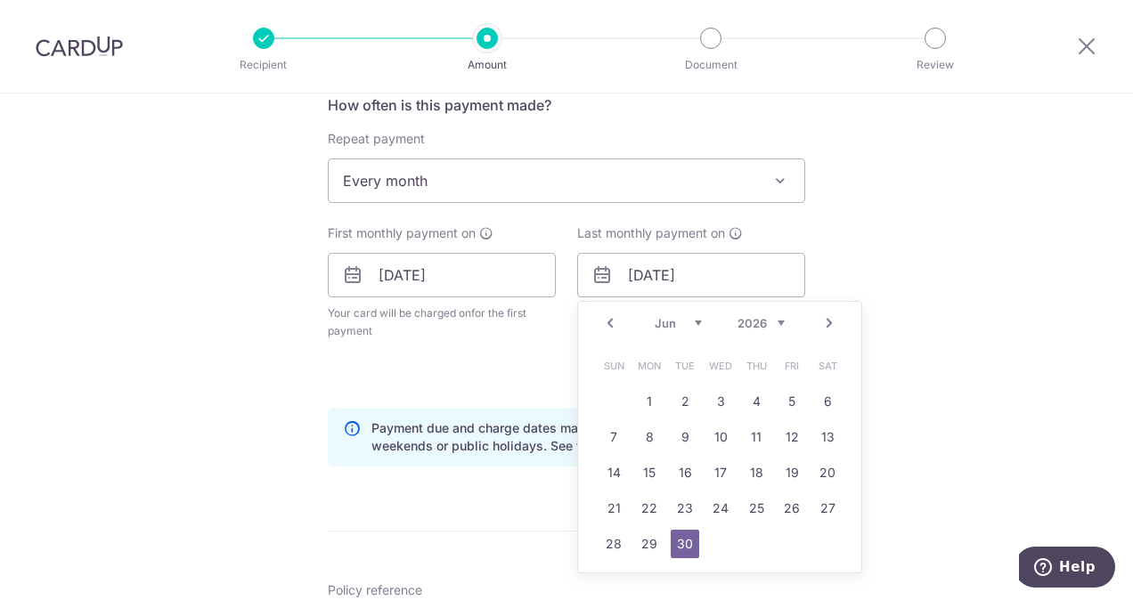
click at [609, 321] on link "Prev" at bounding box center [609, 323] width 21 height 21
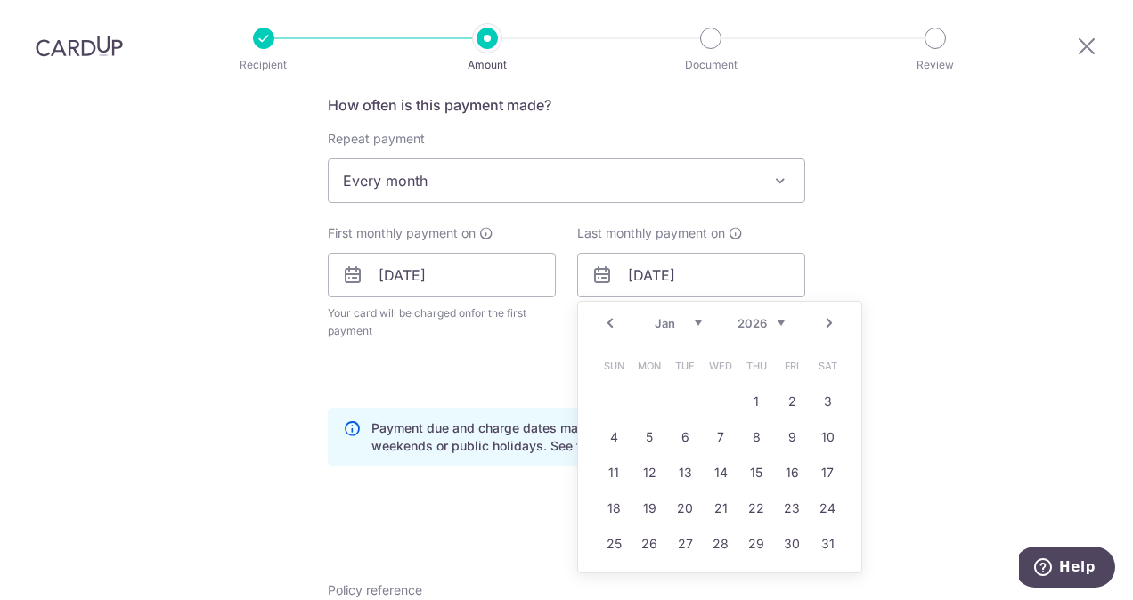
click at [609, 321] on link "Prev" at bounding box center [609, 323] width 21 height 21
click at [792, 547] on link "31" at bounding box center [791, 544] width 28 height 28
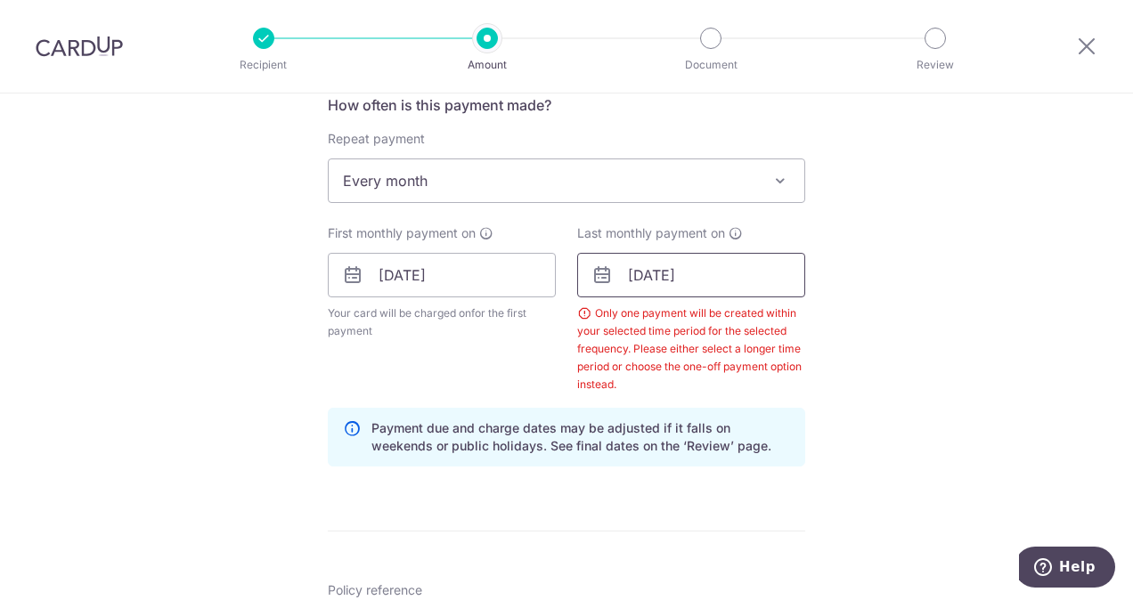
click at [735, 287] on input "[DATE]" at bounding box center [691, 275] width 228 height 45
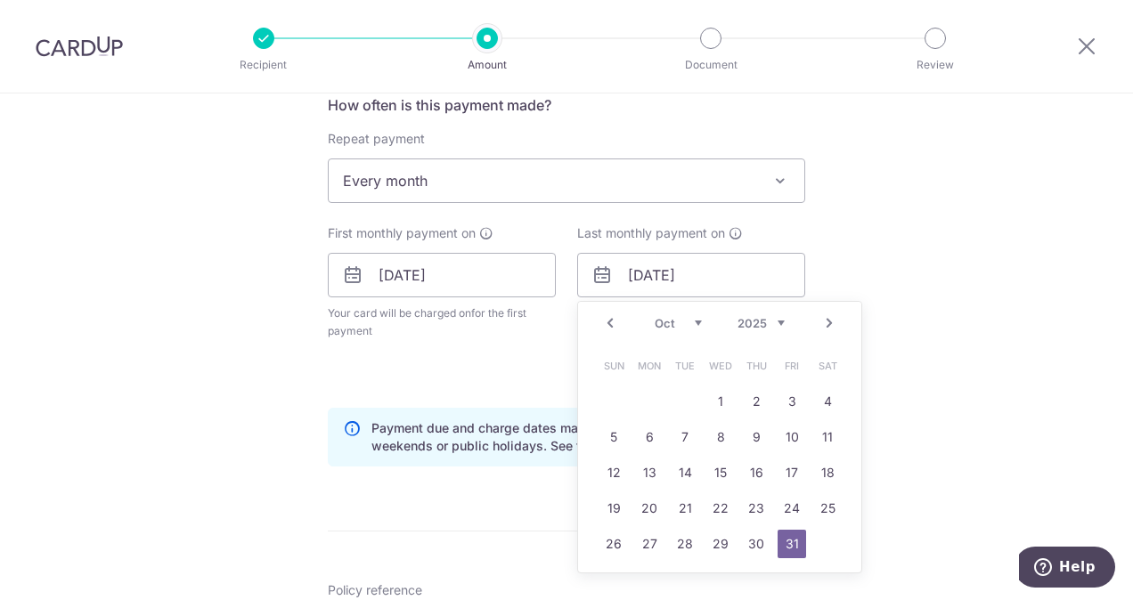
click at [825, 329] on link "Next" at bounding box center [828, 323] width 21 height 21
click at [613, 565] on link "30" at bounding box center [613, 579] width 28 height 28
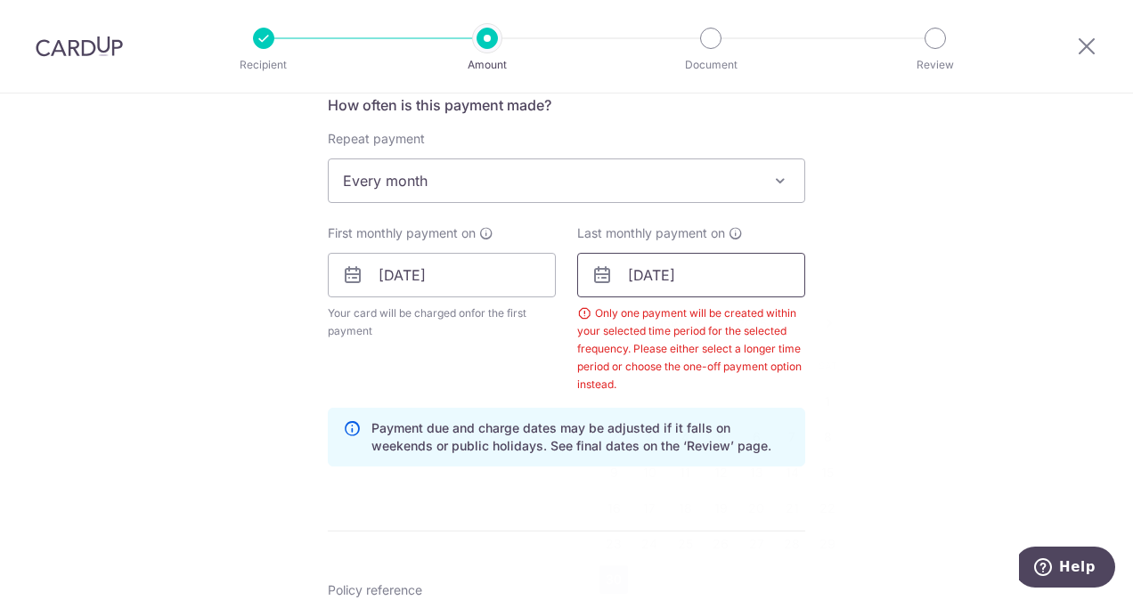
click at [794, 273] on input "[DATE]" at bounding box center [691, 275] width 228 height 45
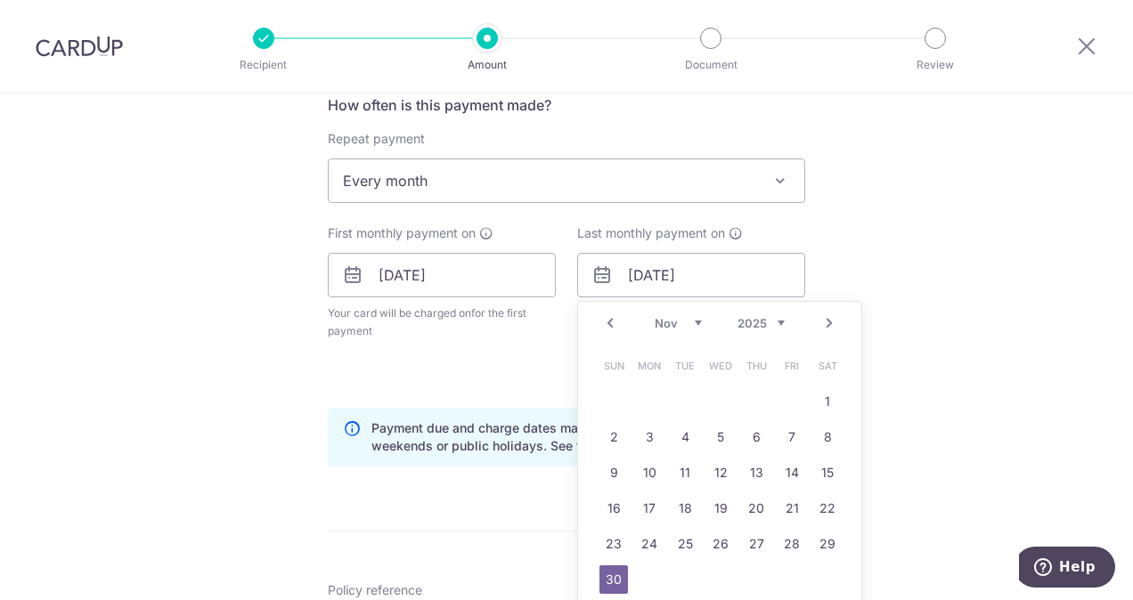
click at [829, 322] on link "Next" at bounding box center [828, 323] width 21 height 21
click at [717, 545] on link "31" at bounding box center [720, 544] width 28 height 28
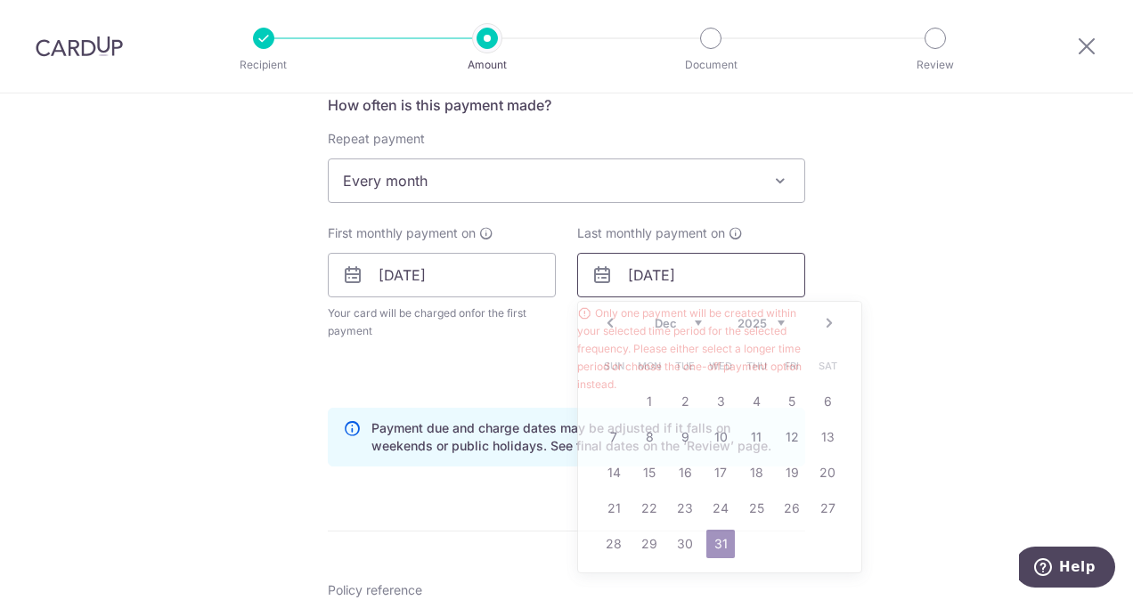
click at [766, 288] on input "[DATE]" at bounding box center [691, 275] width 228 height 45
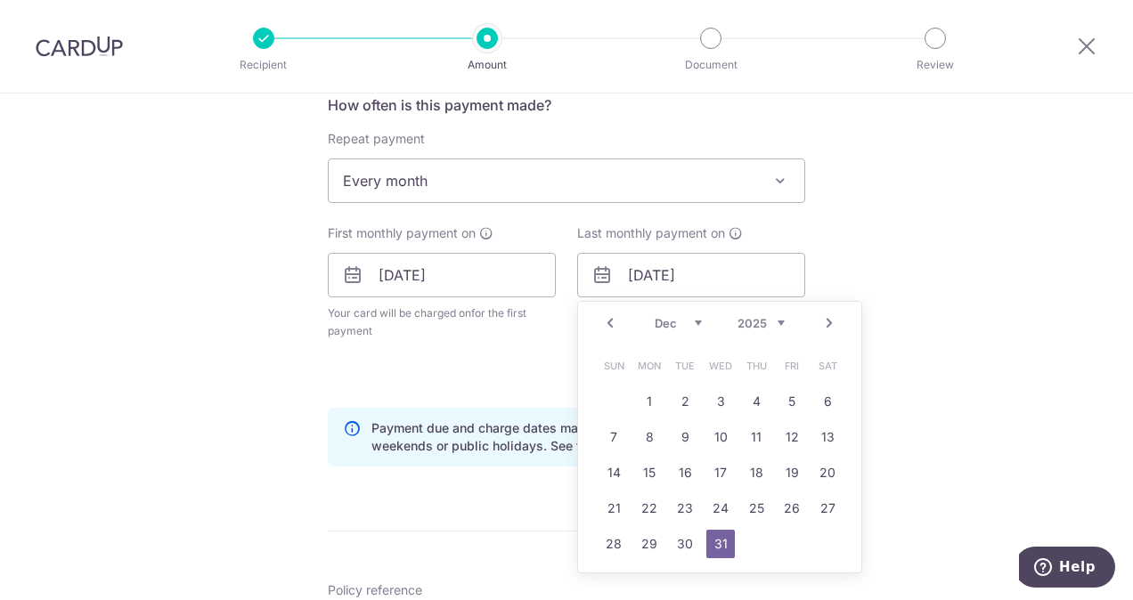
click at [818, 324] on link "Next" at bounding box center [828, 323] width 21 height 21
click at [727, 543] on link "28" at bounding box center [720, 544] width 28 height 28
type input "[DATE]"
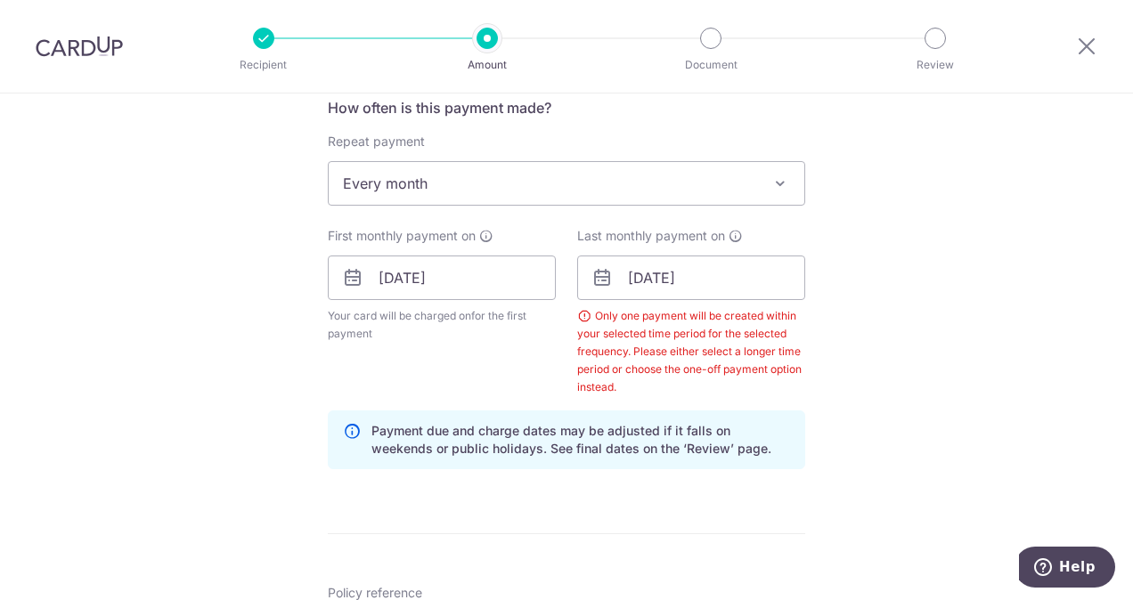
scroll to position [685, 0]
click at [483, 267] on input "[DATE]" at bounding box center [442, 278] width 228 height 45
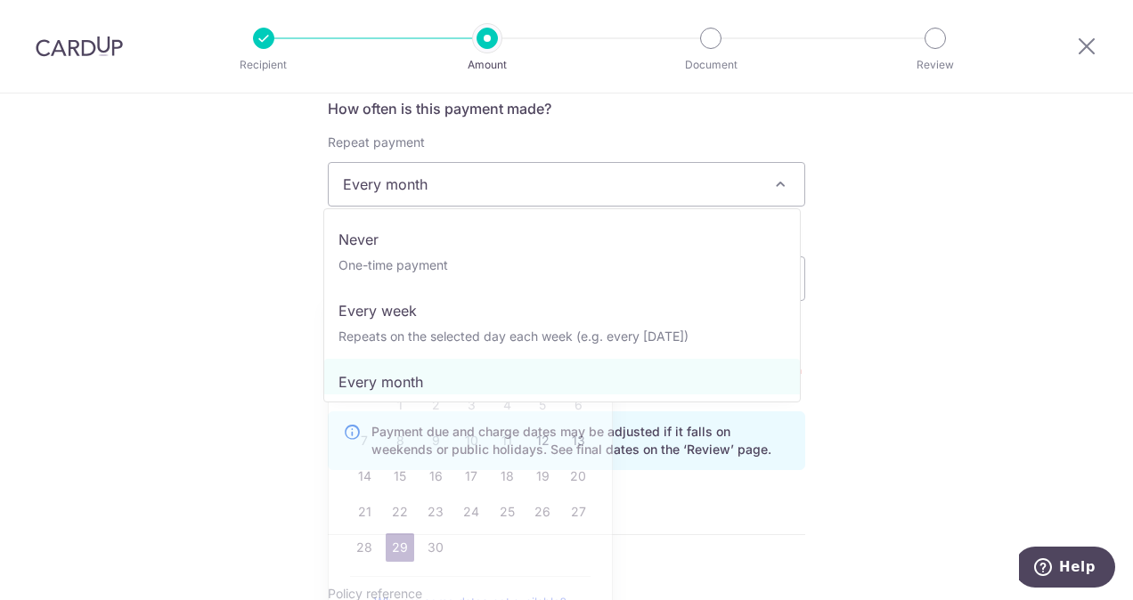
click at [494, 182] on span "Every month" at bounding box center [566, 184] width 475 height 43
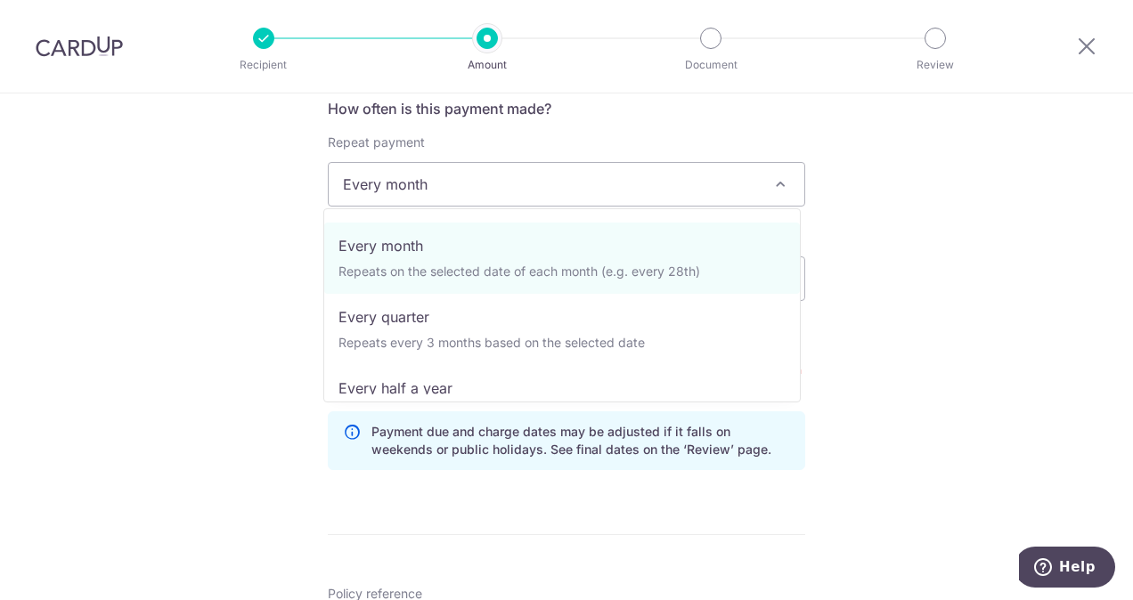
scroll to position [141, 0]
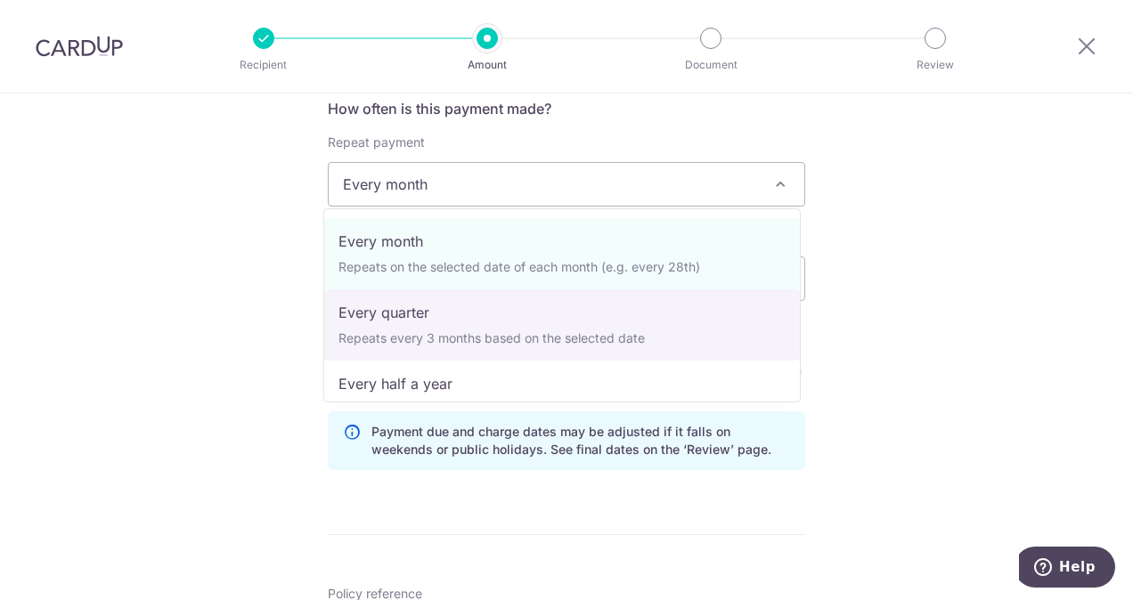
select select "4"
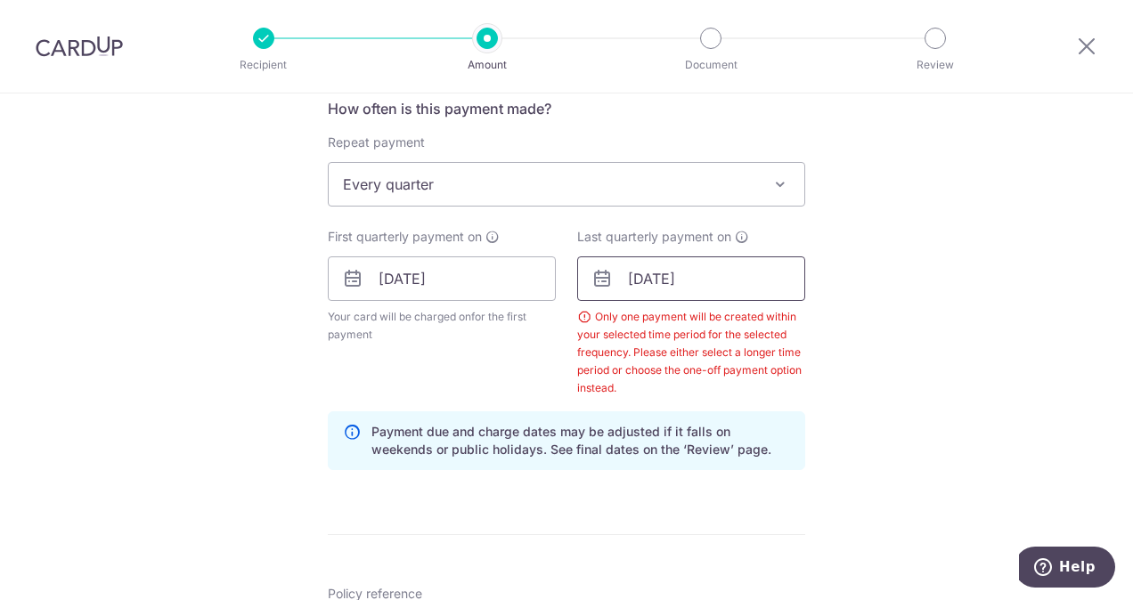
click at [732, 285] on input "[DATE]" at bounding box center [691, 278] width 228 height 45
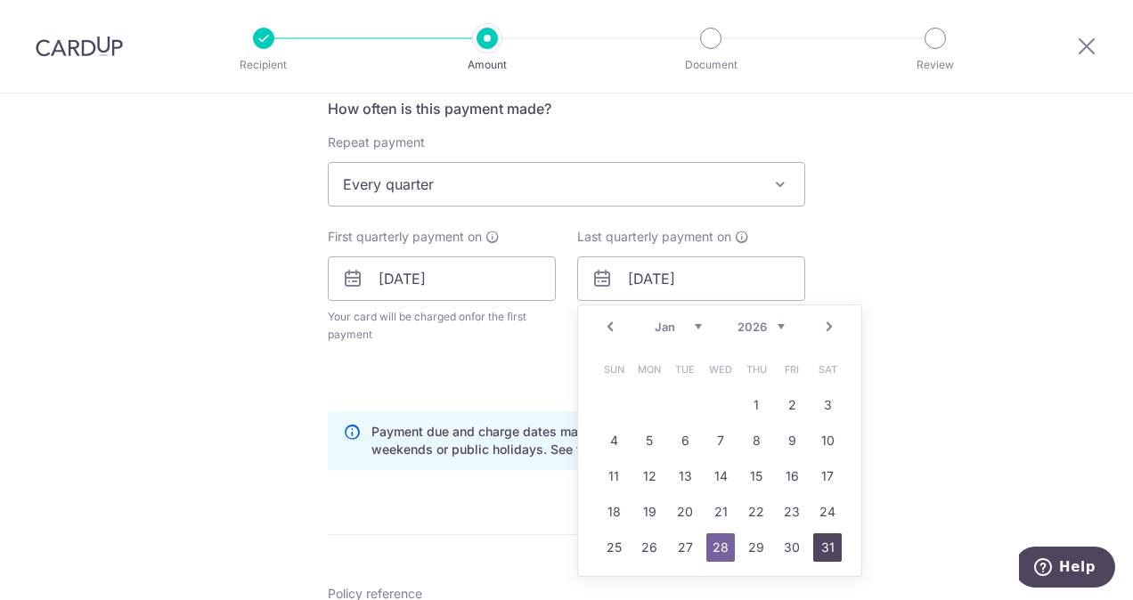
click at [815, 550] on link "31" at bounding box center [827, 547] width 28 height 28
type input "[DATE]"
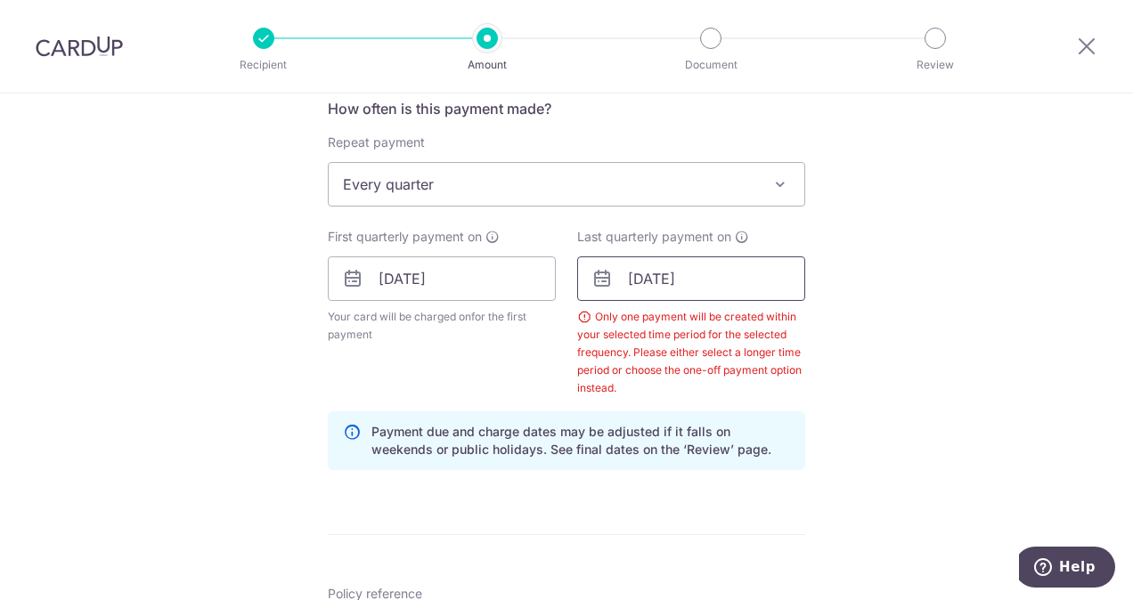
click at [750, 296] on input "[DATE]" at bounding box center [691, 278] width 228 height 45
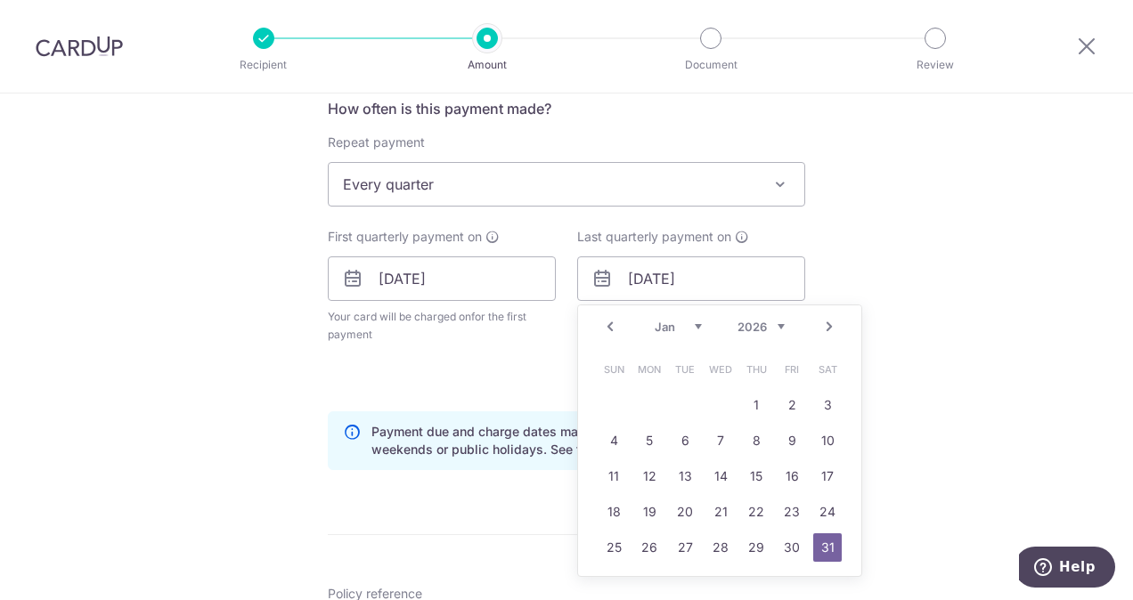
click at [926, 325] on div "Tell us more about your payment Enter payment amount SGD 2,059.15 2059.15 Selec…" at bounding box center [566, 326] width 1133 height 1835
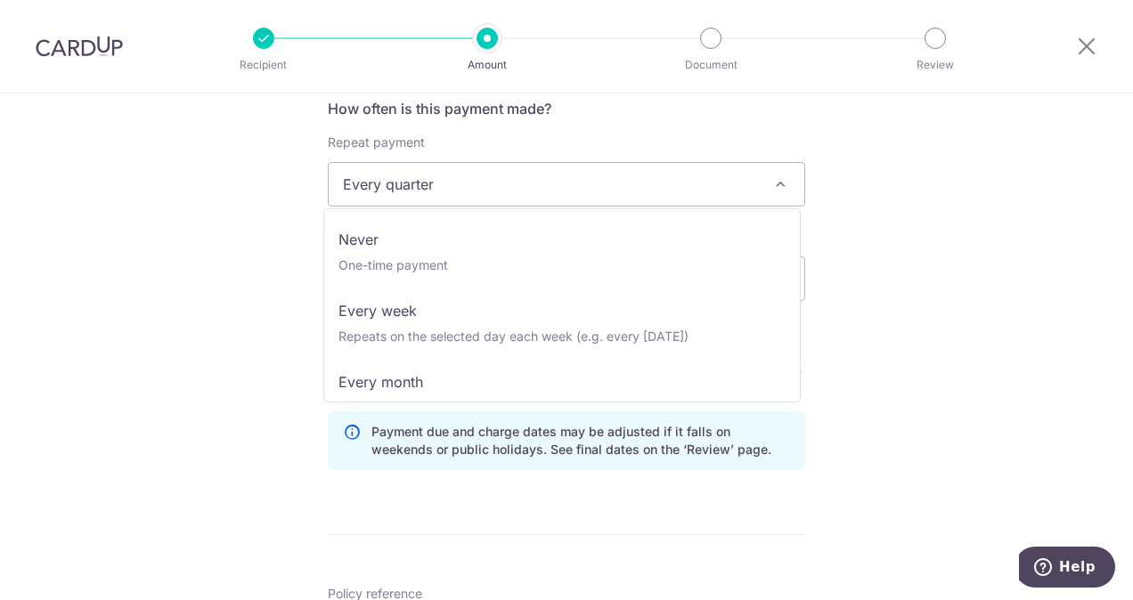
click at [563, 167] on span "Every quarter" at bounding box center [566, 184] width 475 height 43
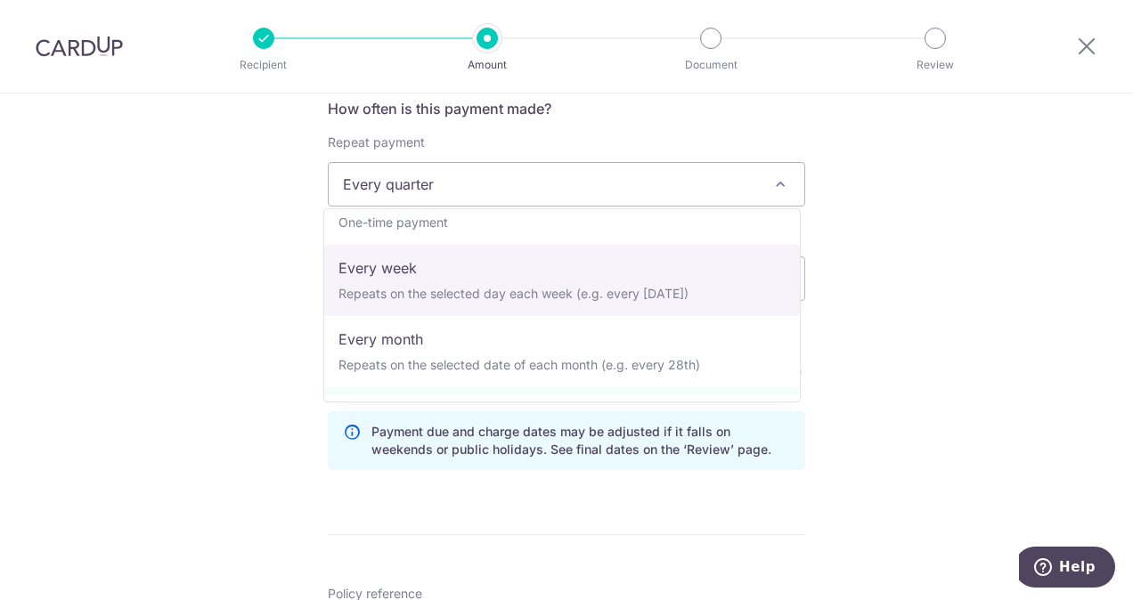
scroll to position [45, 0]
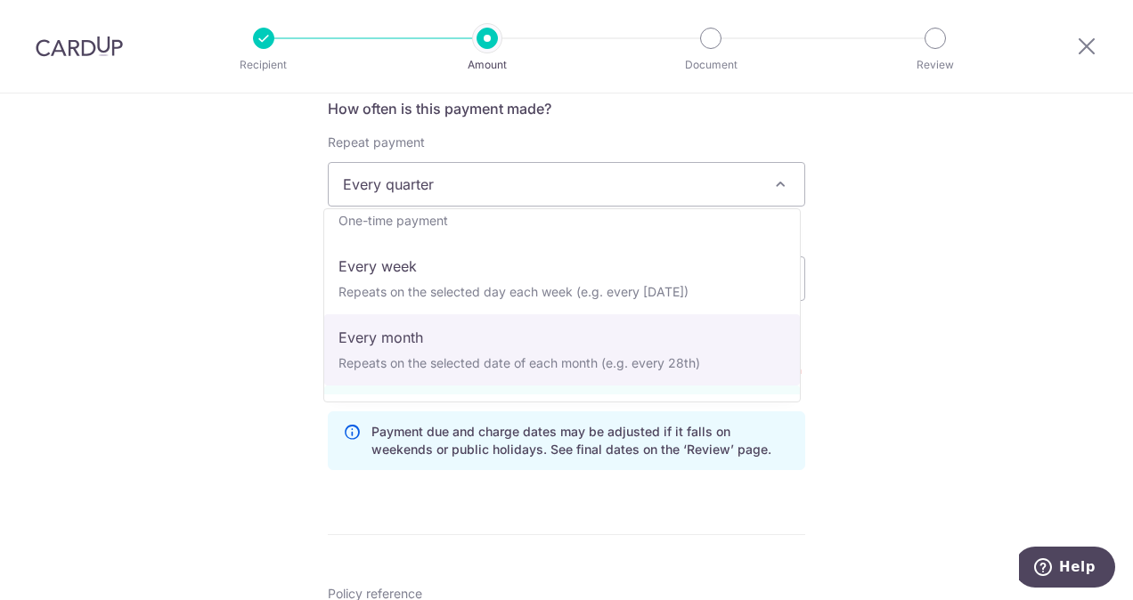
select select "3"
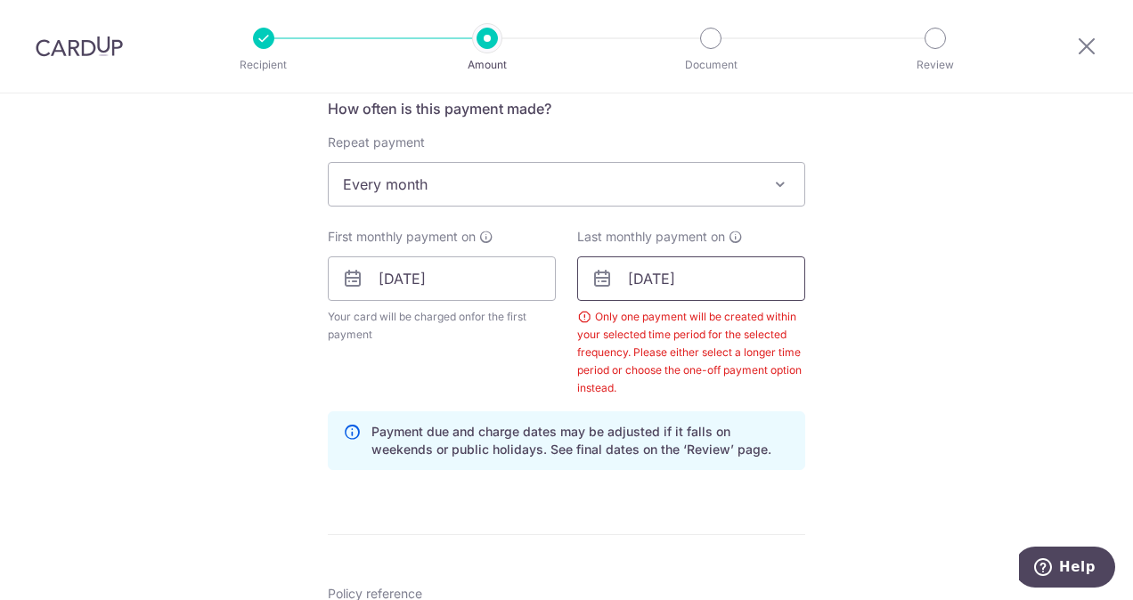
click at [764, 285] on input "[DATE]" at bounding box center [691, 278] width 228 height 45
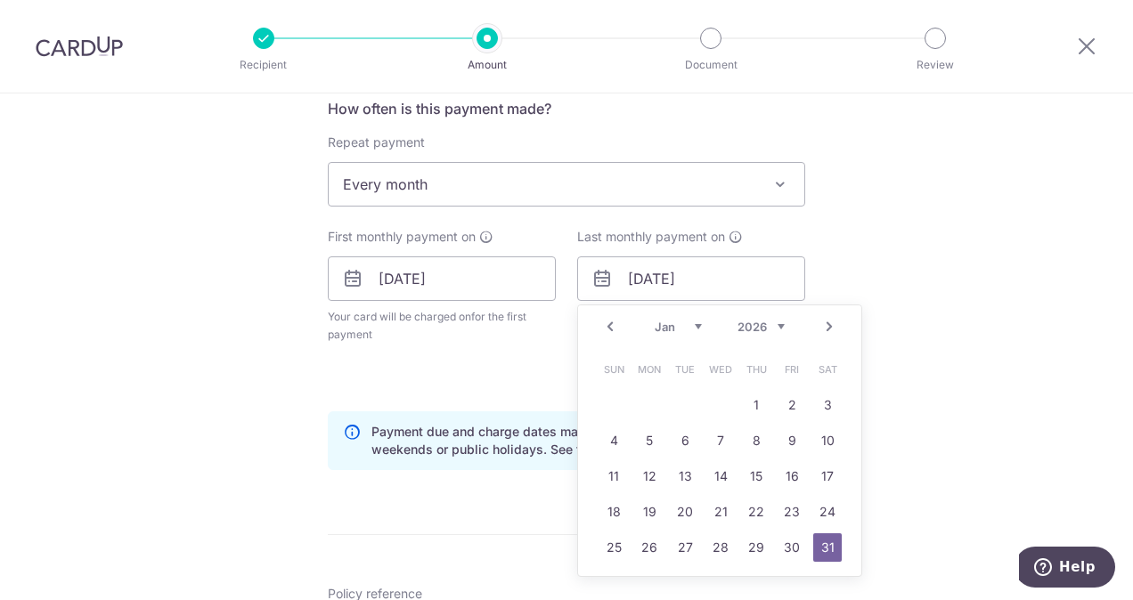
click at [823, 537] on link "31" at bounding box center [827, 547] width 28 height 28
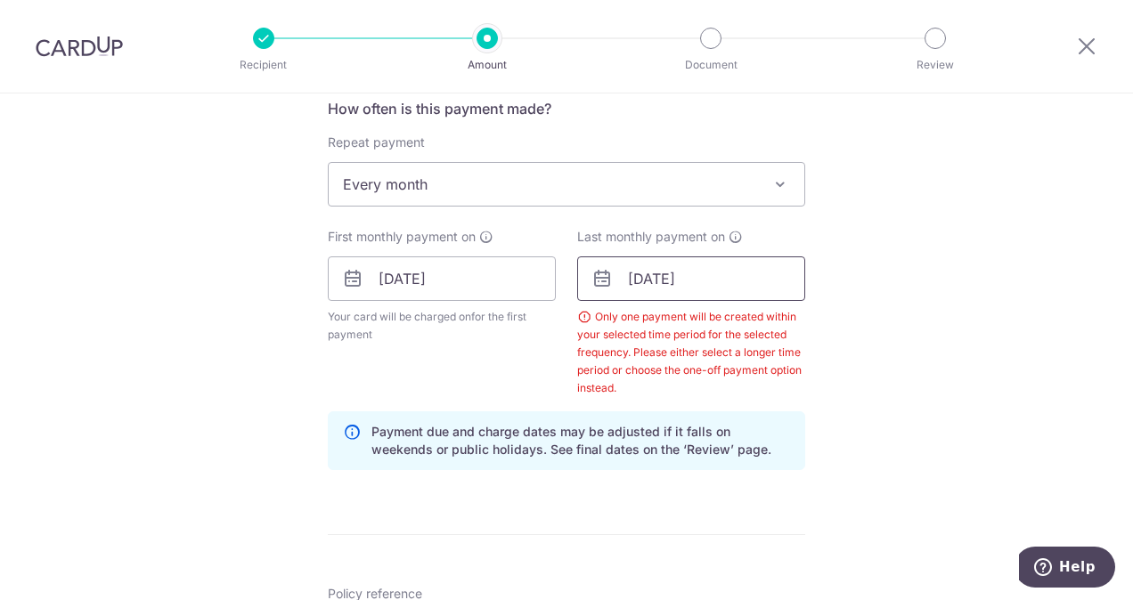
click at [688, 286] on input "[DATE]" at bounding box center [691, 278] width 228 height 45
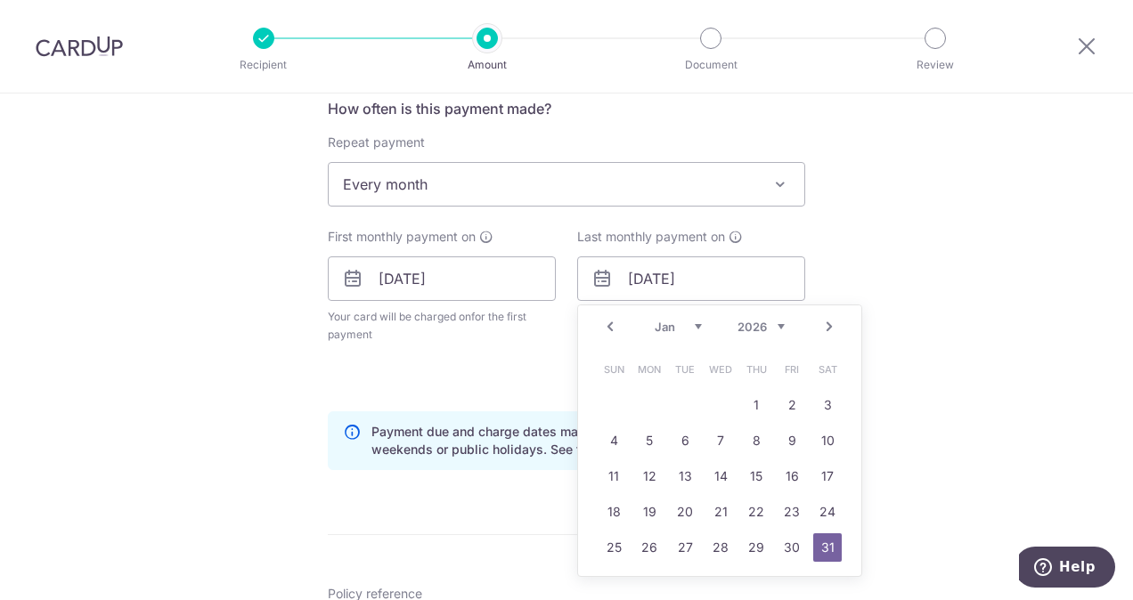
click at [878, 340] on div "Tell us more about your payment Enter payment amount SGD 2,059.15 2059.15 Selec…" at bounding box center [566, 326] width 1133 height 1835
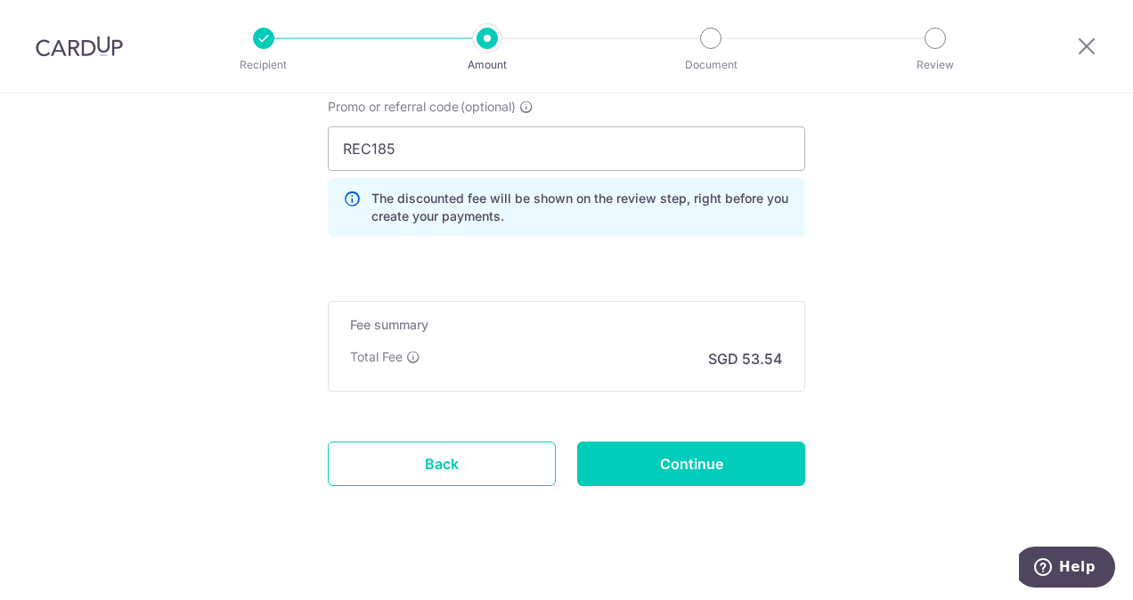
scroll to position [1323, 0]
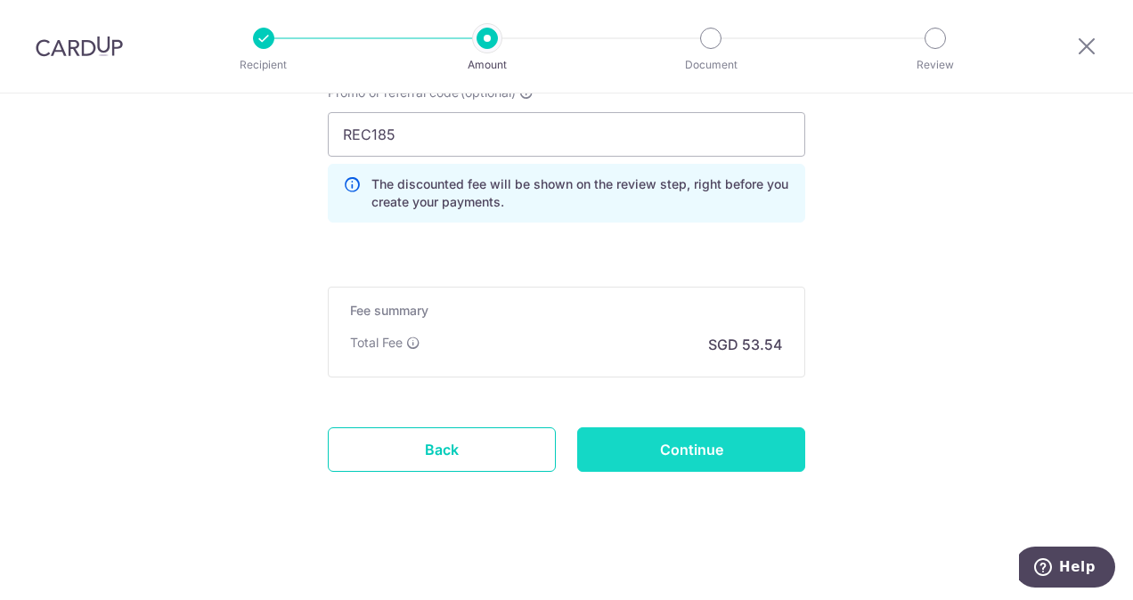
click at [757, 433] on input "Continue" at bounding box center [691, 449] width 228 height 45
type input "Create Schedule"
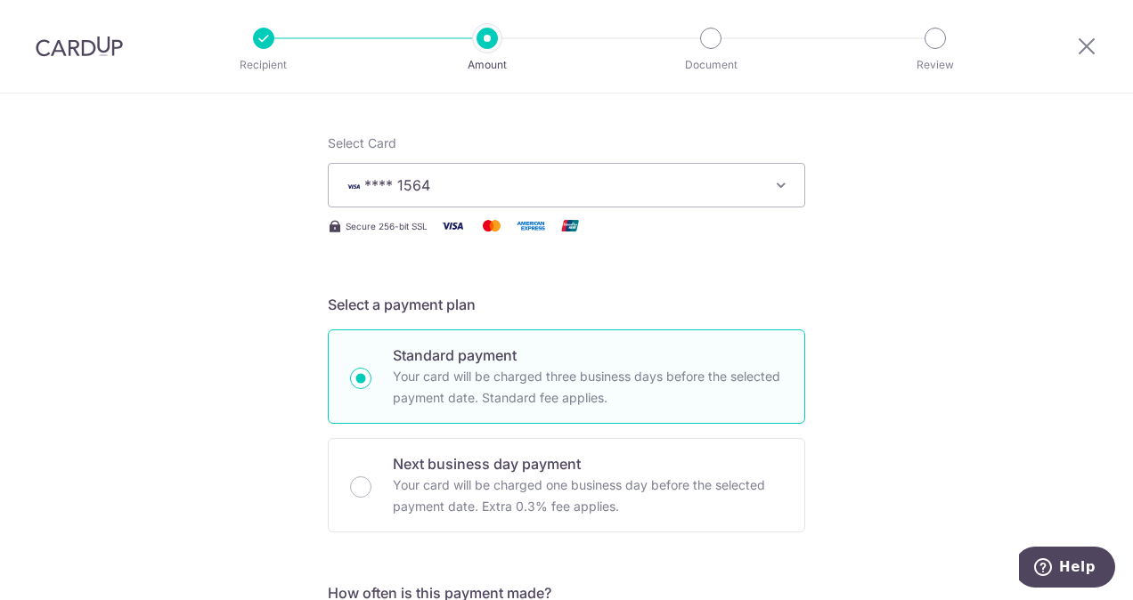
scroll to position [624, 0]
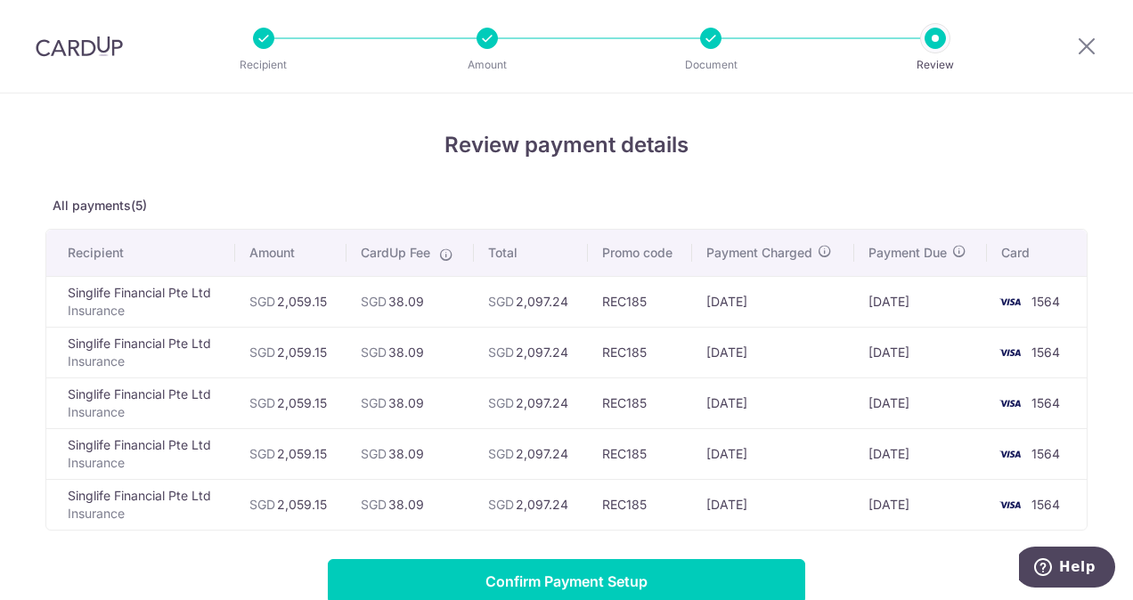
click at [1089, 61] on div at bounding box center [1086, 46] width 93 height 93
click at [1087, 46] on icon at bounding box center [1086, 46] width 21 height 22
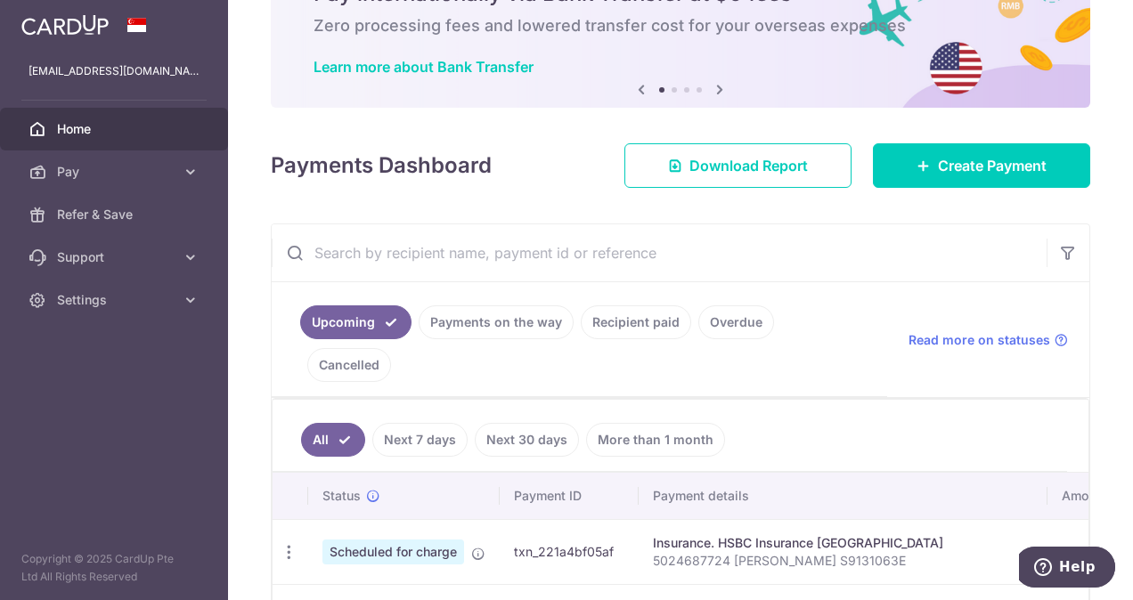
scroll to position [119, 0]
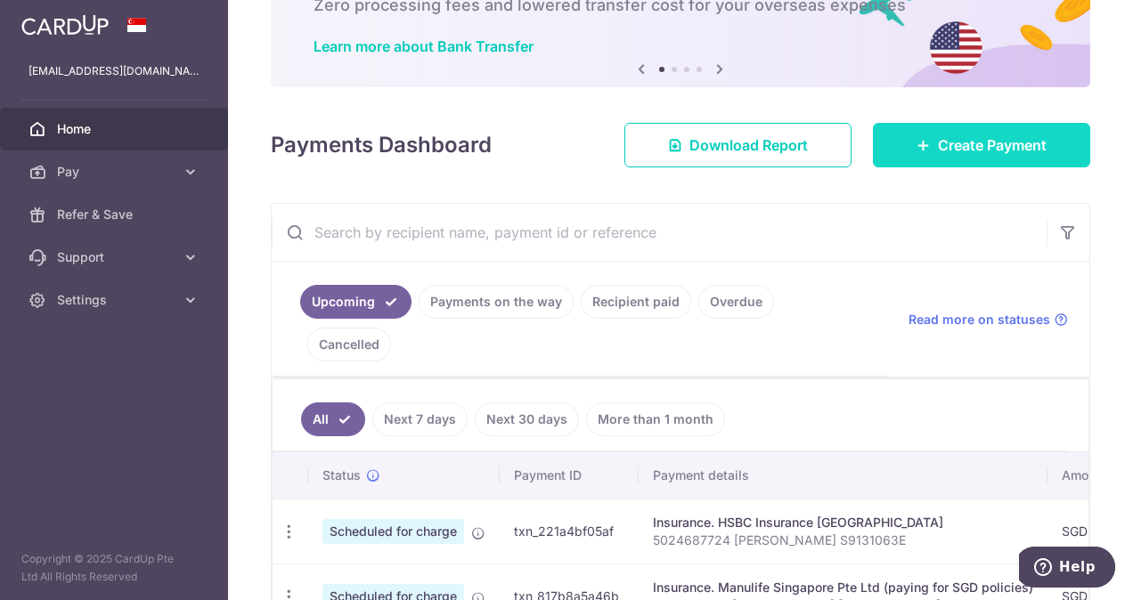
click at [986, 154] on span "Create Payment" at bounding box center [992, 144] width 109 height 21
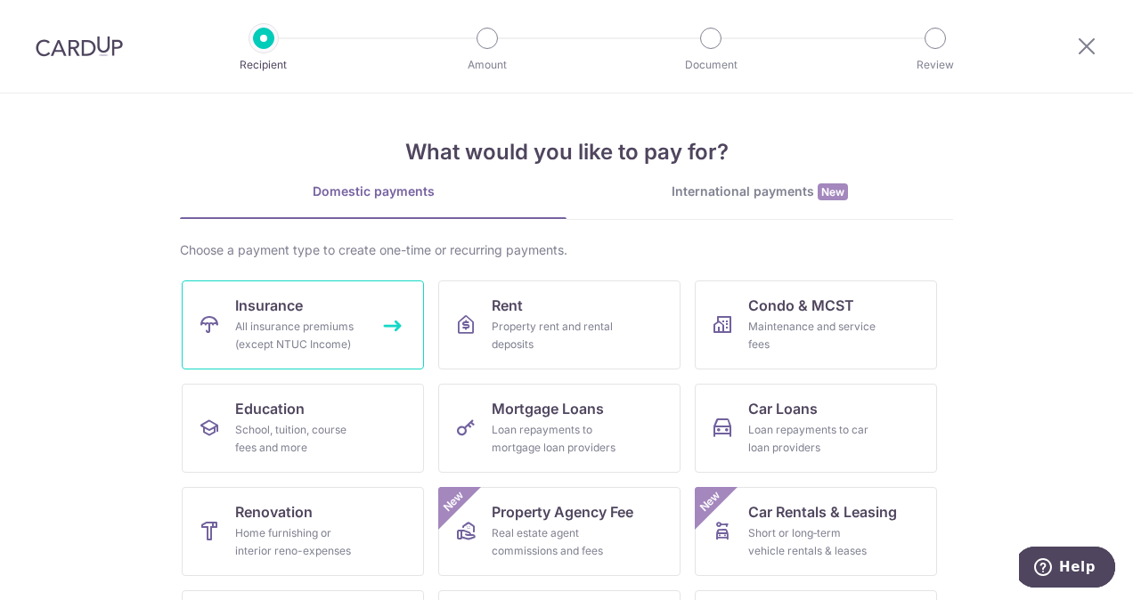
click at [333, 318] on div "All insurance premiums (except NTUC Income)" at bounding box center [299, 336] width 128 height 36
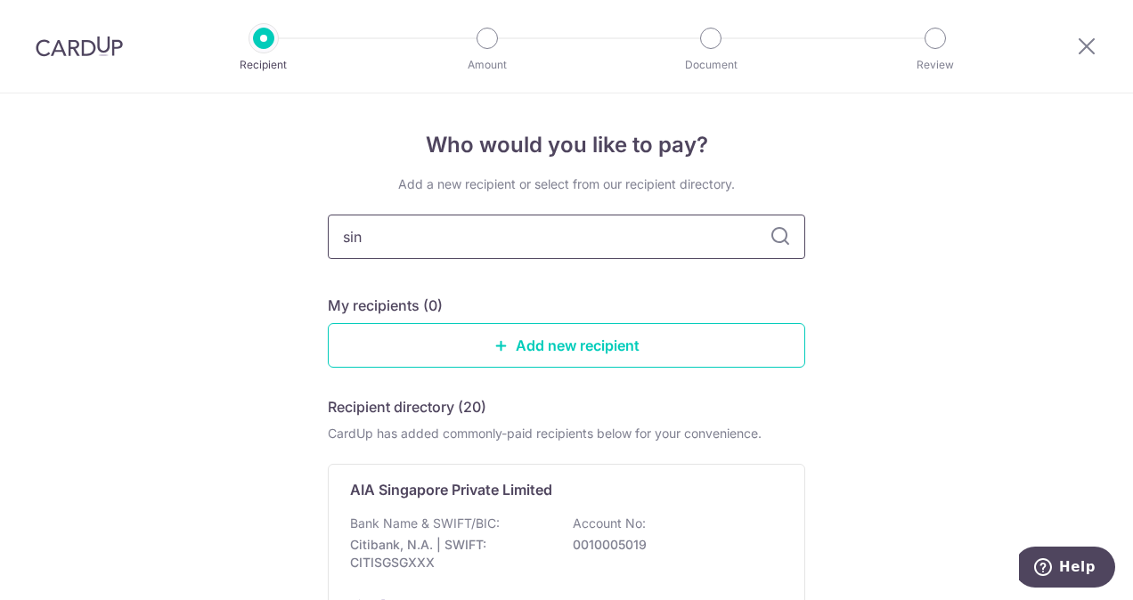
type input "sing"
type input "singlife"
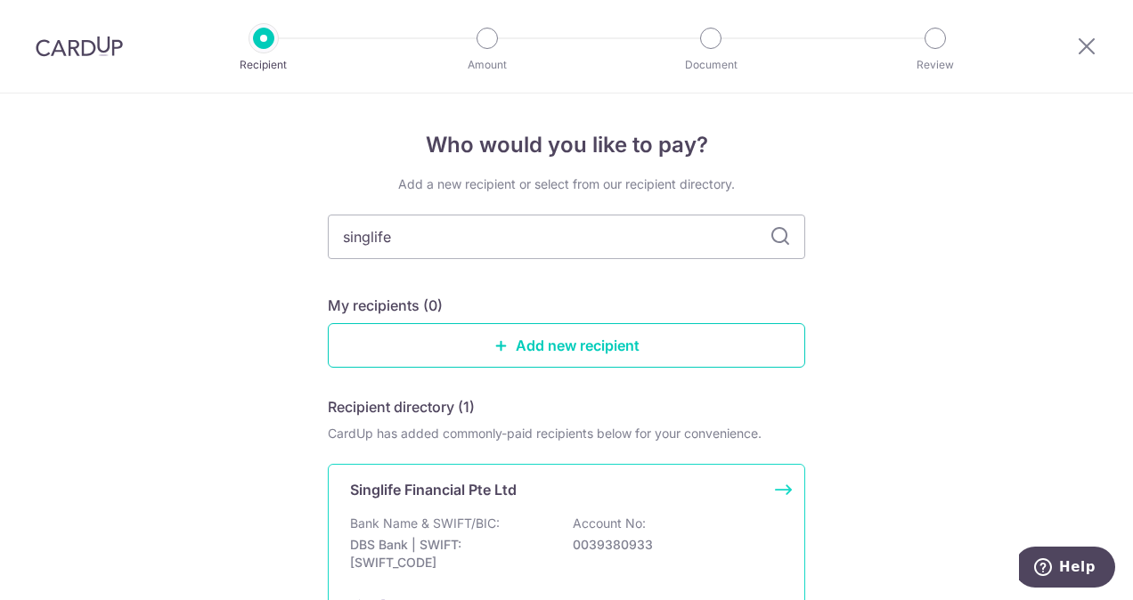
click at [730, 487] on div "Singlife Financial Pte Ltd" at bounding box center [555, 489] width 411 height 21
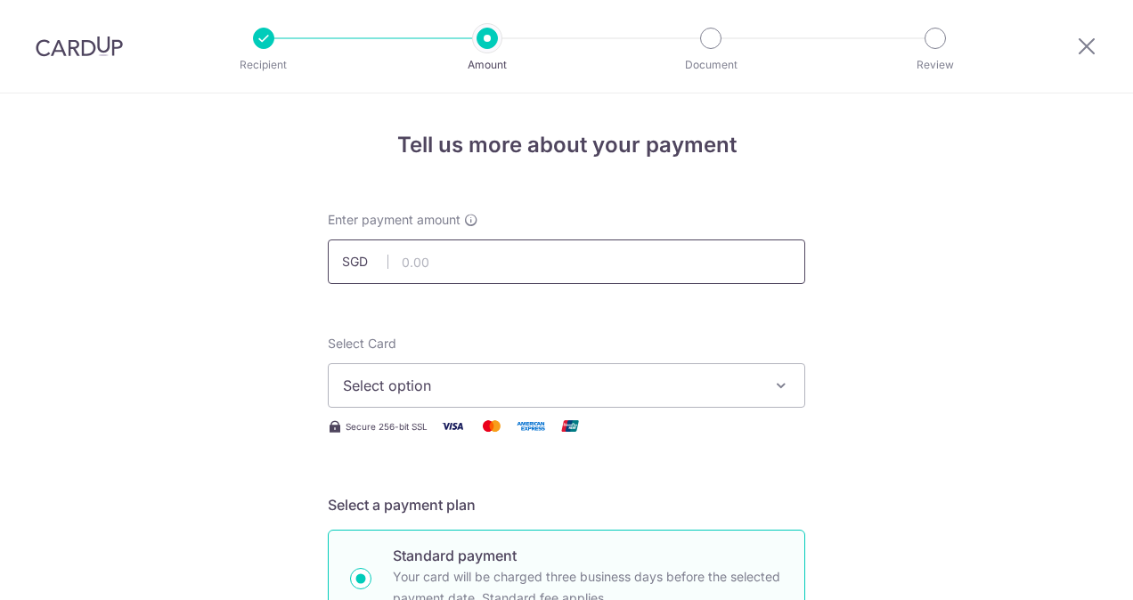
click at [553, 270] on input "text" at bounding box center [566, 262] width 477 height 45
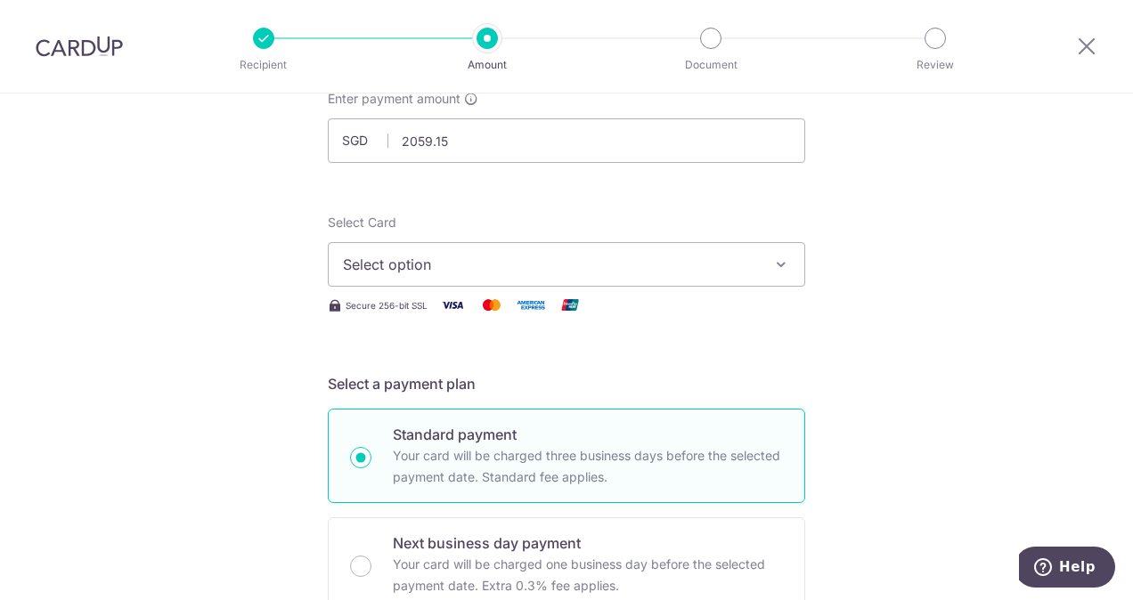
type input "2,059.15"
click at [480, 288] on div "Select Card Select option Add credit card Your Cards **** 7673 **** 9751 **** 8…" at bounding box center [566, 265] width 477 height 102
click at [472, 278] on button "Select option" at bounding box center [566, 264] width 477 height 45
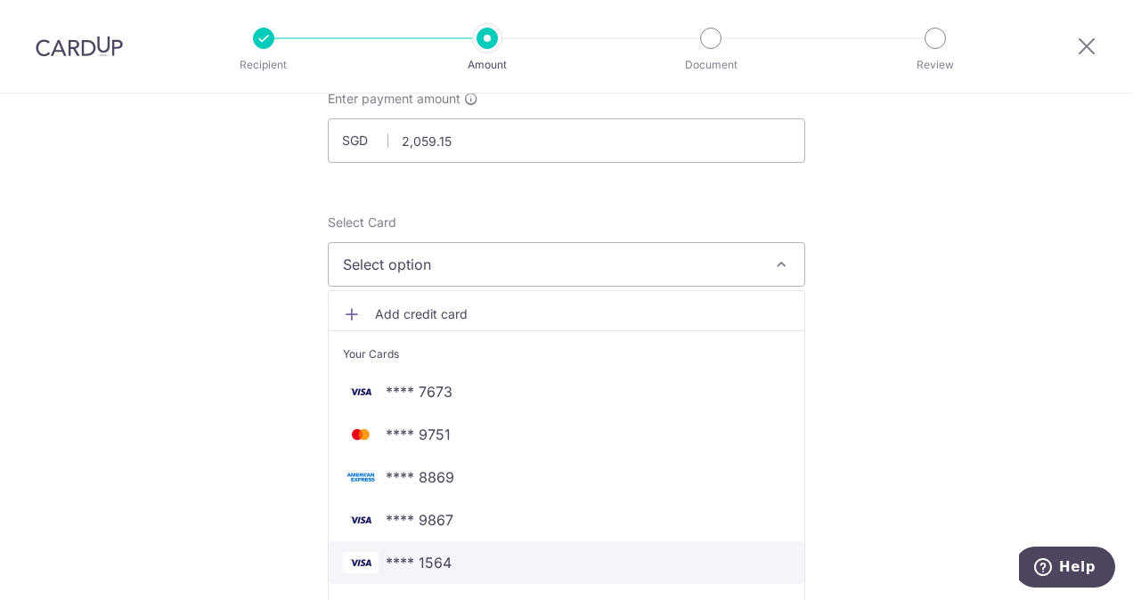
click at [467, 564] on span "**** 1564" at bounding box center [566, 562] width 447 height 21
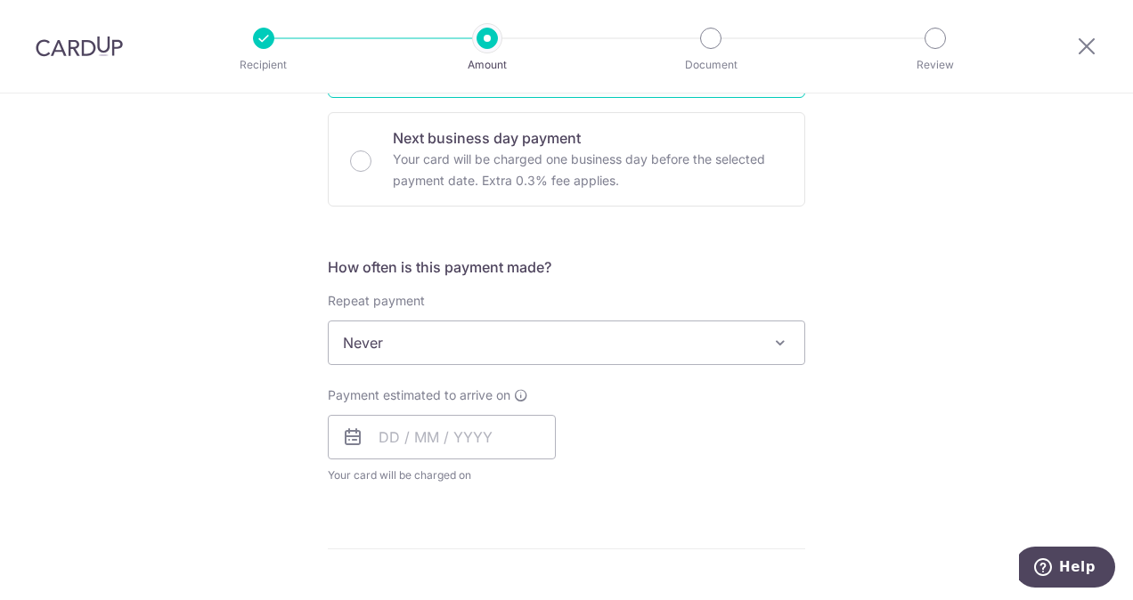
scroll to position [528, 0]
click at [584, 356] on span "Never" at bounding box center [566, 341] width 475 height 43
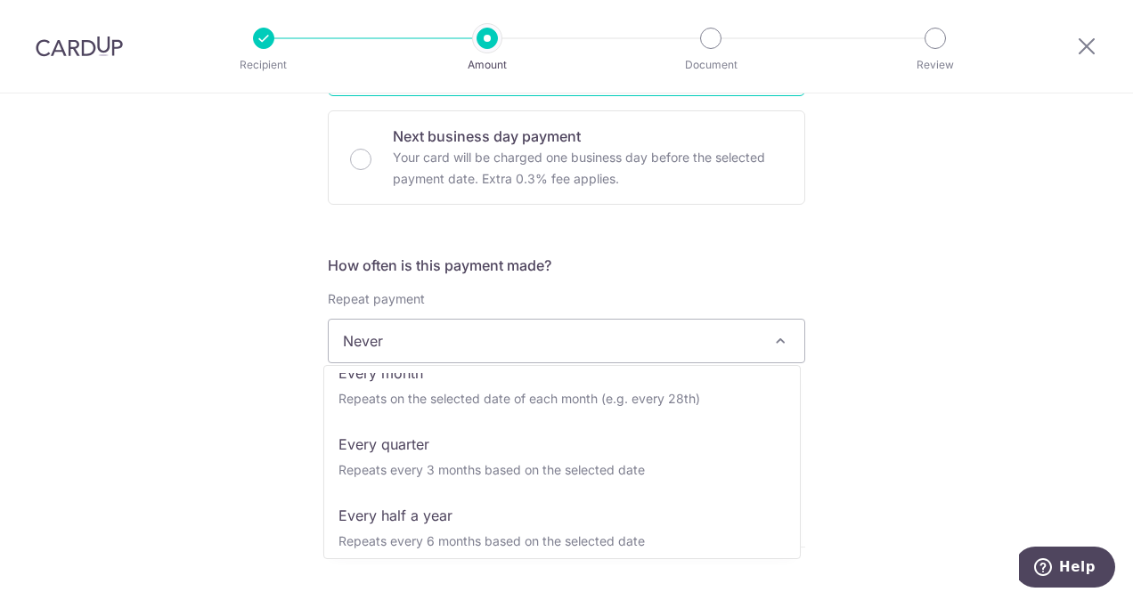
scroll to position [167, 0]
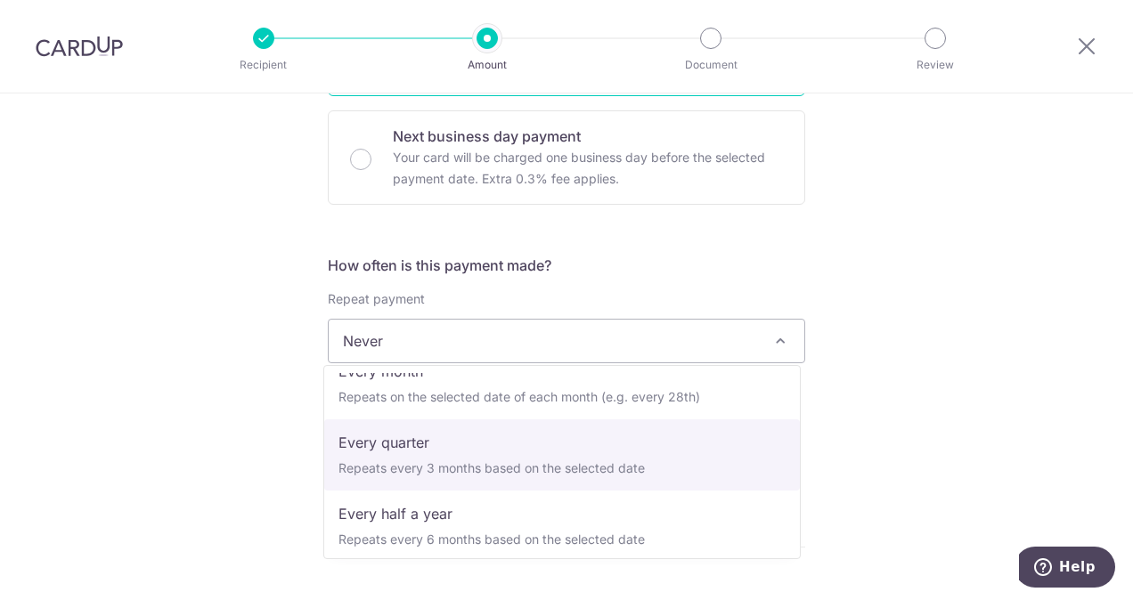
select select "4"
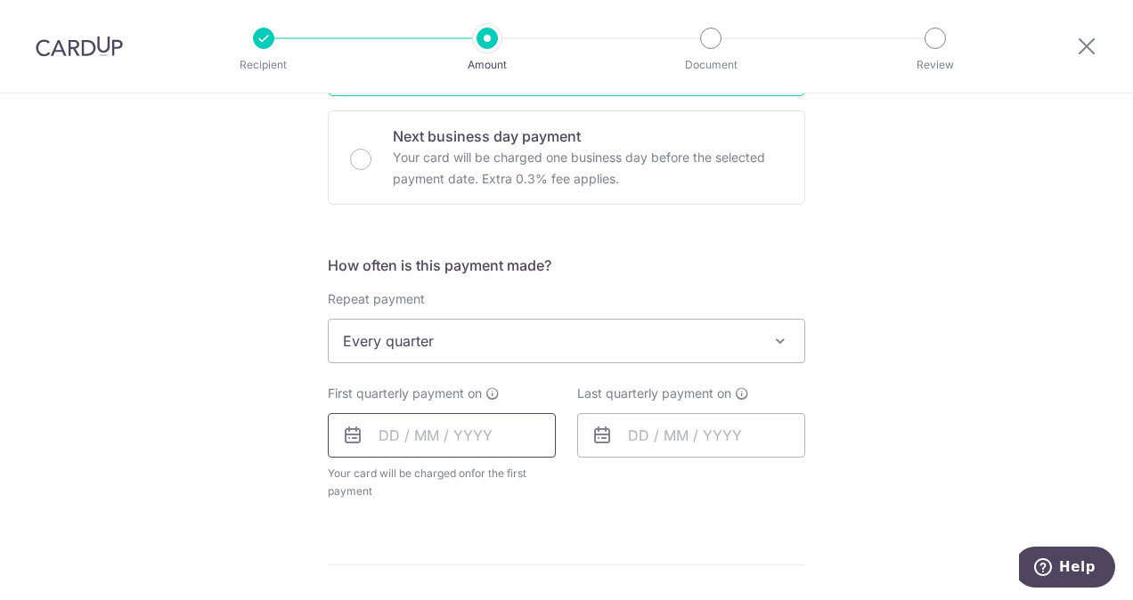
click at [484, 437] on input "text" at bounding box center [442, 435] width 228 height 45
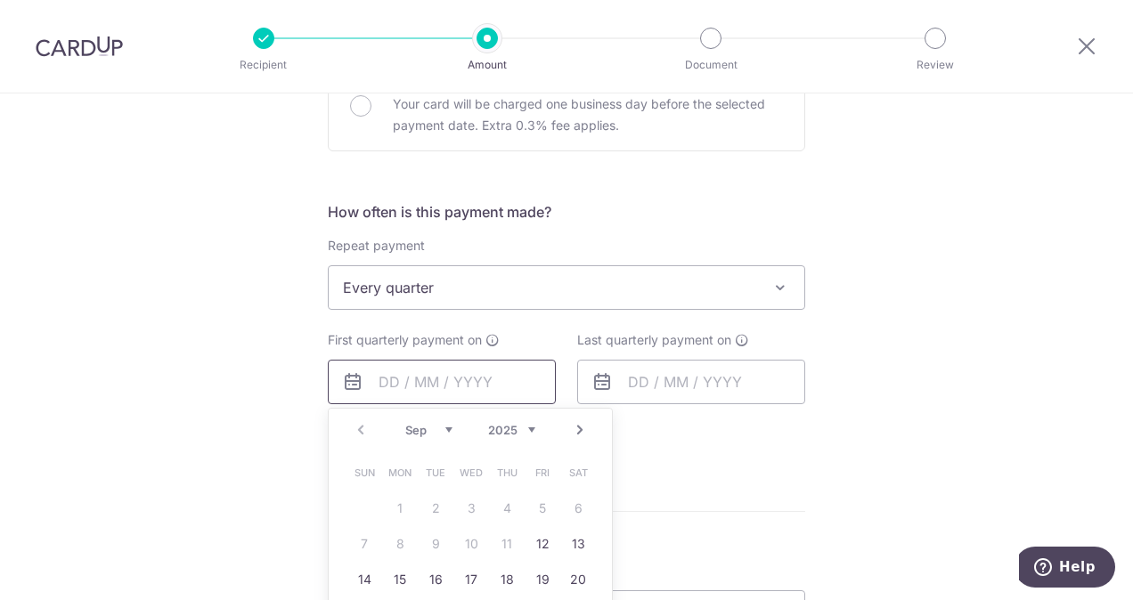
scroll to position [593, 0]
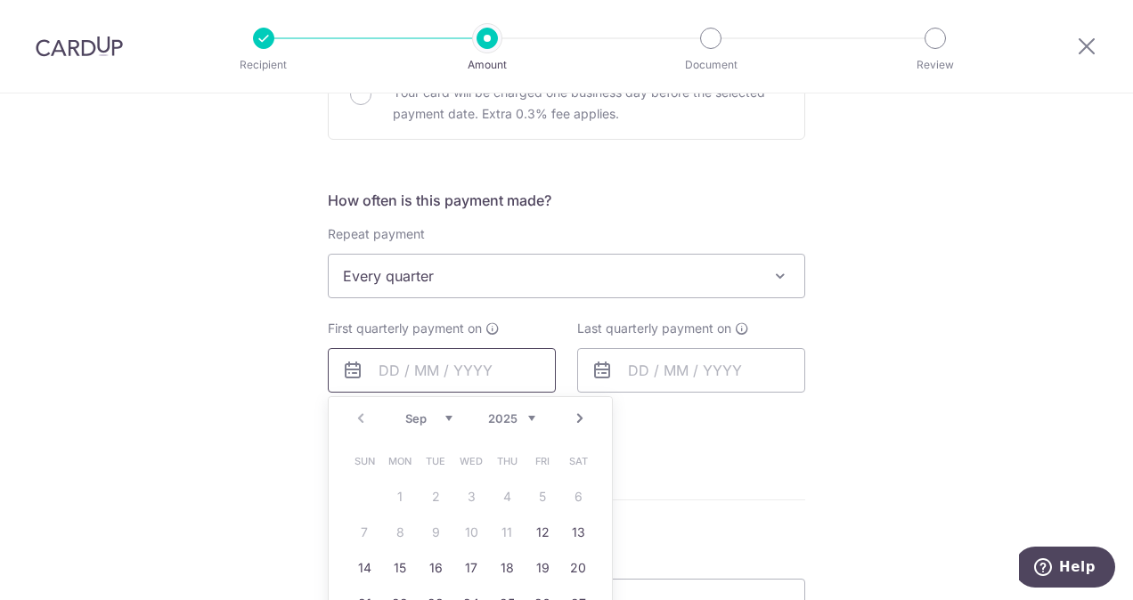
type input "29/09/2025"
type input "[DATE]"
type input "82786948"
type input "REC185"
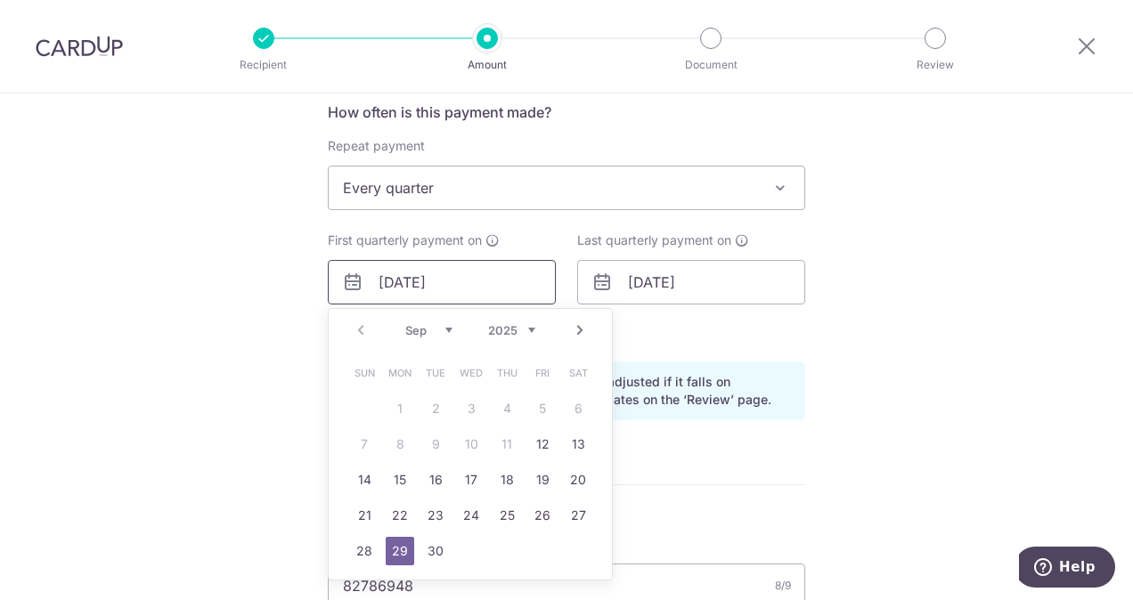
scroll to position [682, 0]
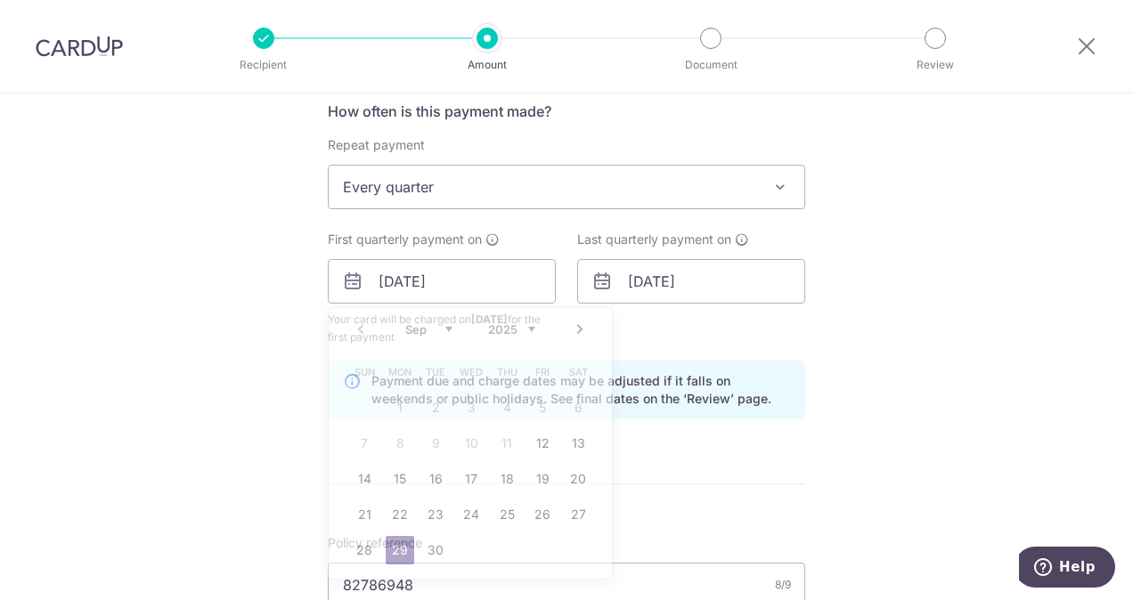
click at [846, 406] on div "Tell us more about your payment Enter payment amount SGD 2,059.15 2059.15 Selec…" at bounding box center [566, 302] width 1133 height 1782
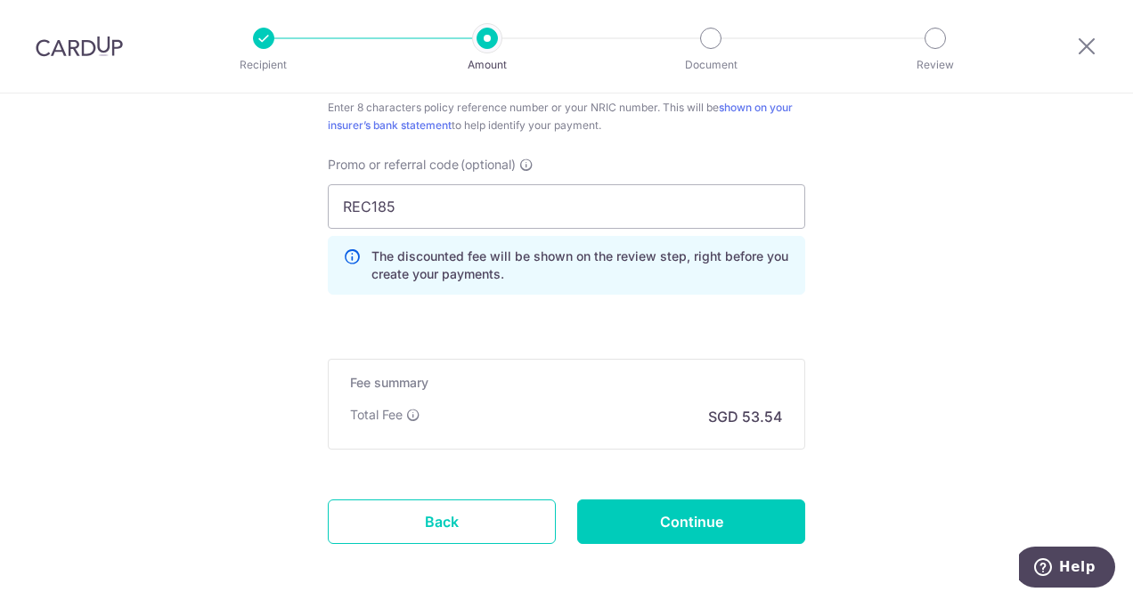
scroll to position [1199, 0]
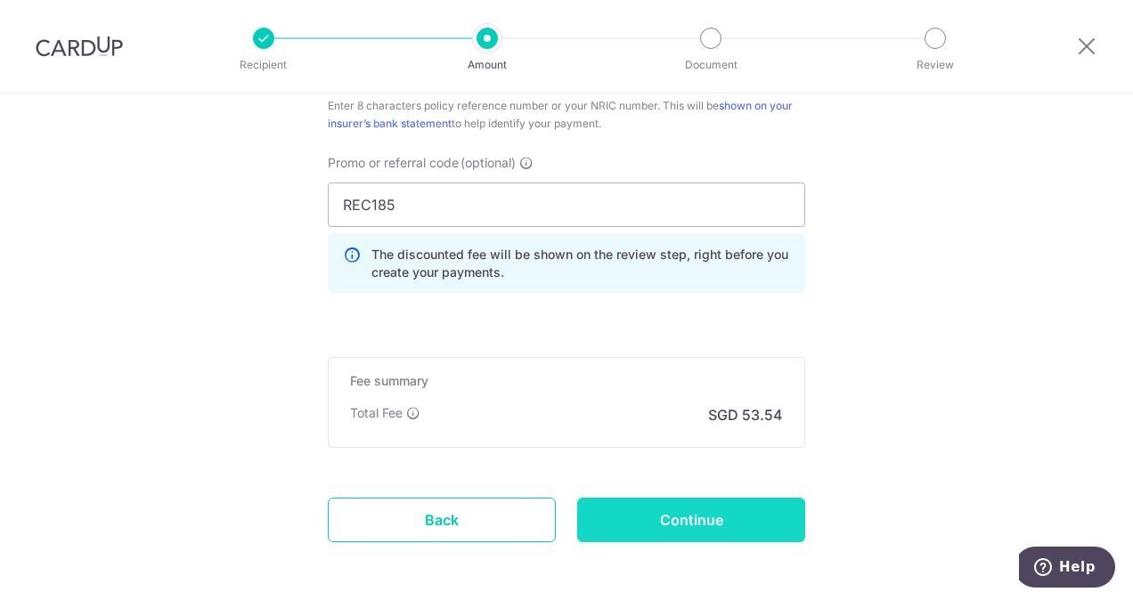
click at [757, 503] on input "Continue" at bounding box center [691, 520] width 228 height 45
type input "Create Schedule"
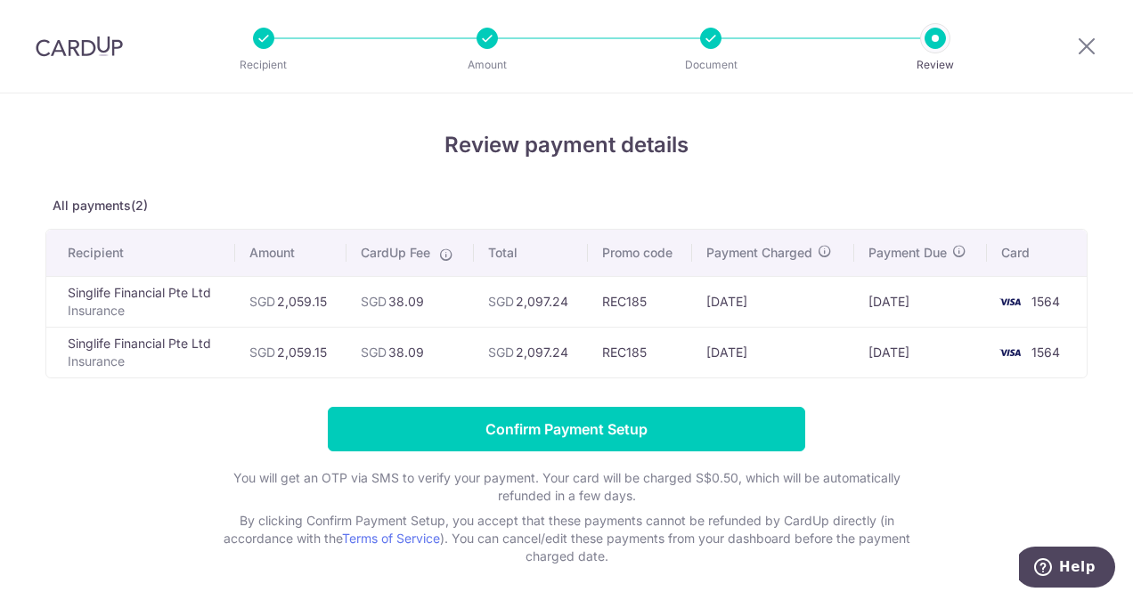
click at [941, 490] on form "Confirm Payment Setup You will get an OTP via SMS to verify your payment. Your …" at bounding box center [566, 486] width 1042 height 158
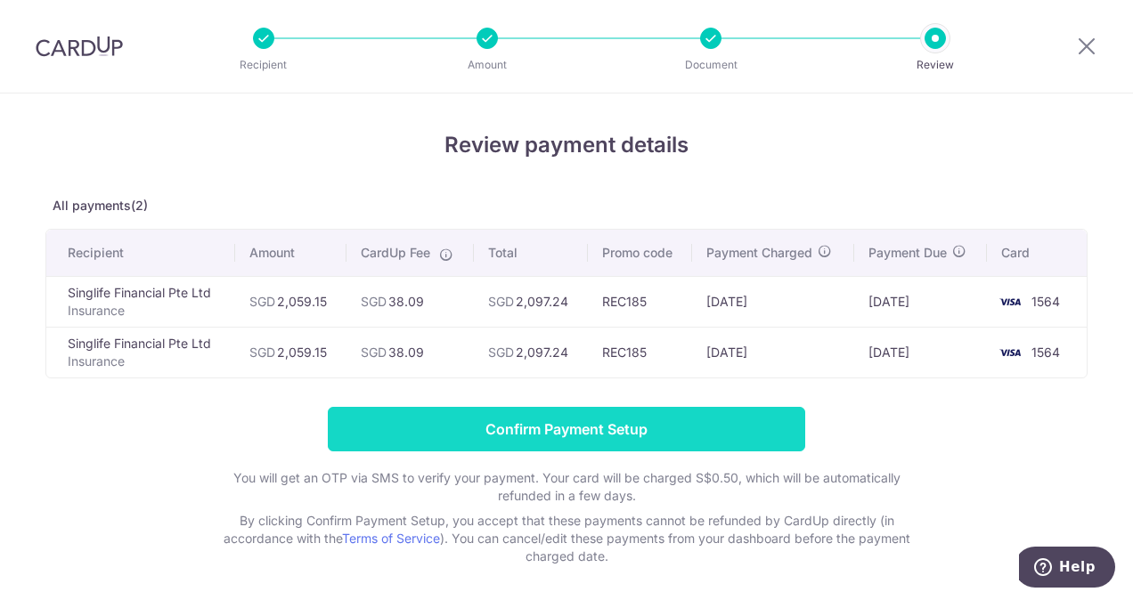
click at [647, 435] on input "Confirm Payment Setup" at bounding box center [566, 429] width 477 height 45
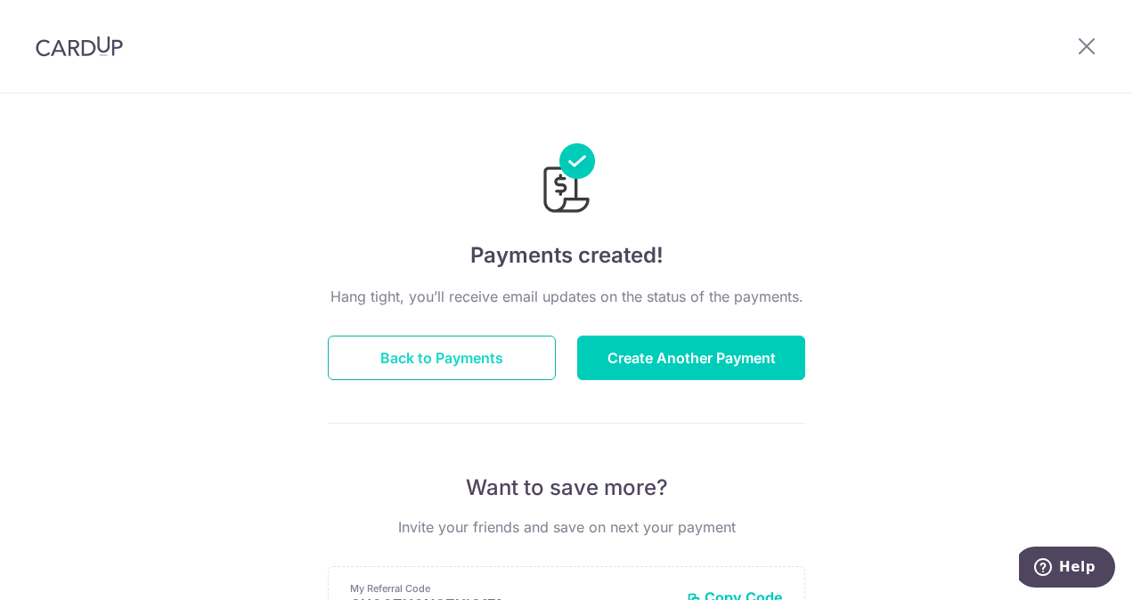
click at [488, 343] on button "Back to Payments" at bounding box center [442, 358] width 228 height 45
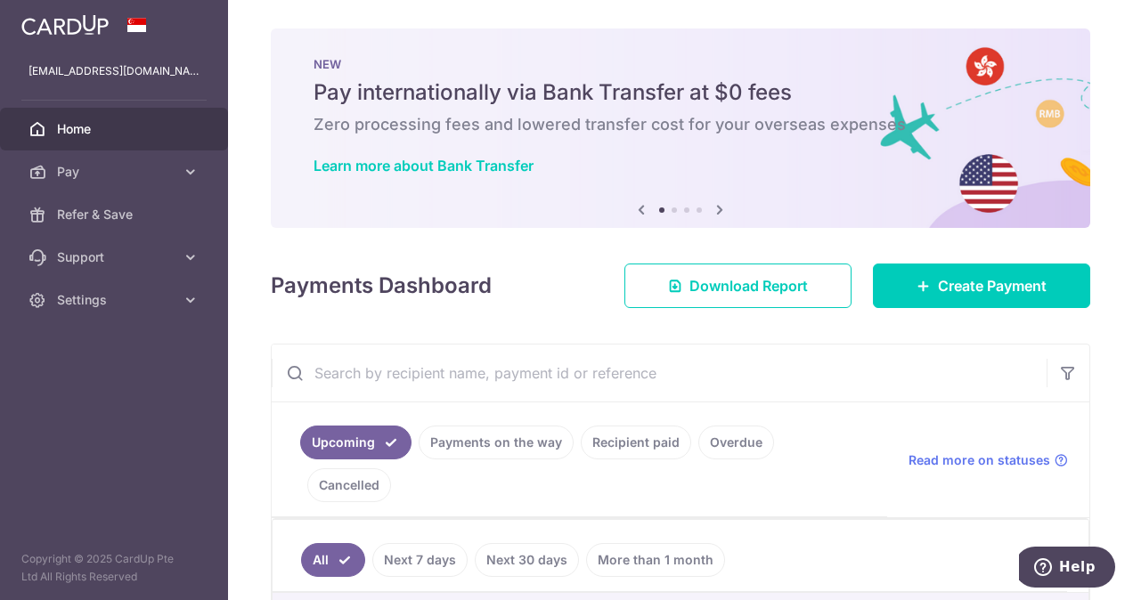
click at [472, 363] on input "text" at bounding box center [659, 373] width 775 height 57
click at [638, 361] on input "text" at bounding box center [659, 373] width 775 height 57
click at [727, 411] on ul "Upcoming Payments on the way Recipient paid Overdue Cancelled" at bounding box center [579, 459] width 615 height 115
click at [513, 443] on link "Payments on the way" at bounding box center [495, 443] width 155 height 34
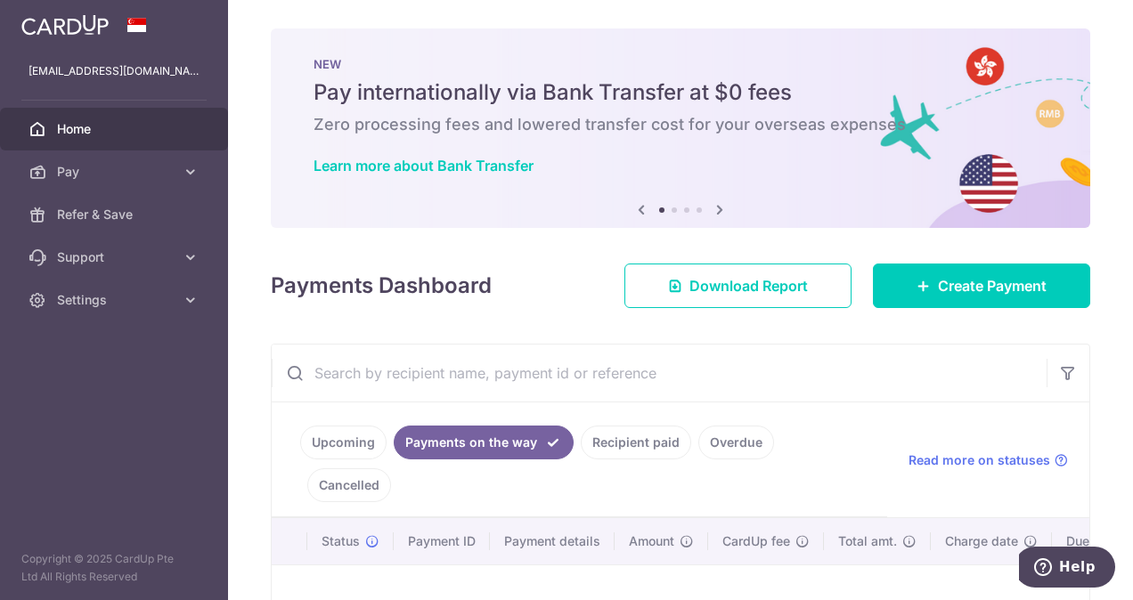
click at [641, 447] on link "Recipient paid" at bounding box center [636, 443] width 110 height 34
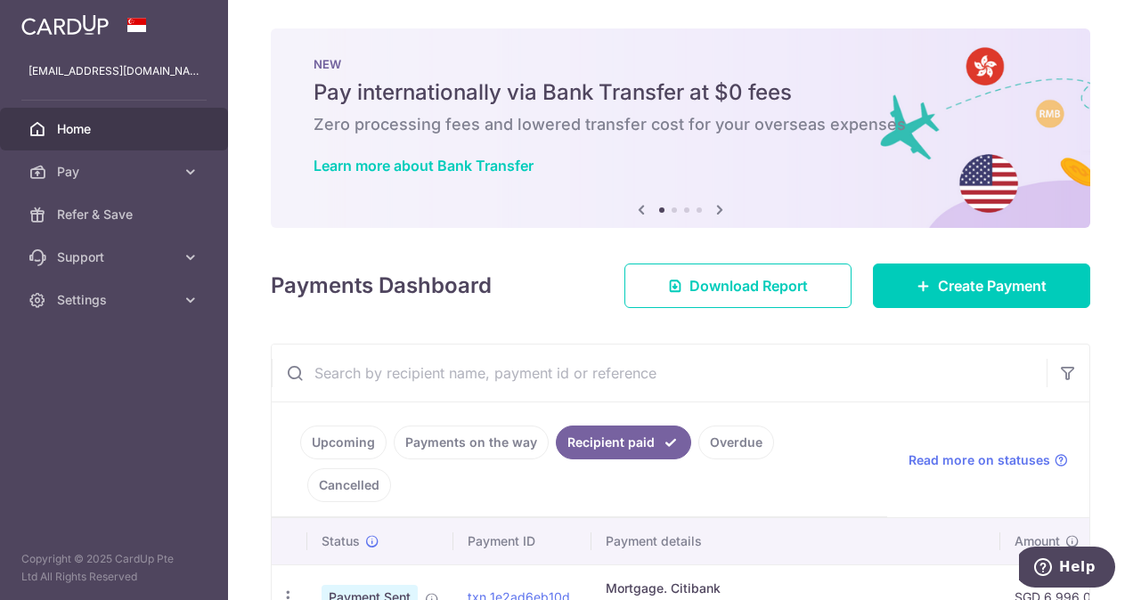
click at [435, 370] on input "text" at bounding box center [659, 373] width 775 height 57
type input "4"
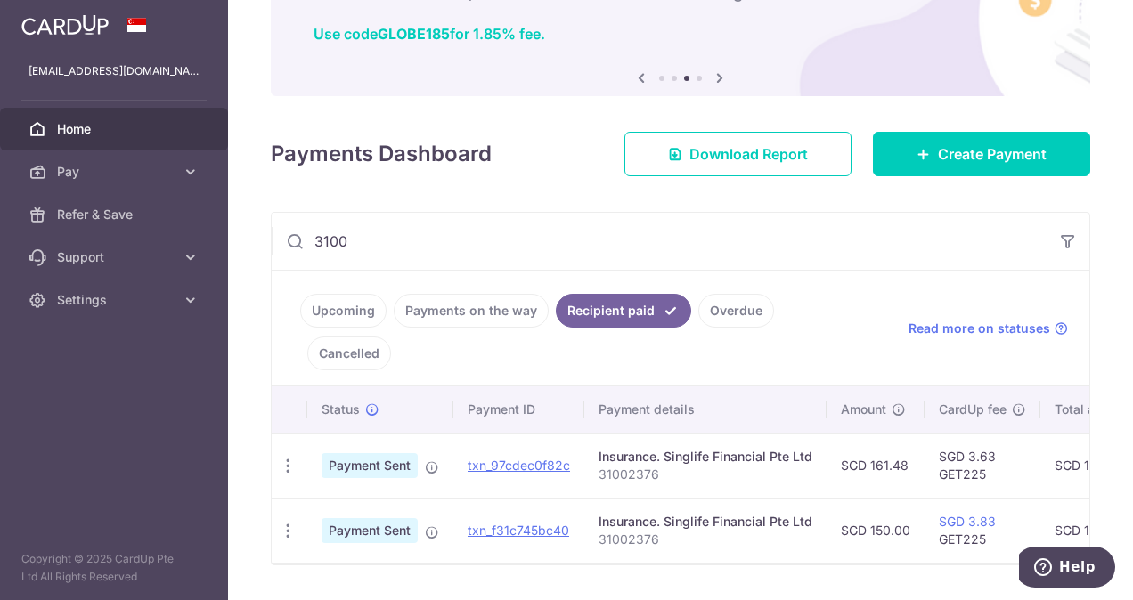
scroll to position [130, 0]
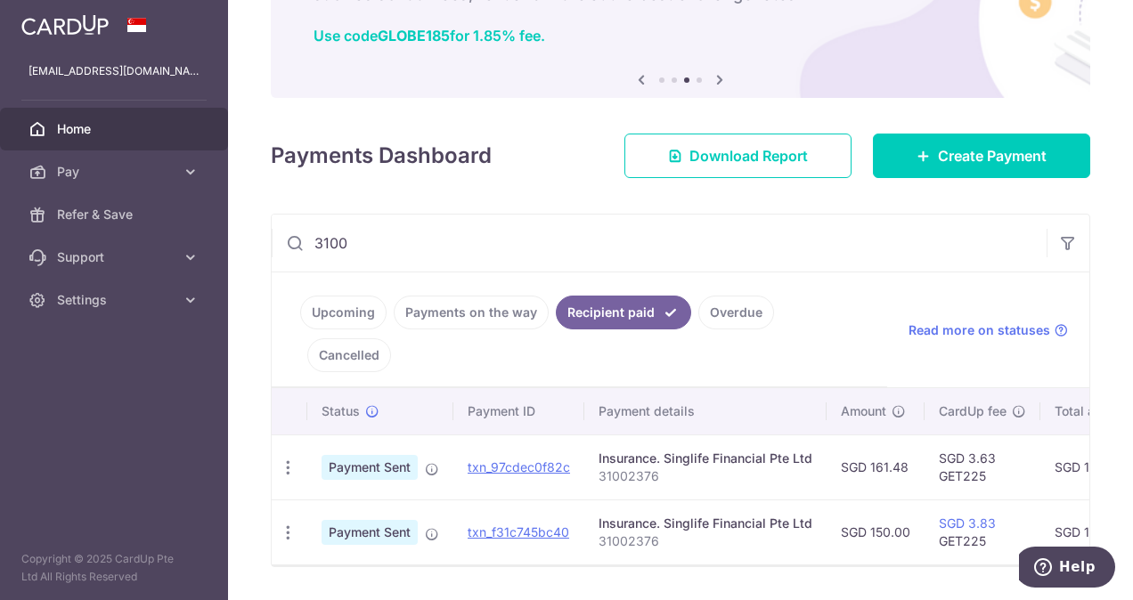
type input "3100"
drag, startPoint x: 670, startPoint y: 434, endPoint x: 597, endPoint y: 442, distance: 73.5
click at [597, 442] on td "Insurance. Singlife Financial Pte Ltd 31002376" at bounding box center [705, 467] width 242 height 65
copy p "31002376"
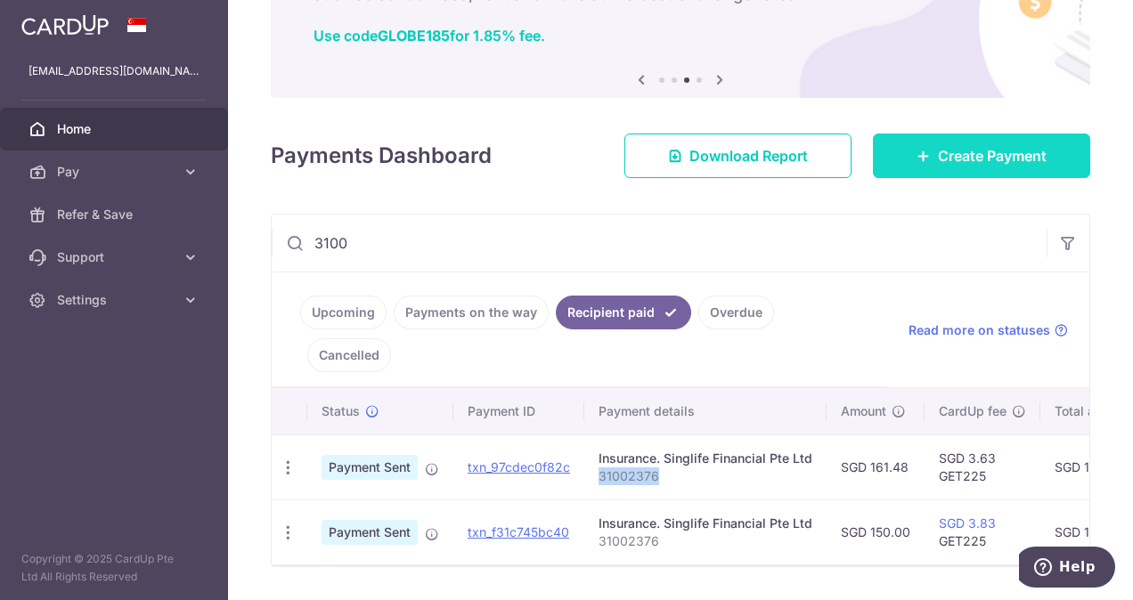
click at [1026, 150] on span "Create Payment" at bounding box center [992, 155] width 109 height 21
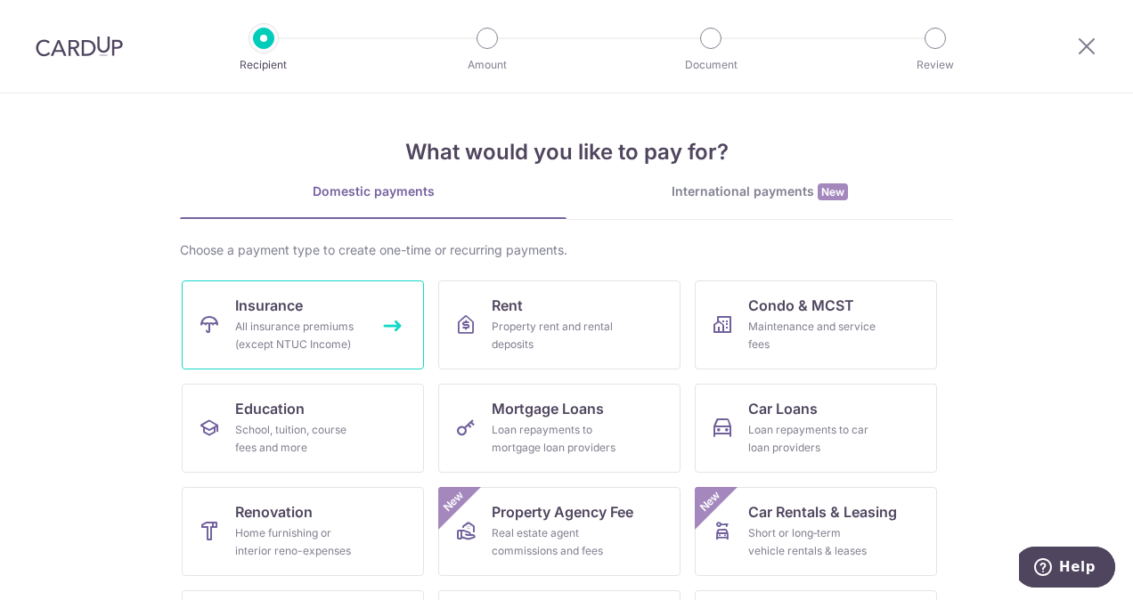
click at [365, 326] on link "Insurance All insurance premiums (except NTUC Income)" at bounding box center [303, 324] width 242 height 89
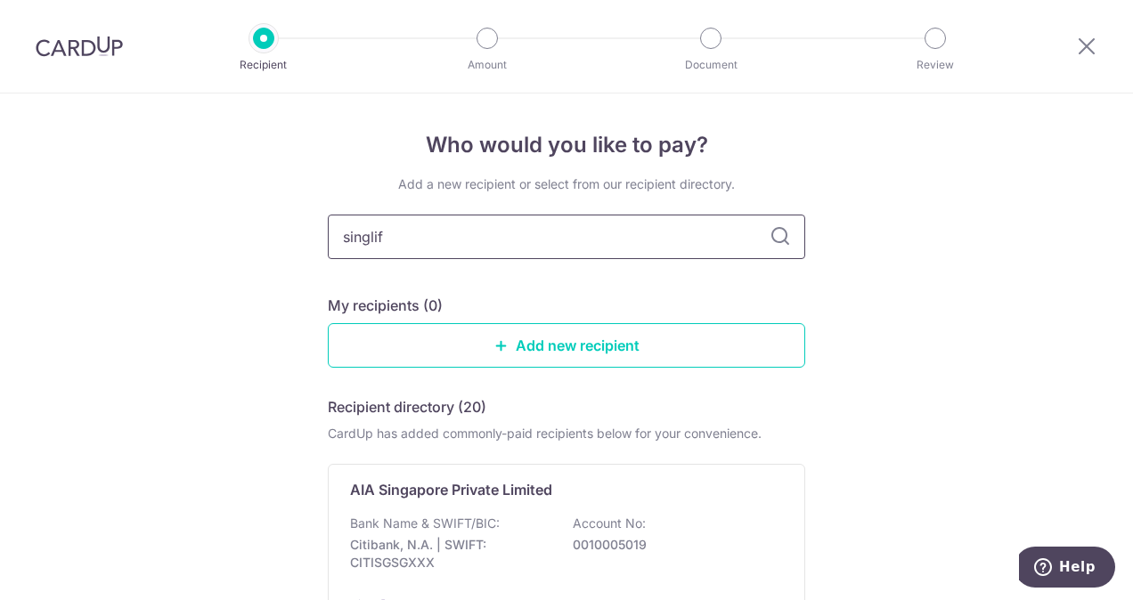
type input "singlife"
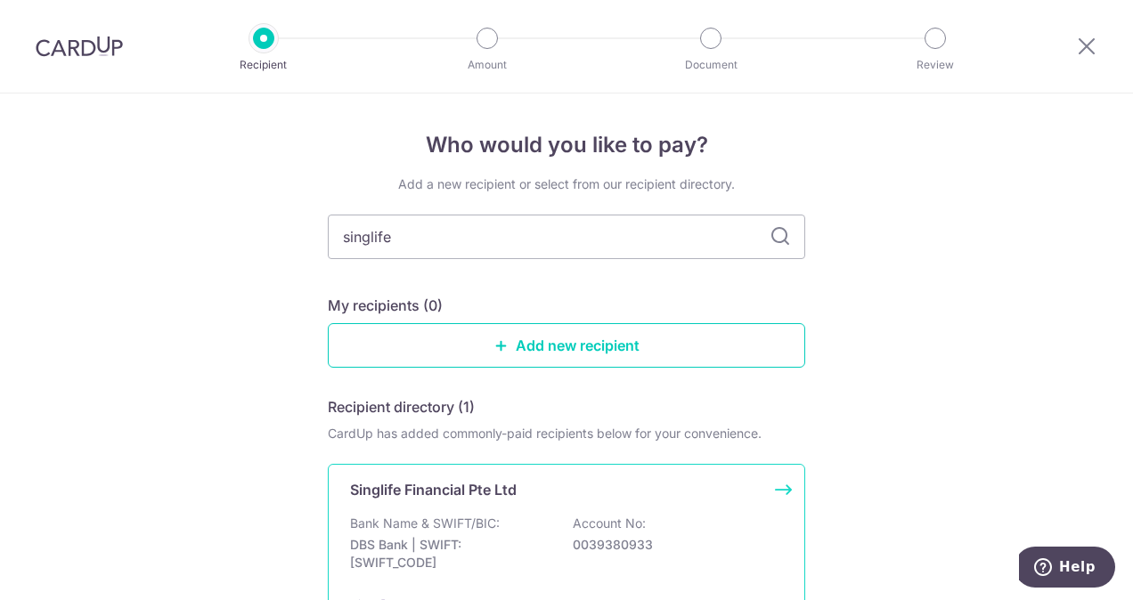
click at [602, 484] on div "Singlife Financial Pte Ltd" at bounding box center [555, 489] width 411 height 21
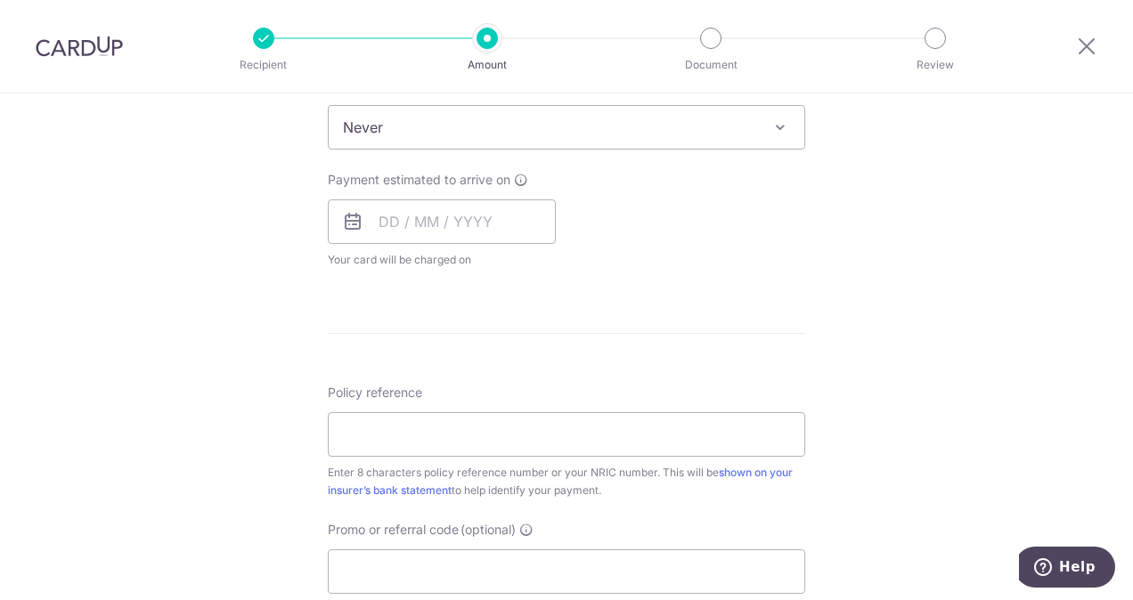
scroll to position [744, 0]
click at [507, 411] on input "Policy reference" at bounding box center [566, 432] width 477 height 45
paste input "31002376"
type input "31002376"
click at [158, 369] on div "Tell us more about your payment Enter payment amount SGD Select Card Select opt…" at bounding box center [566, 154] width 1133 height 1611
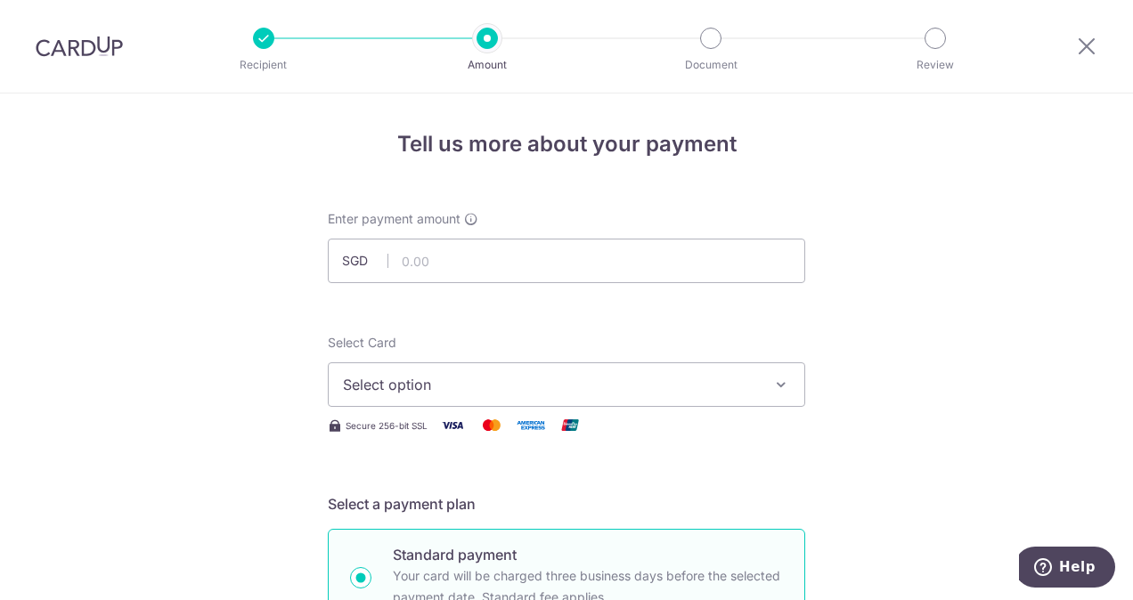
scroll to position [0, 0]
click at [475, 258] on input "text" at bounding box center [566, 262] width 477 height 45
type input "161.48"
click at [459, 384] on span "Select option" at bounding box center [550, 385] width 415 height 21
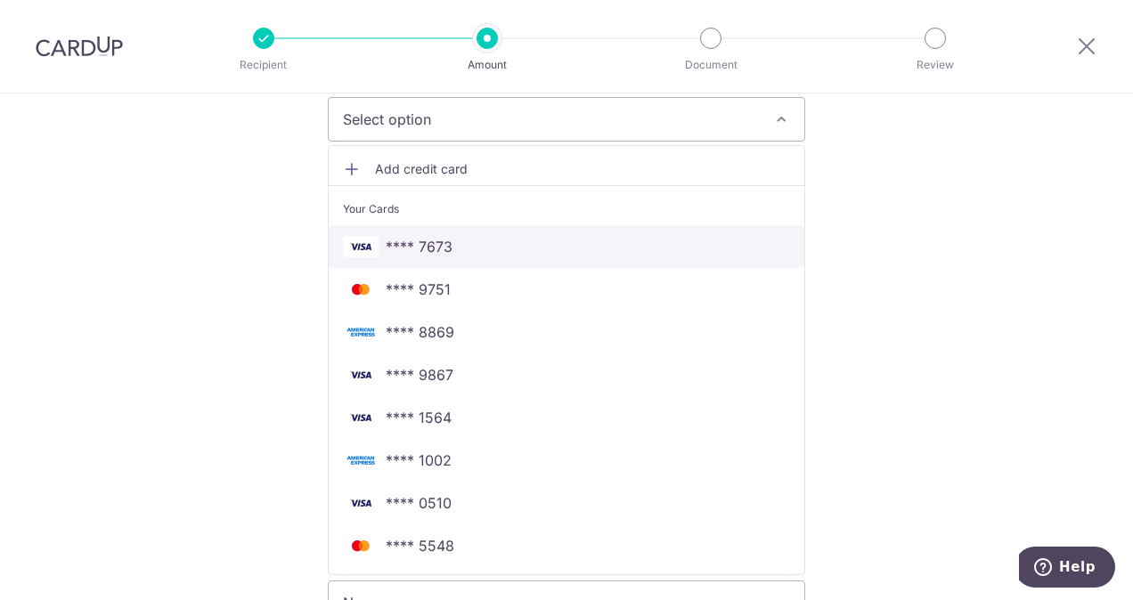
scroll to position [273, 0]
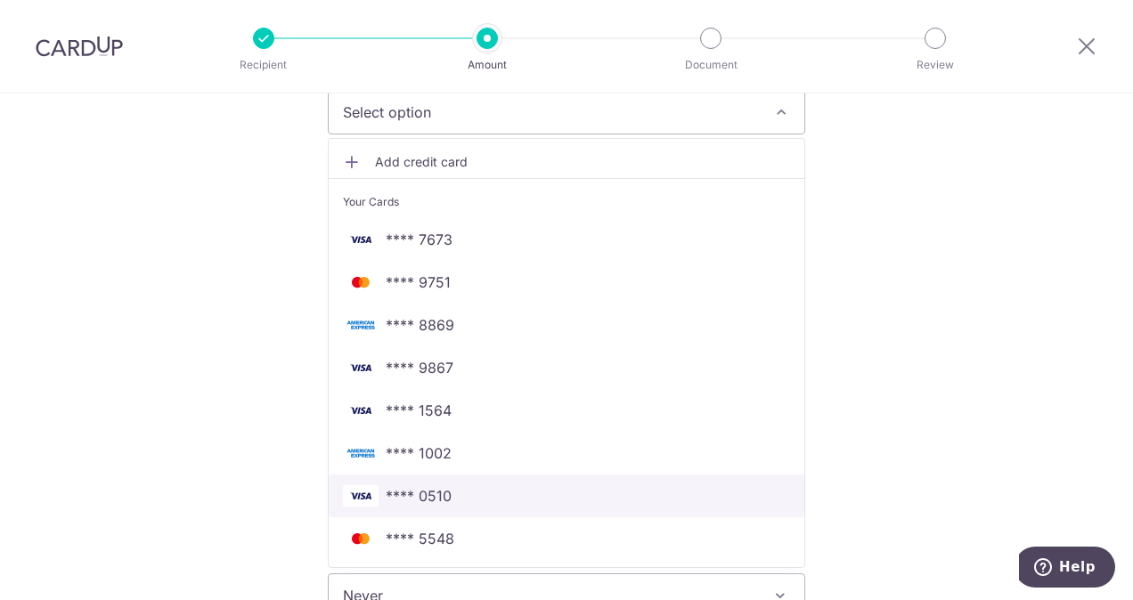
click at [491, 496] on span "**** 0510" at bounding box center [566, 495] width 447 height 21
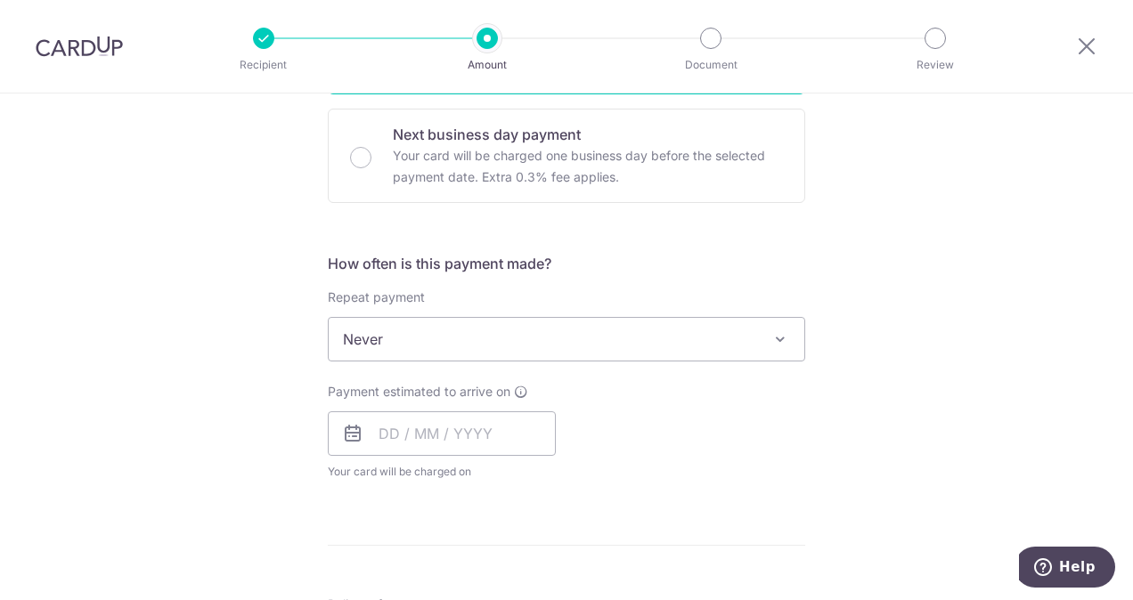
scroll to position [533, 0]
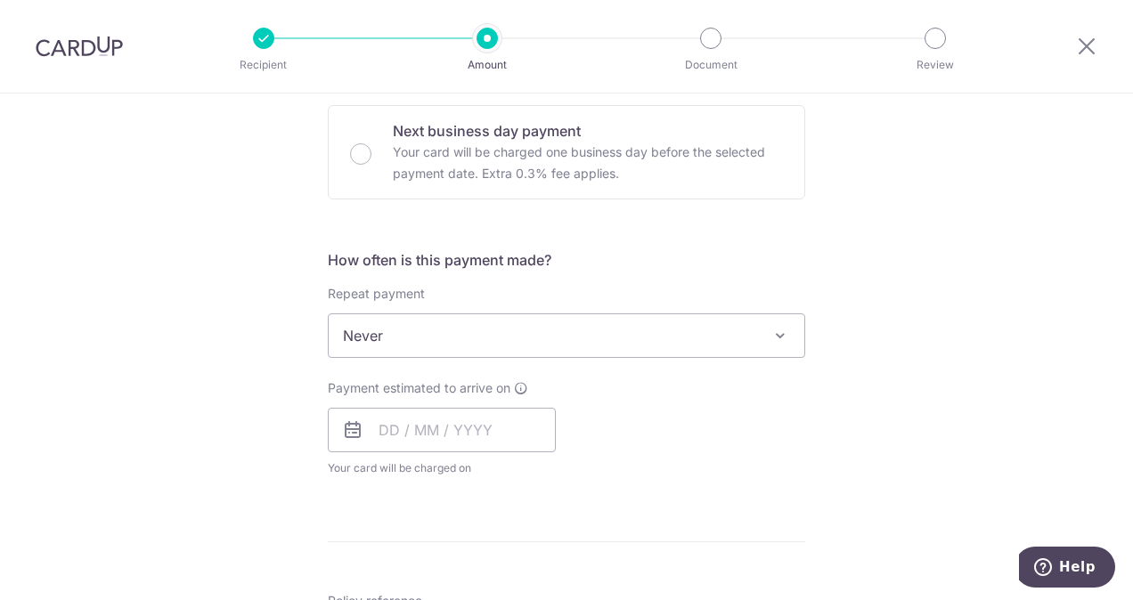
click at [450, 339] on span "Never" at bounding box center [566, 335] width 475 height 43
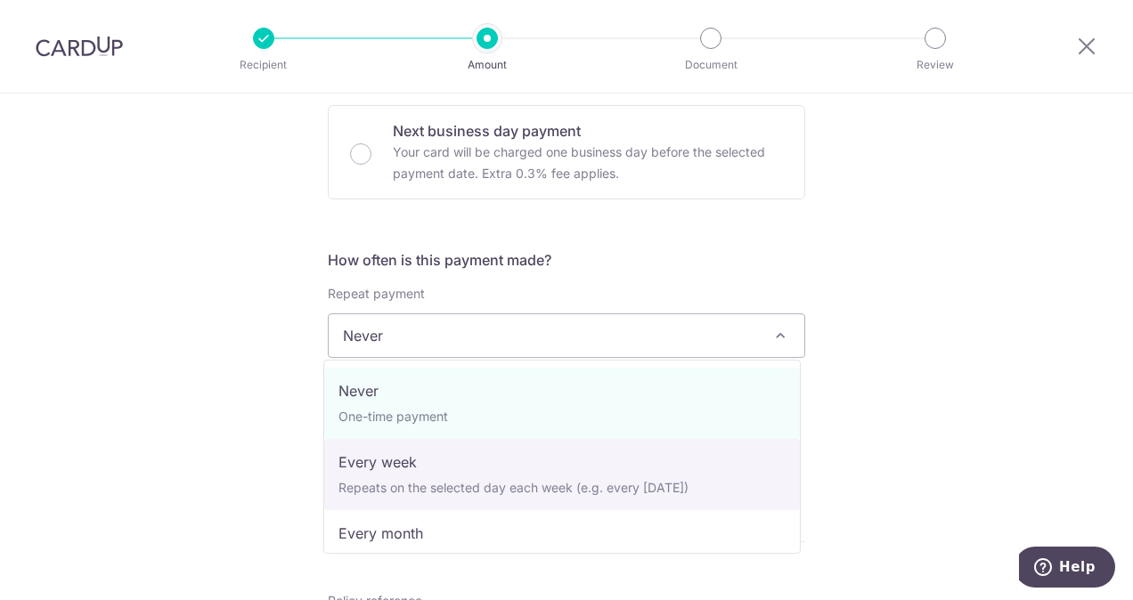
select select "2"
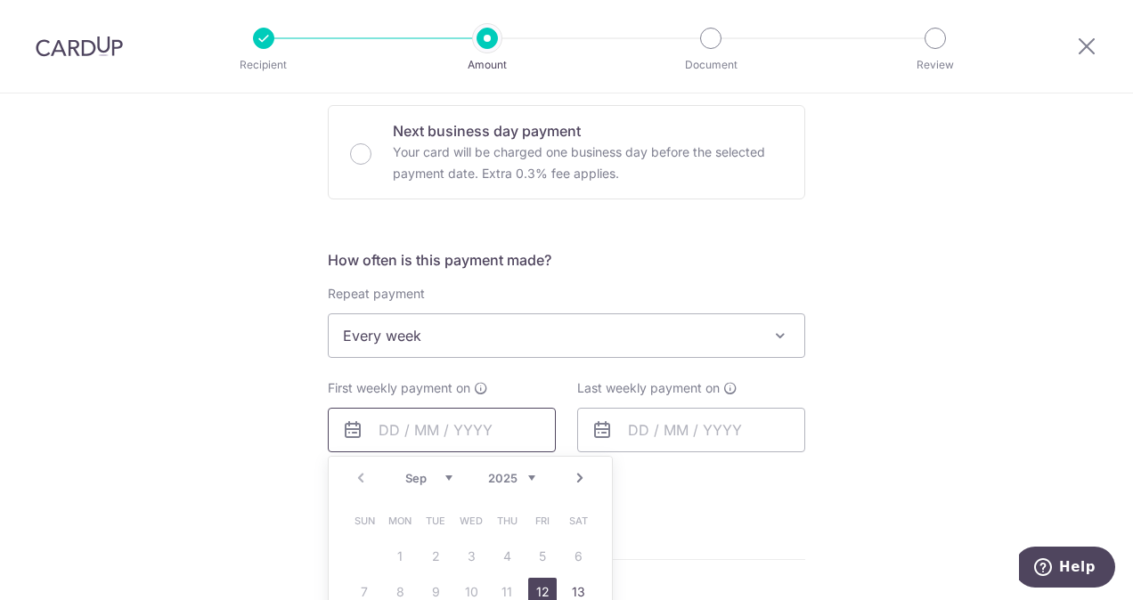
drag, startPoint x: 437, startPoint y: 431, endPoint x: 388, endPoint y: 435, distance: 49.2
click at [388, 435] on input "text" at bounding box center [442, 430] width 228 height 45
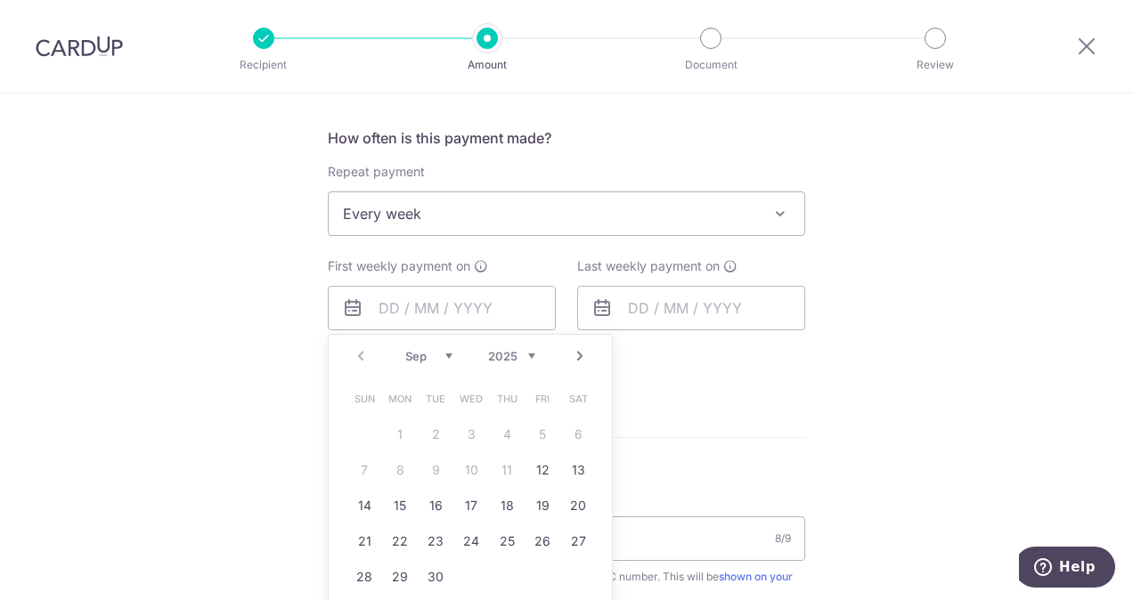
click at [581, 347] on link "Next" at bounding box center [579, 355] width 21 height 21
click at [461, 566] on link "29" at bounding box center [471, 577] width 28 height 28
type input "[DATE]"
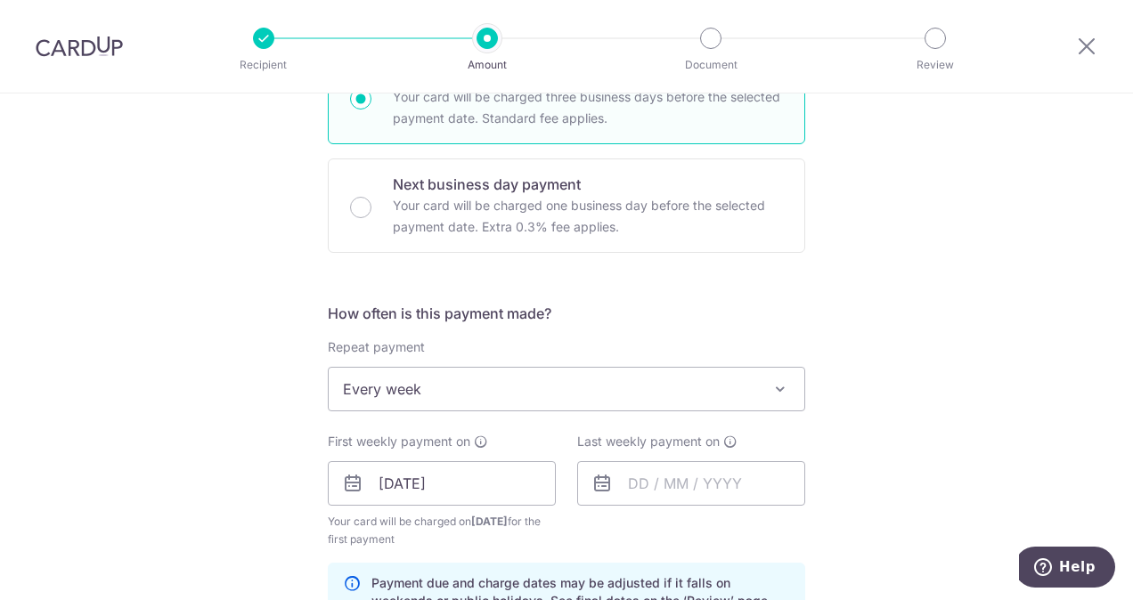
scroll to position [475, 0]
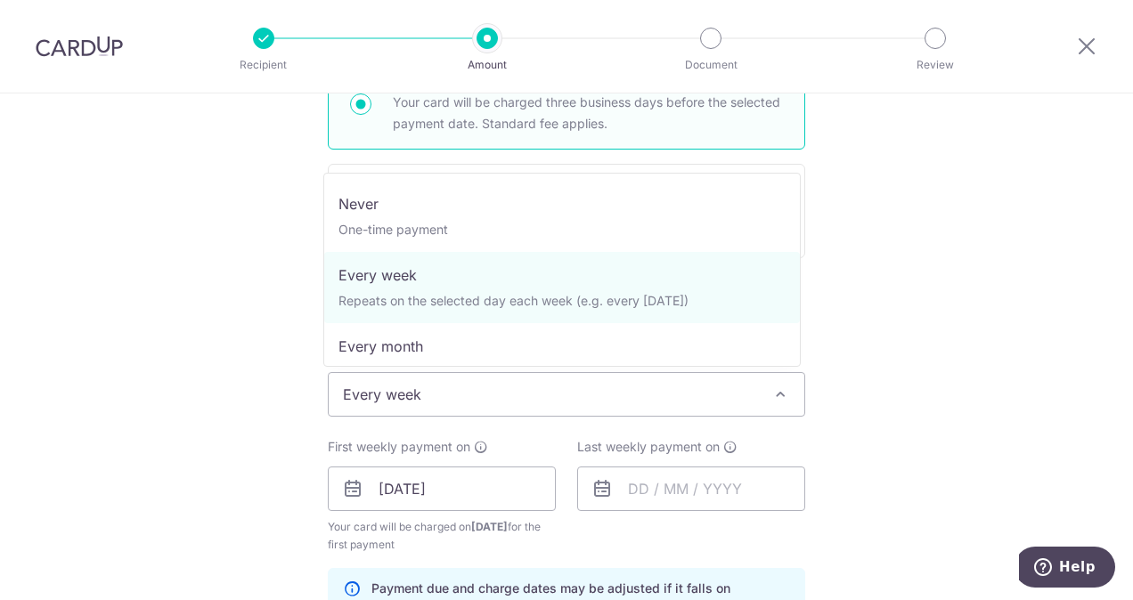
click at [545, 395] on span "Every week" at bounding box center [566, 394] width 475 height 43
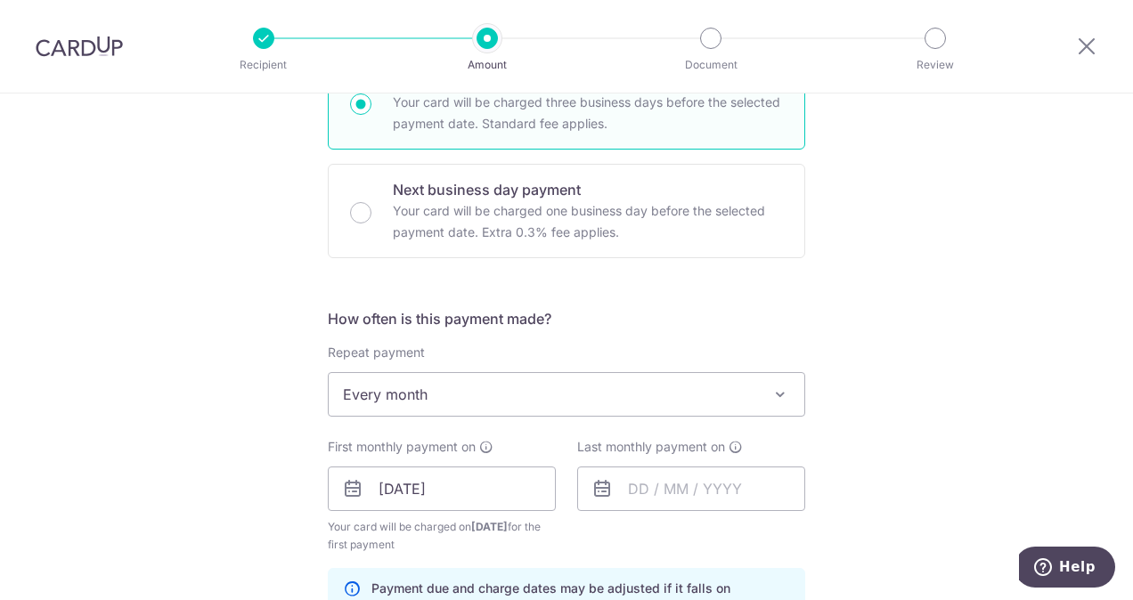
click at [703, 416] on div "How often is this payment made? Repeat payment Never Every week Every month Eve…" at bounding box center [566, 474] width 477 height 333
click at [458, 427] on div "How often is this payment made? Repeat payment Never Every week Every month Eve…" at bounding box center [566, 474] width 477 height 333
click at [457, 425] on div "How often is this payment made? Repeat payment Never Every week Every month Eve…" at bounding box center [566, 474] width 477 height 333
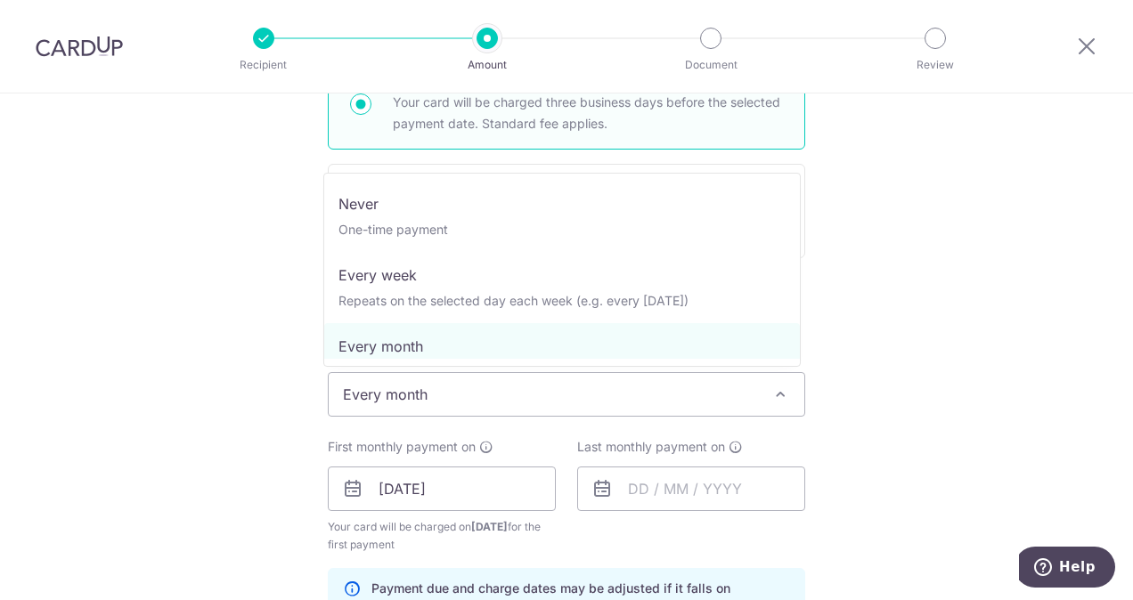
click at [461, 401] on span "Every month" at bounding box center [566, 394] width 475 height 43
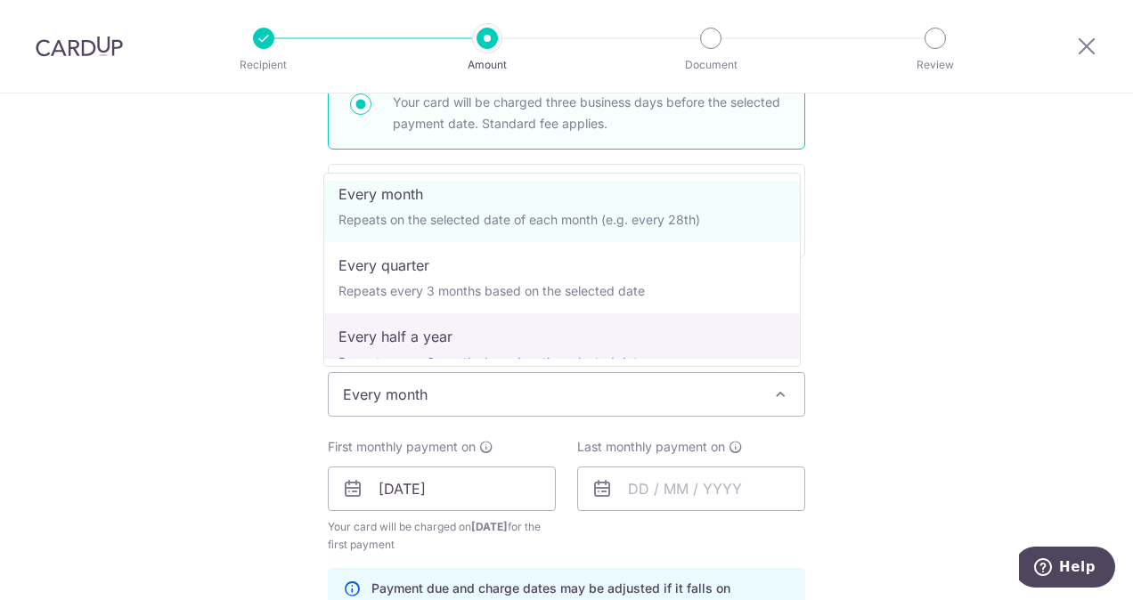
scroll to position [151, 0]
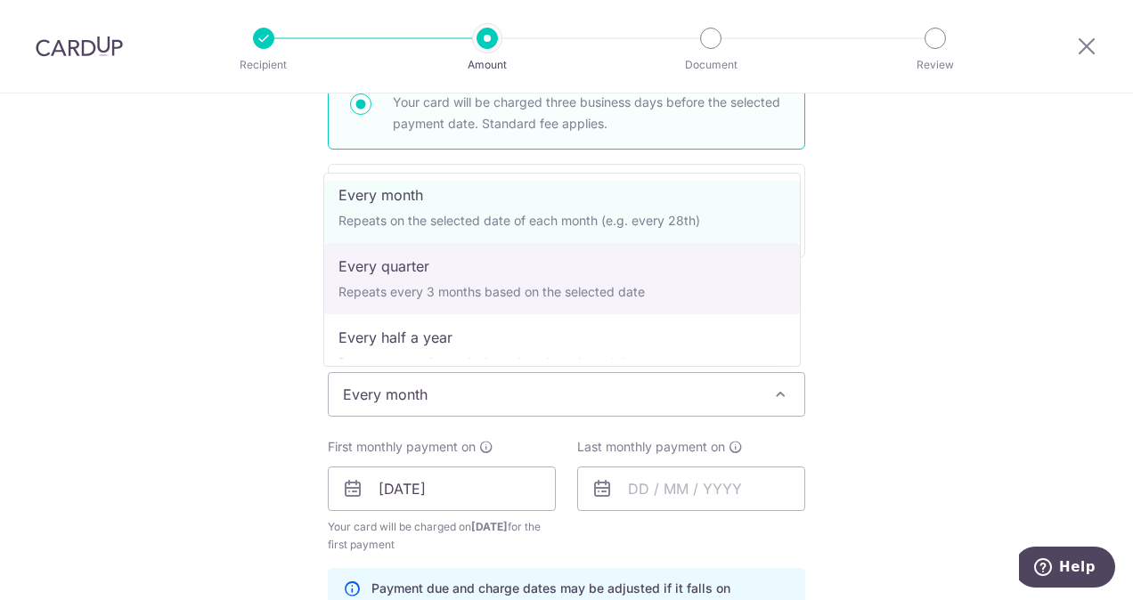
select select "4"
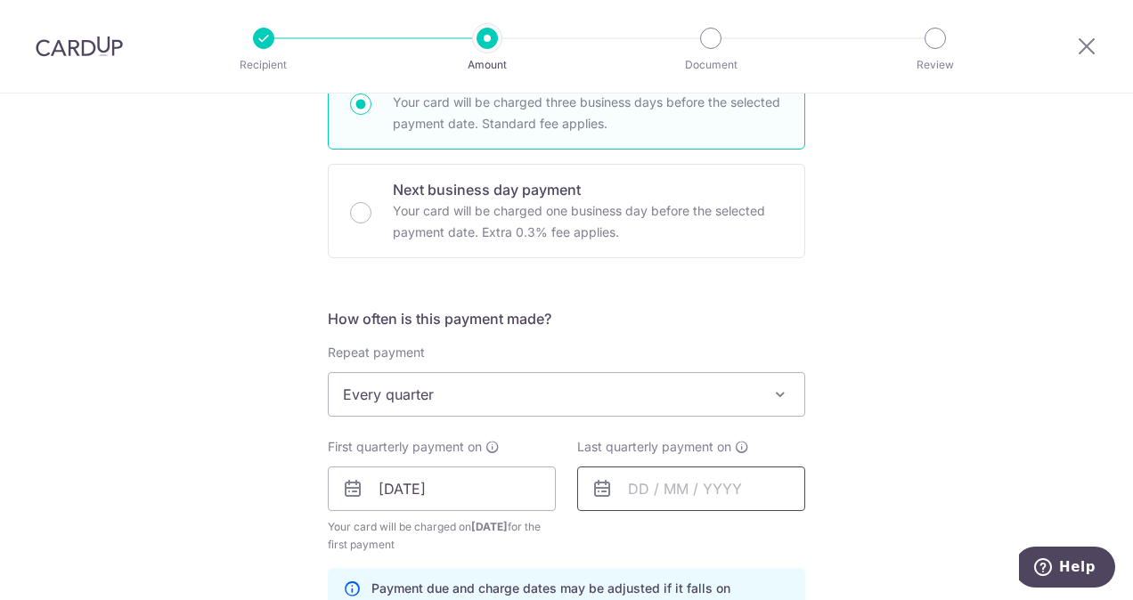
click at [735, 487] on input "text" at bounding box center [691, 489] width 228 height 45
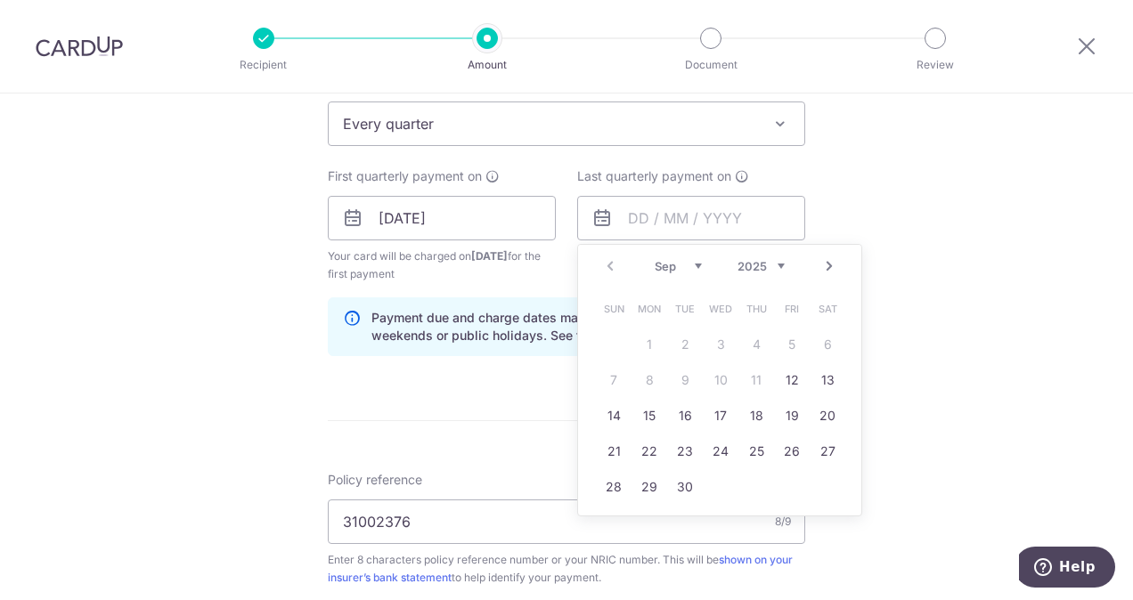
click at [825, 258] on link "Next" at bounding box center [828, 266] width 21 height 21
click at [829, 269] on link "Next" at bounding box center [828, 266] width 21 height 21
click at [827, 256] on link "Next" at bounding box center [828, 266] width 21 height 21
click at [832, 486] on link "31" at bounding box center [827, 487] width 28 height 28
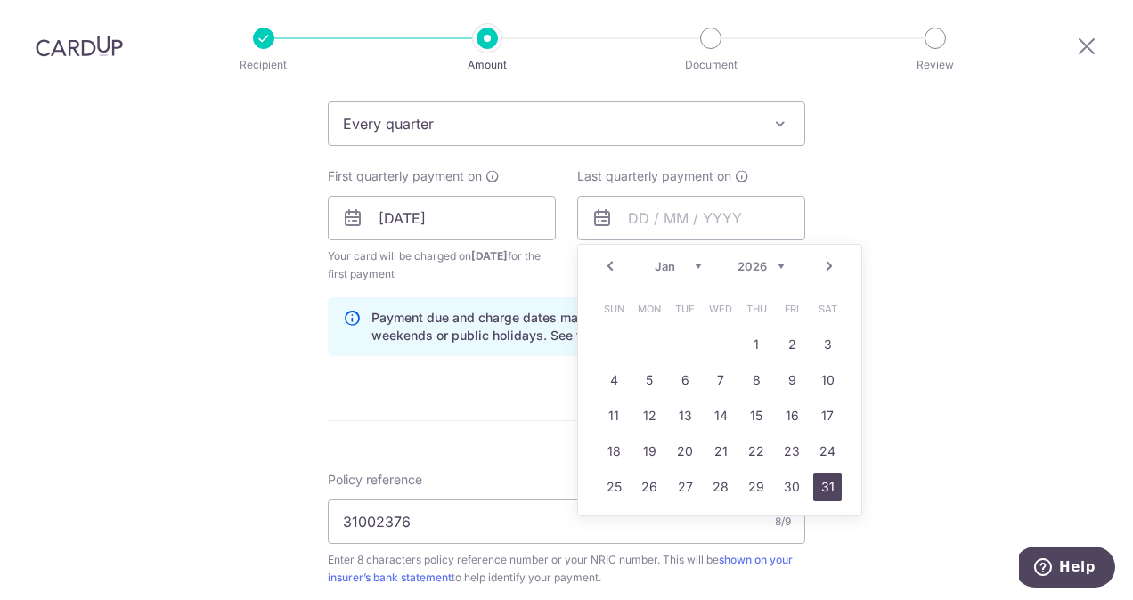
type input "31/01/2026"
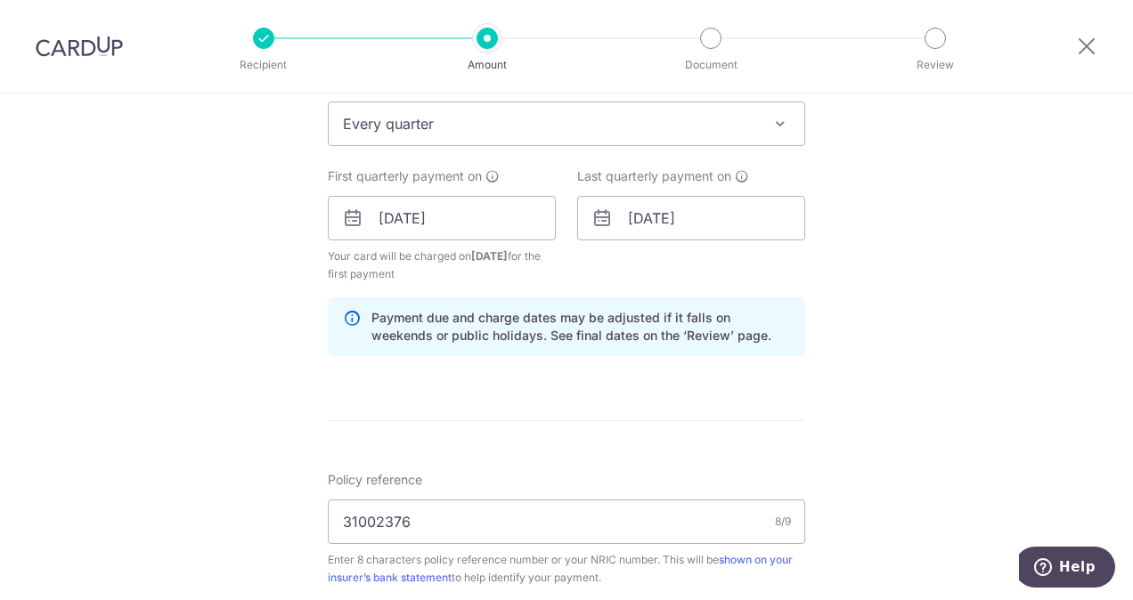
click at [949, 279] on div "Tell us more about your payment Enter payment amount SGD 161.48 161.48 Select C…" at bounding box center [566, 199] width 1133 height 1702
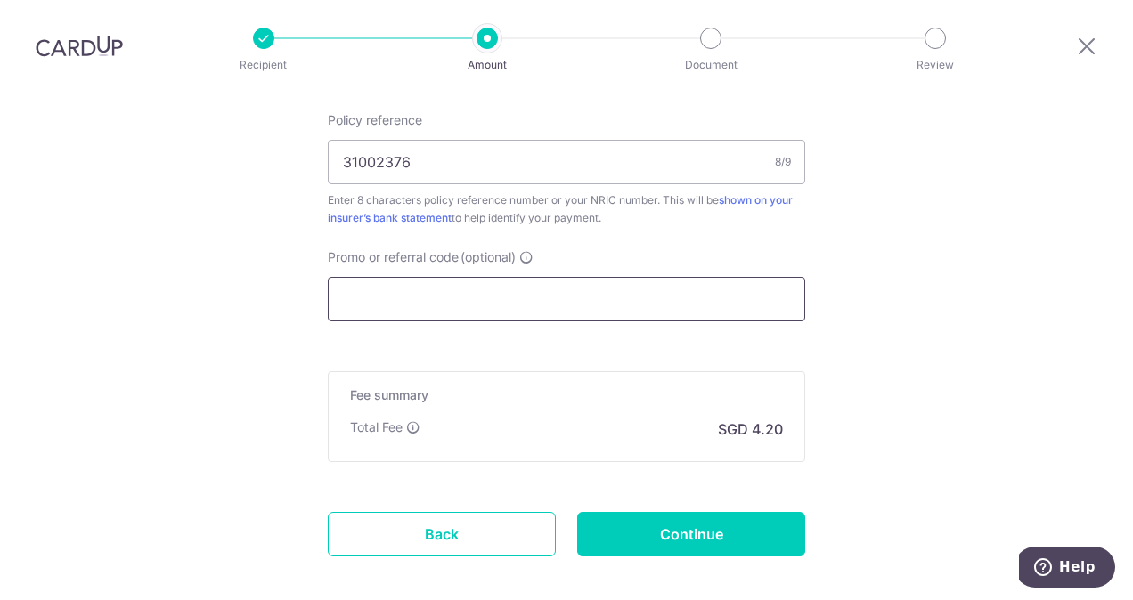
scroll to position [1104, 0]
click at [703, 308] on input "Promo or referral code (optional)" at bounding box center [566, 300] width 477 height 45
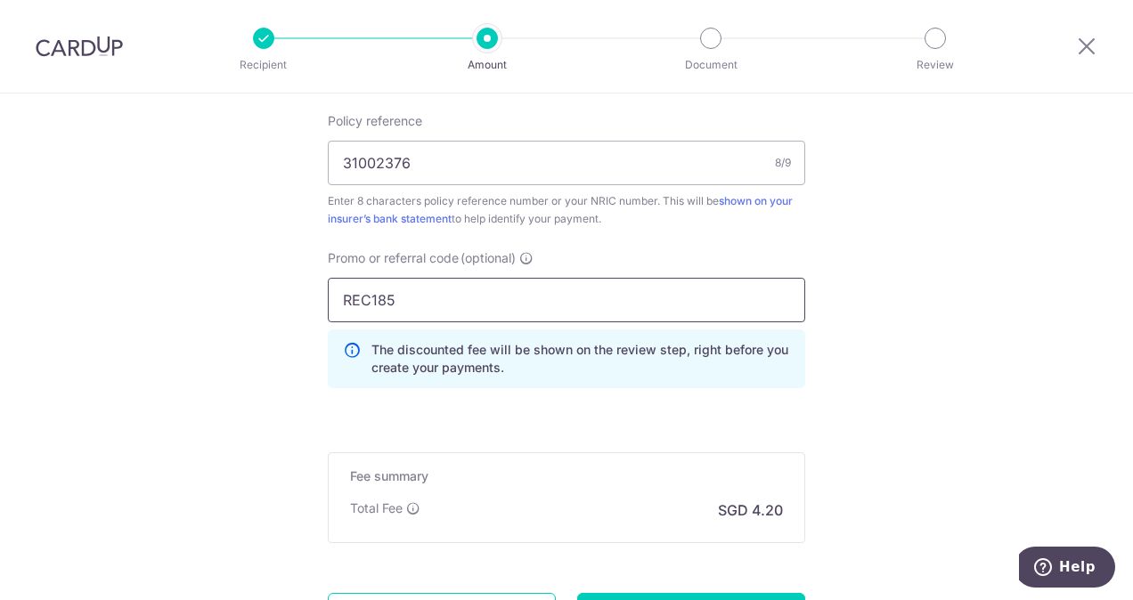
scroll to position [1270, 0]
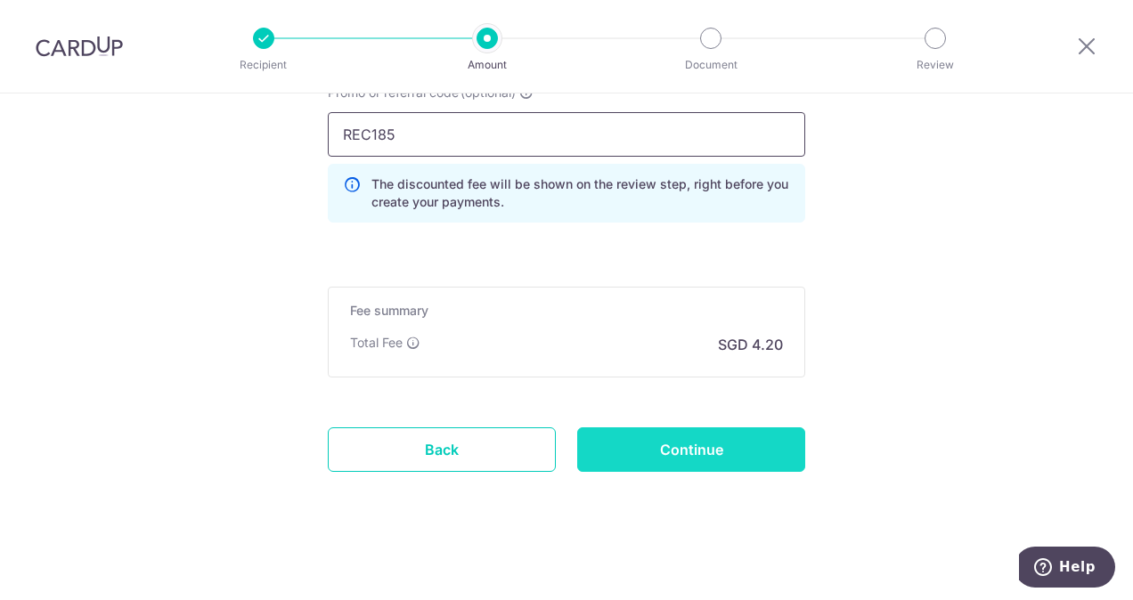
type input "REC185"
click at [707, 435] on input "Continue" at bounding box center [691, 449] width 228 height 45
type input "Create Schedule"
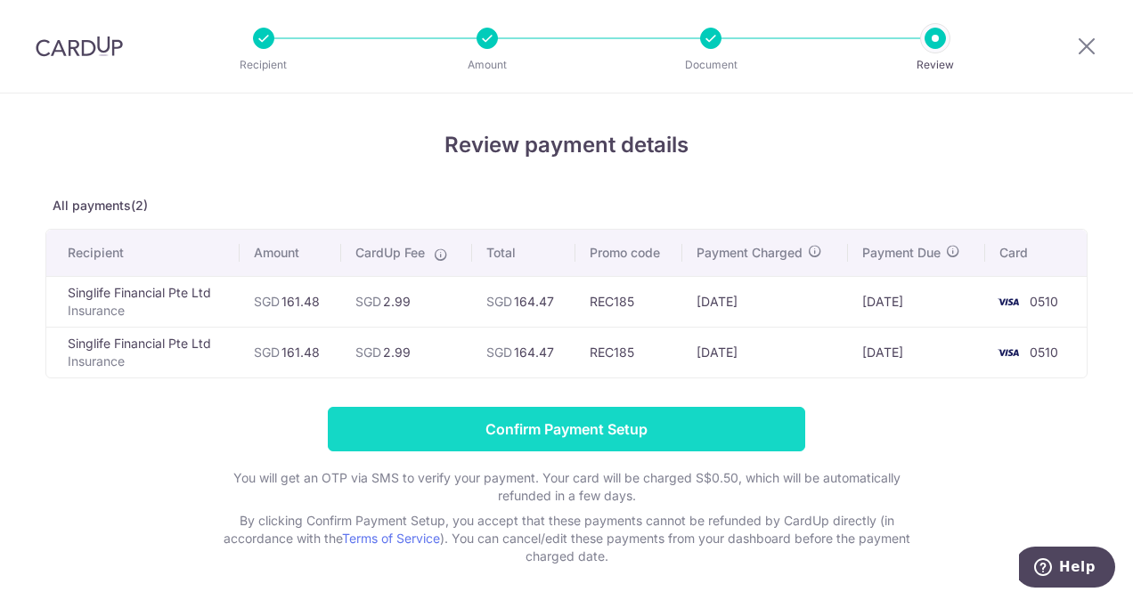
click at [623, 439] on input "Confirm Payment Setup" at bounding box center [566, 429] width 477 height 45
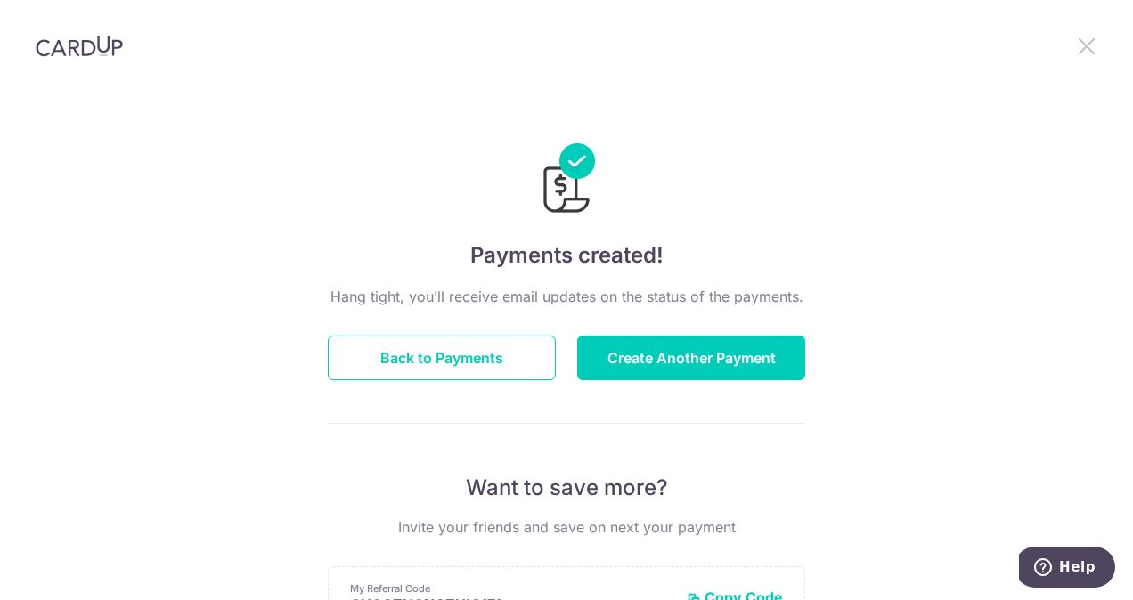
click at [1082, 52] on icon at bounding box center [1086, 46] width 21 height 22
